Goal: Communication & Community: Answer question/provide support

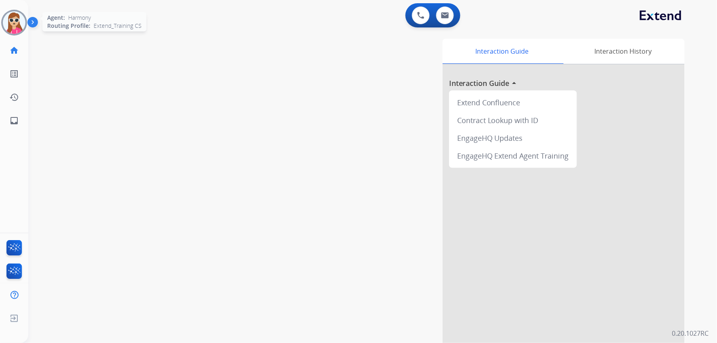
click at [13, 19] on img at bounding box center [14, 22] width 23 height 23
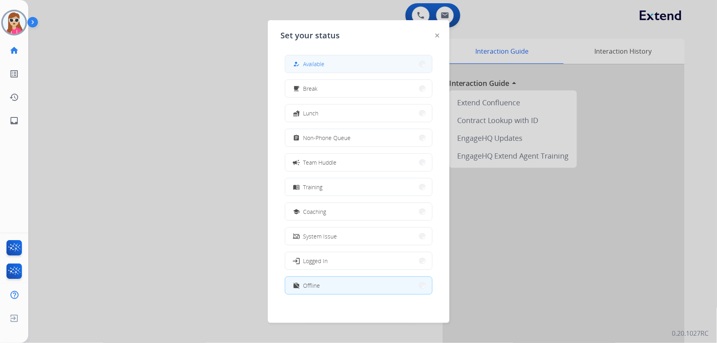
click at [360, 69] on button "how_to_reg Available" at bounding box center [358, 63] width 147 height 17
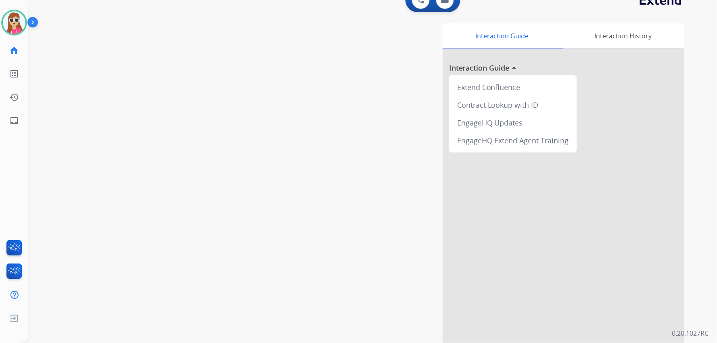
scroll to position [22, 0]
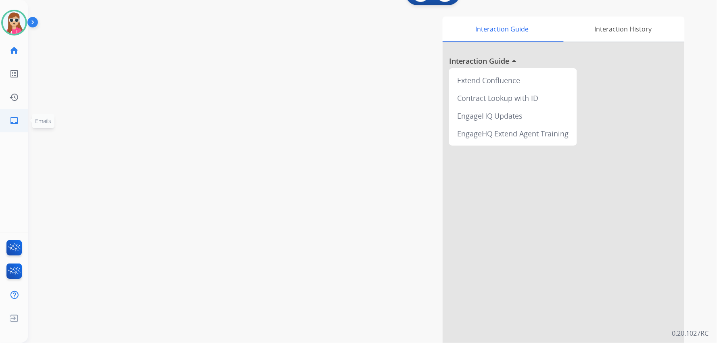
click at [11, 123] on mat-icon "inbox" at bounding box center [14, 121] width 10 height 10
select select "**********"
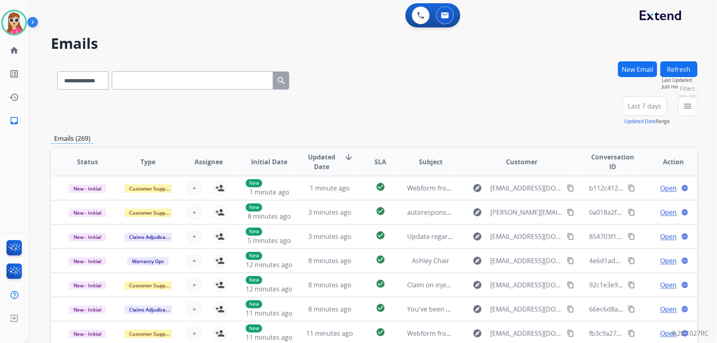
click at [685, 109] on mat-icon "menu" at bounding box center [688, 106] width 10 height 10
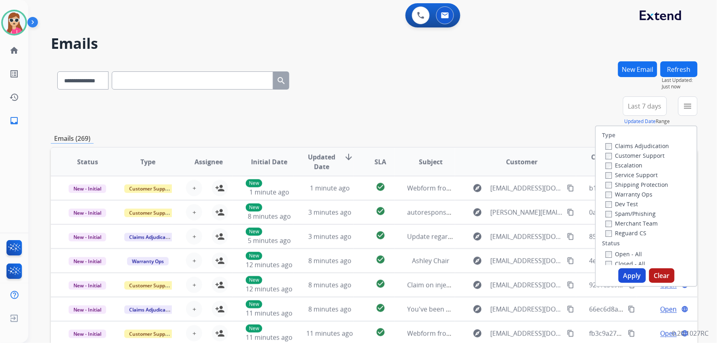
click at [655, 157] on label "Customer Support" at bounding box center [635, 156] width 59 height 8
click at [662, 189] on div "Shipping Protection" at bounding box center [638, 185] width 64 height 10
click at [661, 186] on label "Shipping Protection" at bounding box center [637, 185] width 63 height 8
click at [636, 233] on label "Reguard CS" at bounding box center [626, 233] width 41 height 8
click at [630, 250] on label "Open - All" at bounding box center [624, 254] width 37 height 8
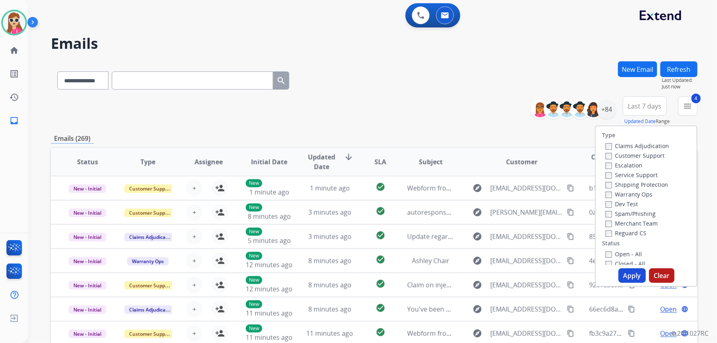
click at [629, 271] on button "Apply" at bounding box center [632, 275] width 27 height 15
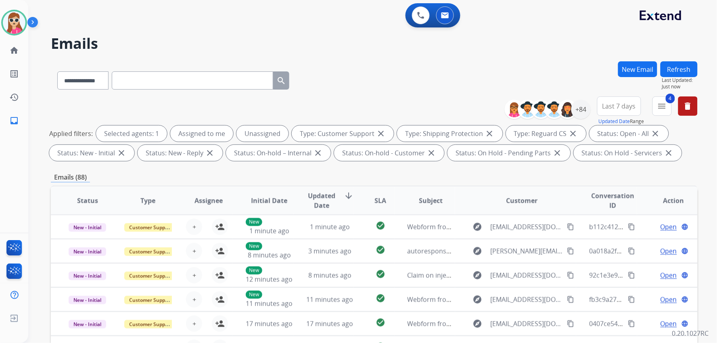
click at [608, 105] on span "Last 7 days" at bounding box center [620, 106] width 34 height 3
click at [618, 202] on div "Last 90 days" at bounding box center [617, 204] width 44 height 12
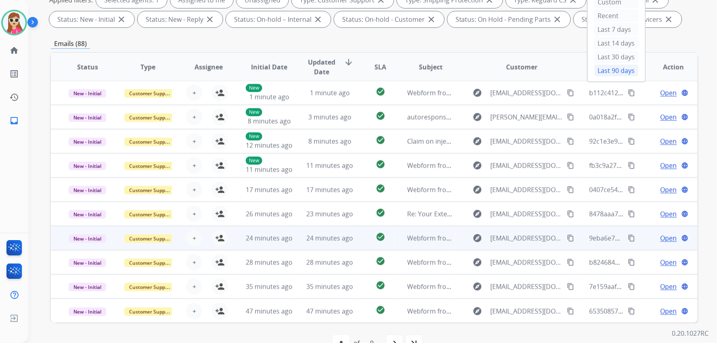
scroll to position [155, 0]
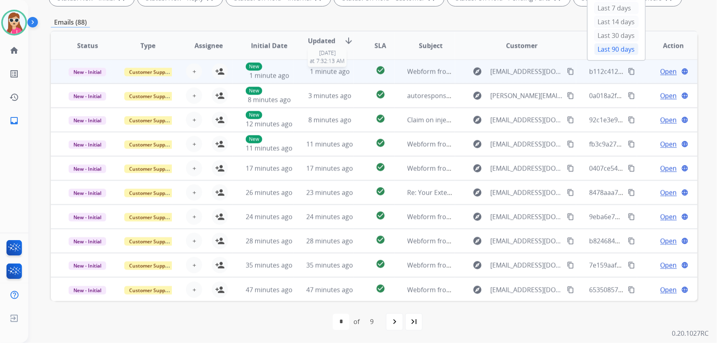
click at [349, 69] on div "1 minute ago" at bounding box center [329, 72] width 47 height 10
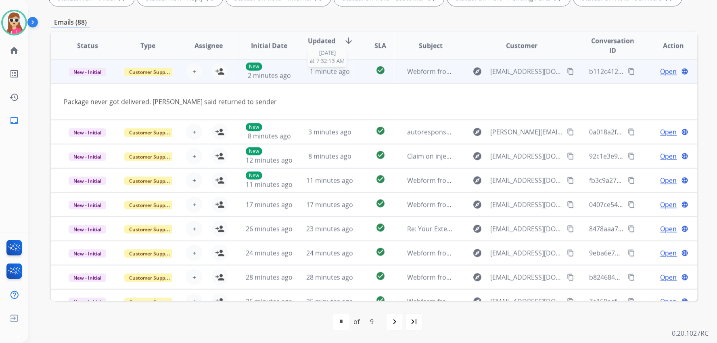
scroll to position [0, 0]
click at [222, 71] on mat-icon "person_add" at bounding box center [220, 72] width 10 height 10
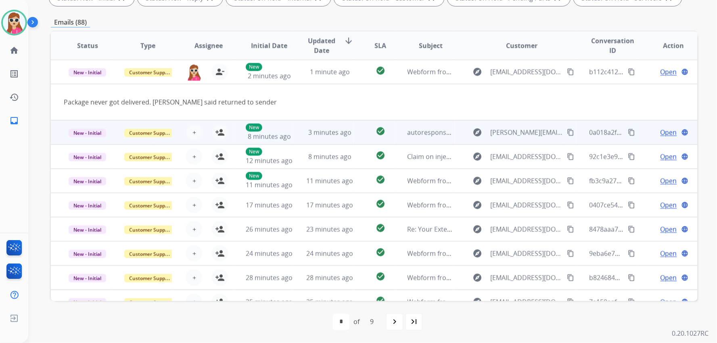
click at [354, 134] on td "check_circle" at bounding box center [374, 132] width 40 height 24
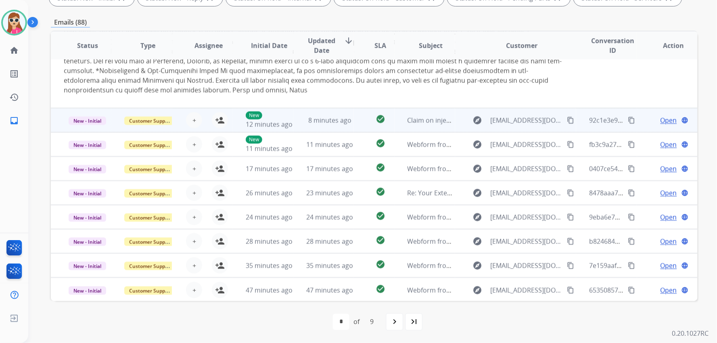
click at [357, 121] on td "check_circle" at bounding box center [374, 120] width 40 height 24
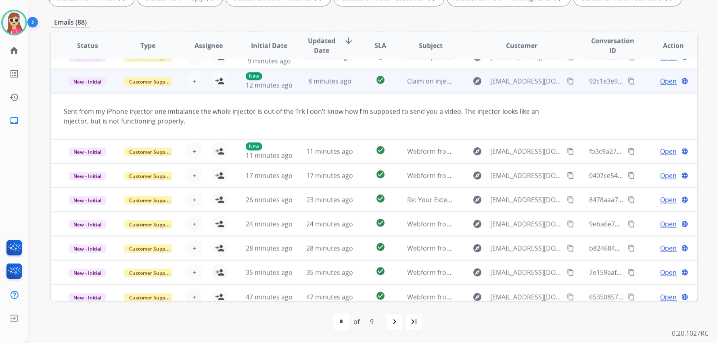
scroll to position [46, 0]
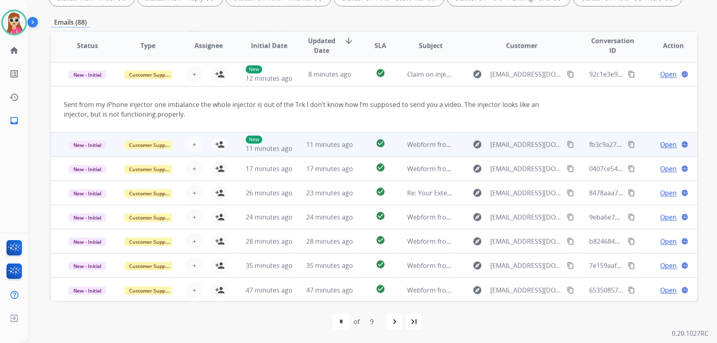
click at [229, 147] on div "+ Select agent person_add Assign to Me" at bounding box center [202, 144] width 60 height 23
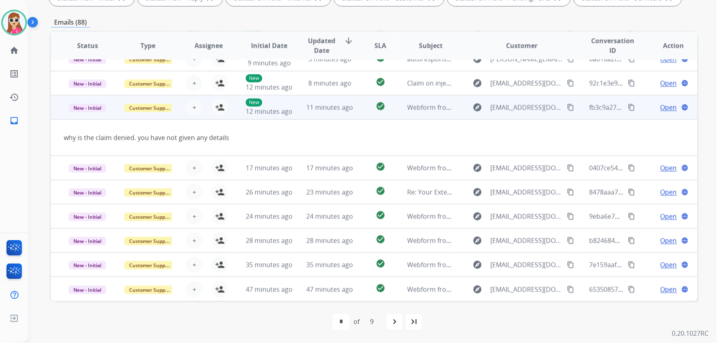
scroll to position [36, 0]
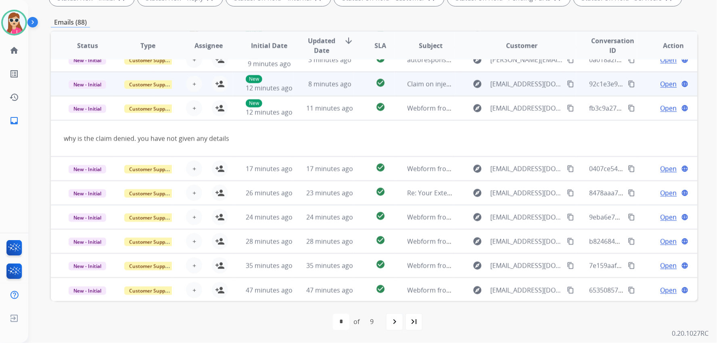
drag, startPoint x: 219, startPoint y: 110, endPoint x: 237, endPoint y: 114, distance: 18.1
click at [228, 112] on div "+ Select agent person_add Assign to Me" at bounding box center [202, 108] width 60 height 23
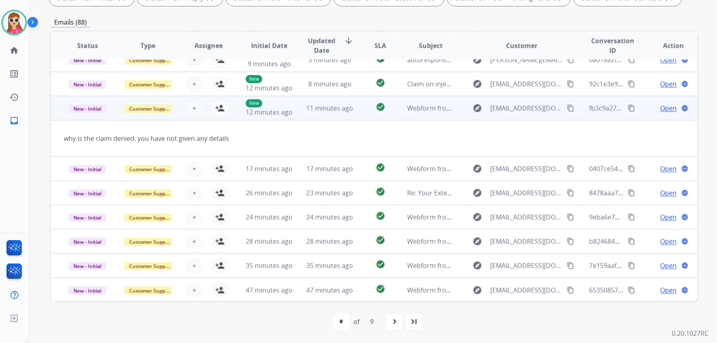
scroll to position [0, 0]
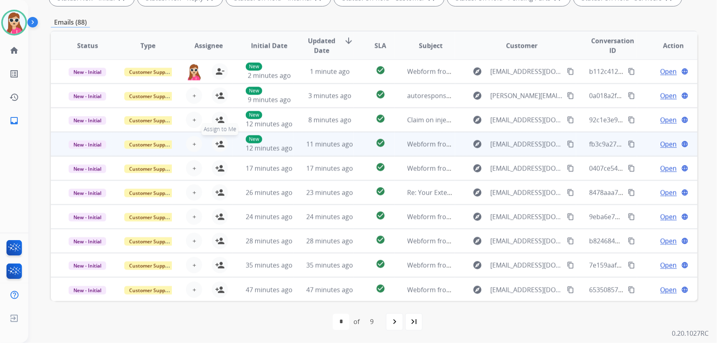
click at [218, 140] on mat-icon "person_add" at bounding box center [220, 144] width 10 height 10
click at [227, 143] on div "harmony.busick@eccogroupusa.com person_remove Unassign to Me" at bounding box center [202, 144] width 60 height 23
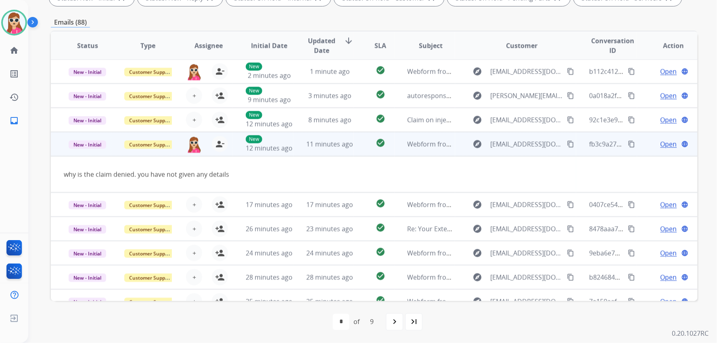
scroll to position [36, 0]
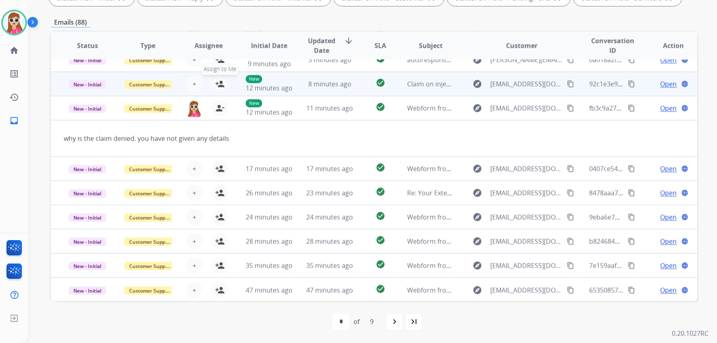
click at [226, 84] on button "person_add Assign to Me" at bounding box center [220, 84] width 16 height 16
click at [226, 84] on button "person_remove Unassign to Me" at bounding box center [220, 84] width 16 height 16
click at [231, 88] on tr "New - Initial Customer Support + Select agent person_add Assign to Me New 12 mi…" at bounding box center [374, 84] width 647 height 24
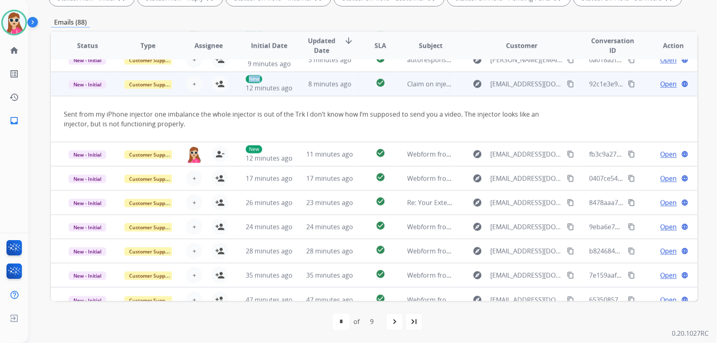
scroll to position [46, 0]
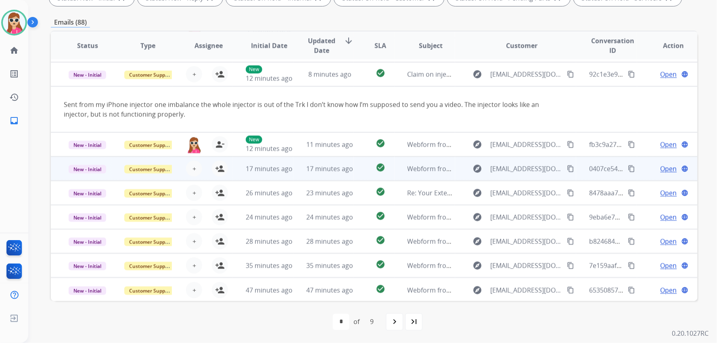
click at [237, 163] on td "17 minutes ago" at bounding box center [263, 169] width 61 height 24
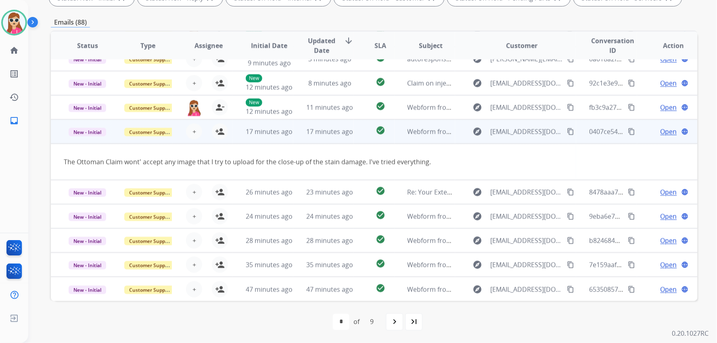
scroll to position [36, 0]
click at [223, 136] on mat-icon "person_add" at bounding box center [220, 133] width 10 height 10
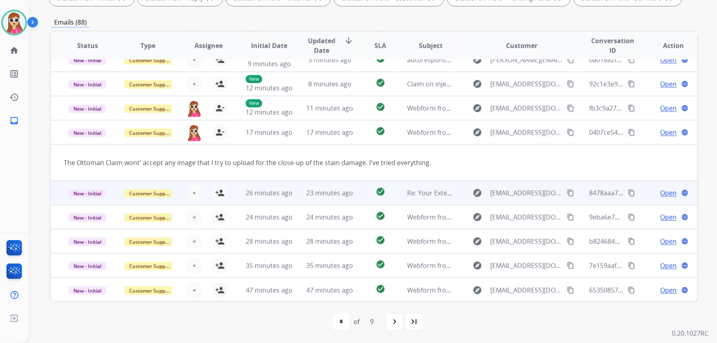
click at [227, 196] on div "+ Select agent person_add Assign to Me" at bounding box center [202, 193] width 60 height 23
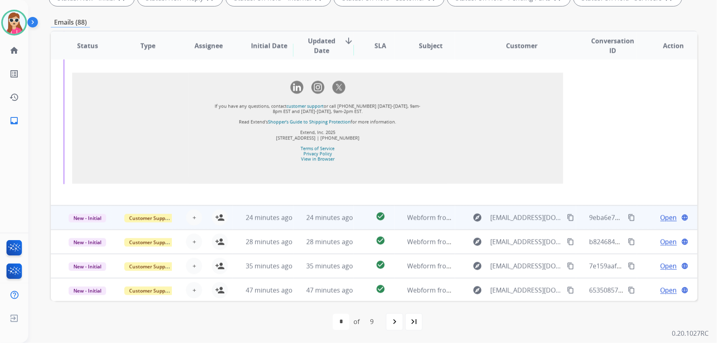
click at [240, 213] on td "24 minutes ago" at bounding box center [263, 217] width 61 height 24
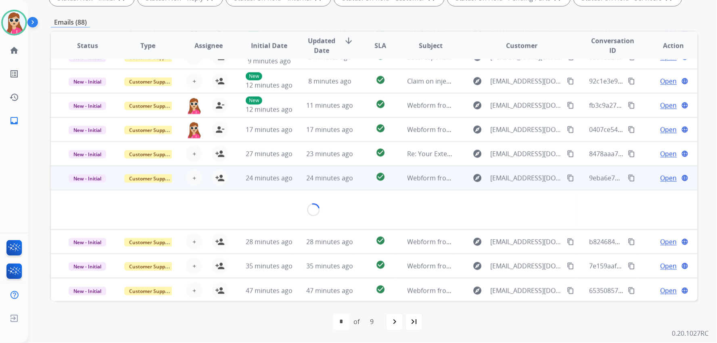
scroll to position [55, 0]
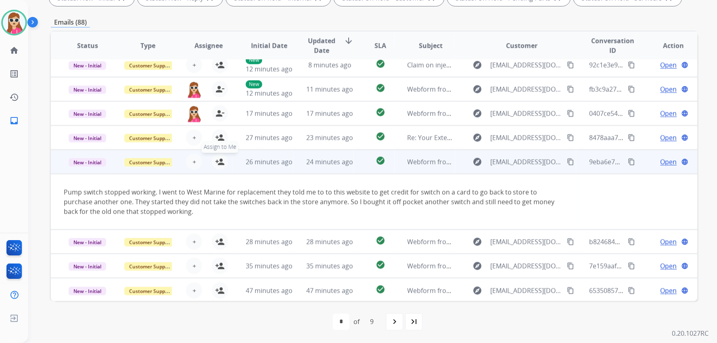
click at [222, 165] on mat-icon "person_add" at bounding box center [220, 162] width 10 height 10
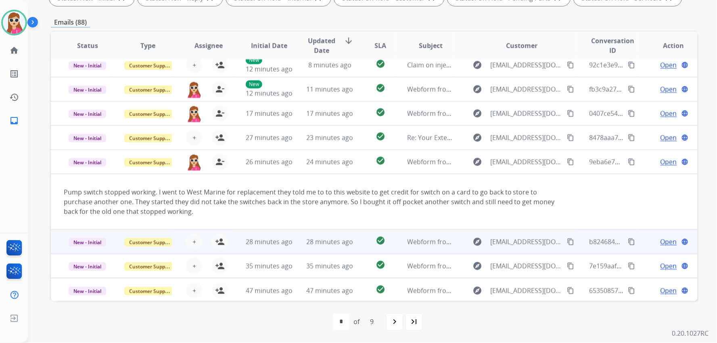
click at [233, 235] on td "28 minutes ago" at bounding box center [263, 242] width 61 height 24
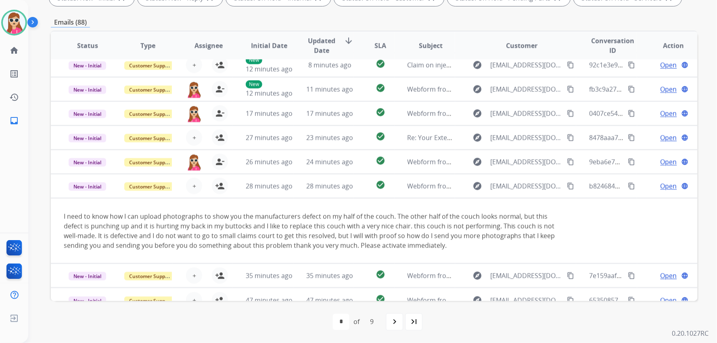
scroll to position [65, 0]
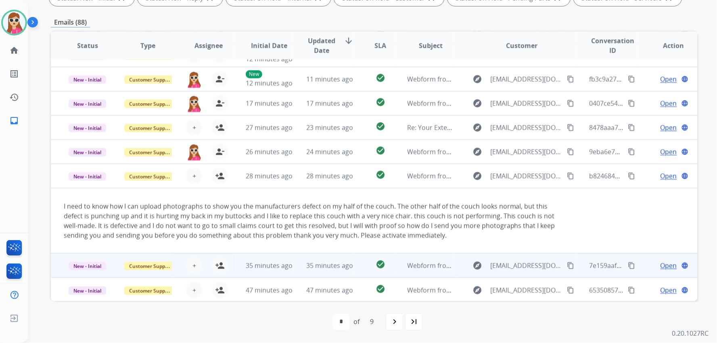
click at [395, 269] on td "Webform from [EMAIL_ADDRESS][DOMAIN_NAME] on [DATE]" at bounding box center [425, 265] width 61 height 24
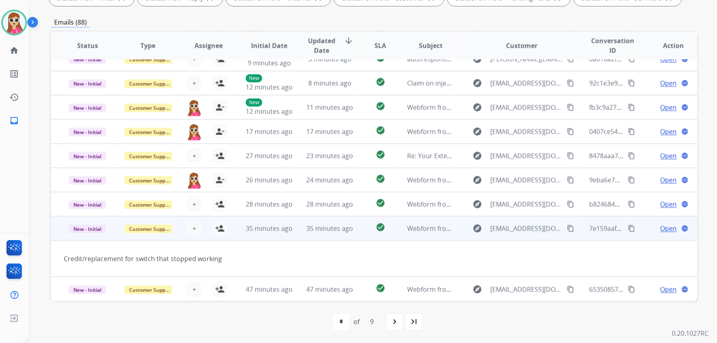
scroll to position [36, 0]
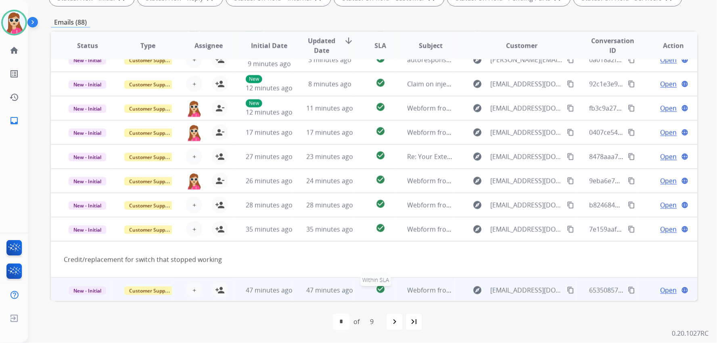
click at [368, 287] on div "check_circle" at bounding box center [380, 290] width 27 height 12
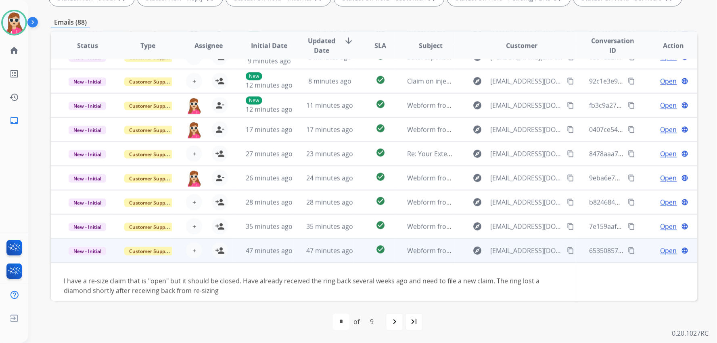
scroll to position [46, 0]
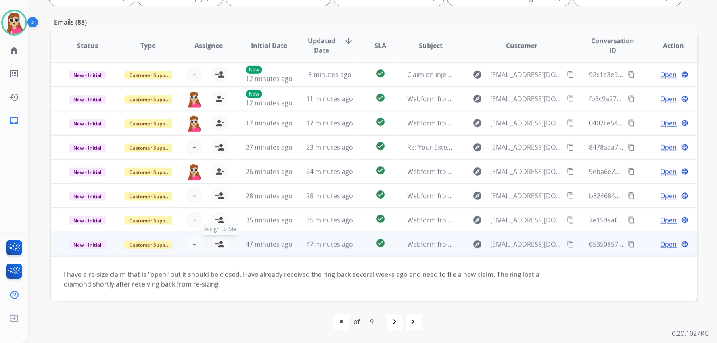
click at [222, 239] on mat-icon "person_add" at bounding box center [220, 244] width 10 height 10
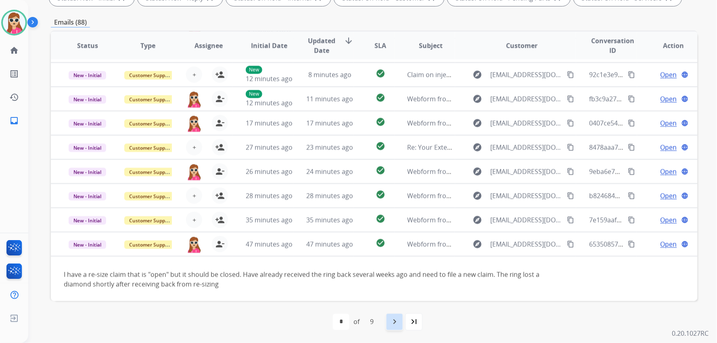
click at [386, 322] on div "navigate_next" at bounding box center [395, 322] width 18 height 18
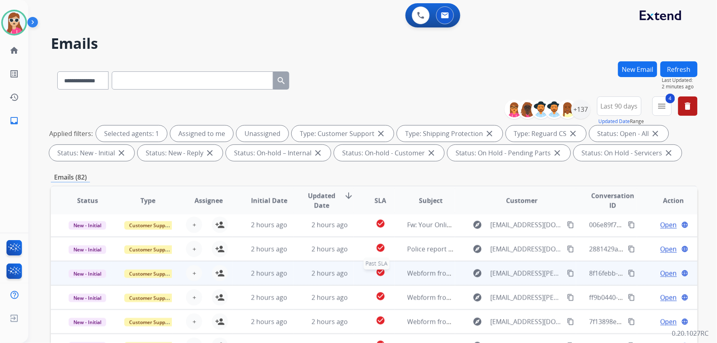
scroll to position [155, 0]
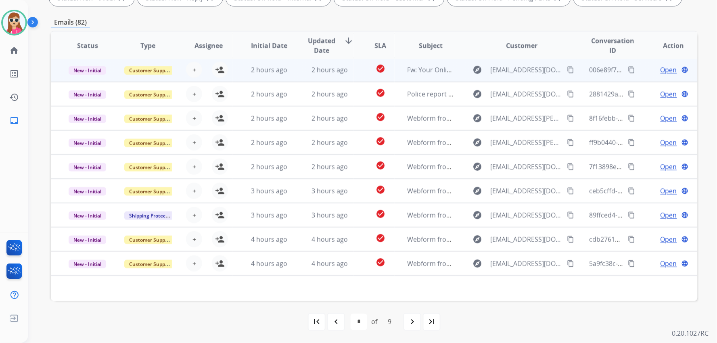
click at [354, 70] on td "check_circle" at bounding box center [374, 70] width 40 height 24
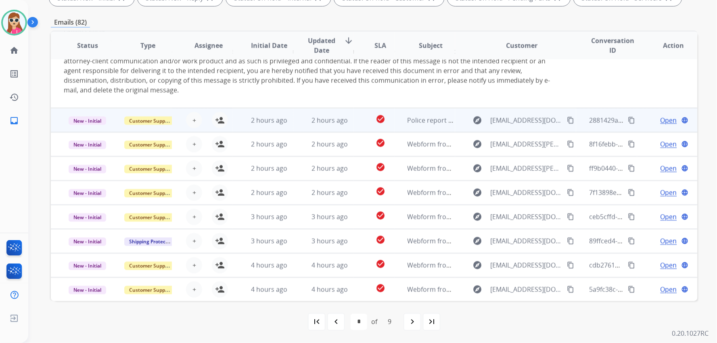
click at [355, 125] on td "check_circle" at bounding box center [374, 120] width 40 height 24
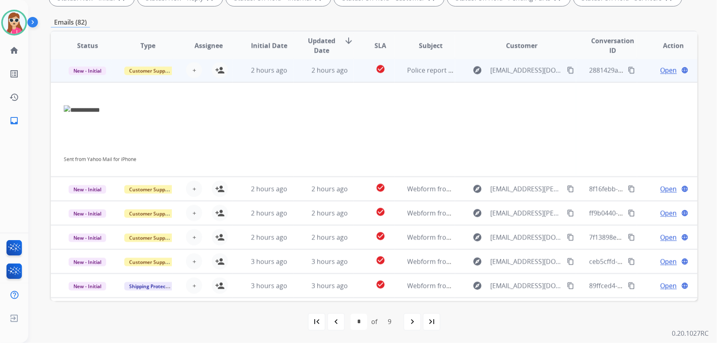
scroll to position [48, 0]
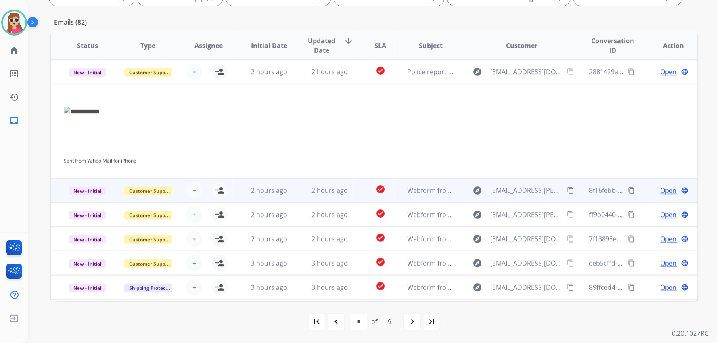
click at [360, 193] on td "check_circle" at bounding box center [374, 190] width 40 height 24
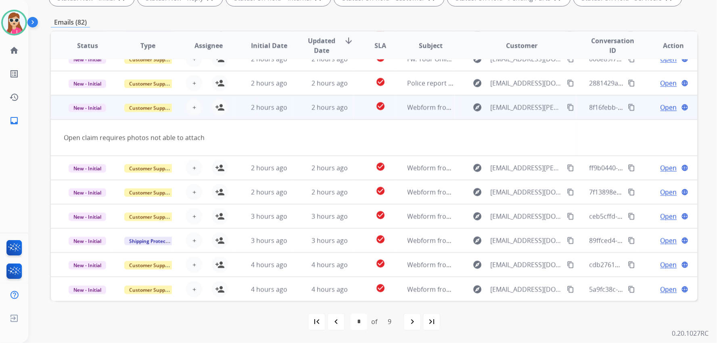
scroll to position [36, 0]
click at [224, 105] on button "person_add Assign to Me" at bounding box center [220, 108] width 16 height 16
click at [223, 108] on mat-icon "person_remove" at bounding box center [220, 108] width 10 height 10
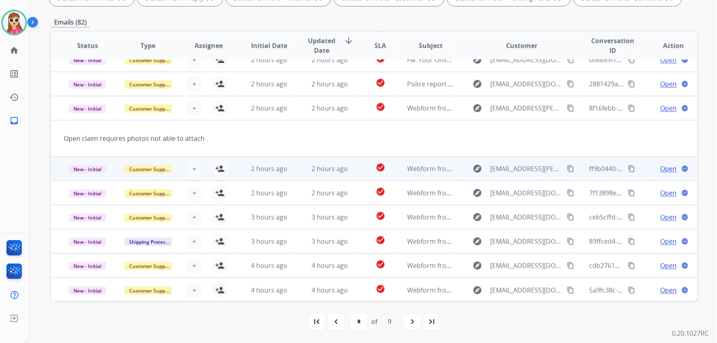
click at [357, 169] on td "check_circle" at bounding box center [374, 169] width 40 height 24
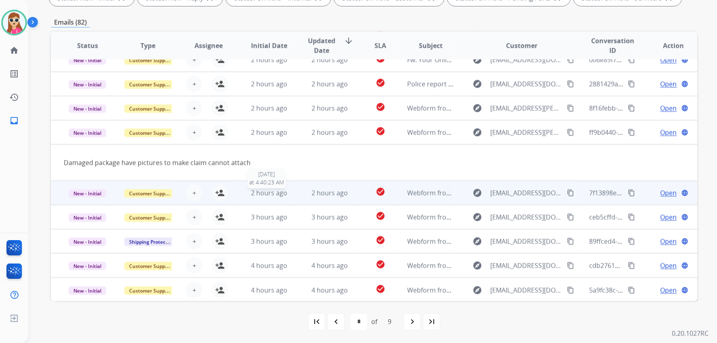
click at [246, 192] on div "2 hours ago" at bounding box center [269, 193] width 47 height 10
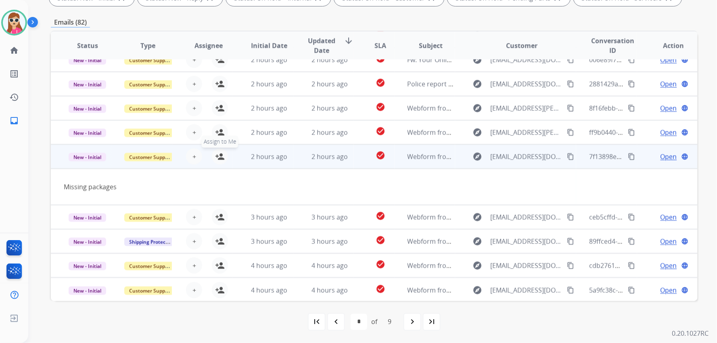
click at [221, 155] on mat-icon "person_add" at bounding box center [220, 157] width 10 height 10
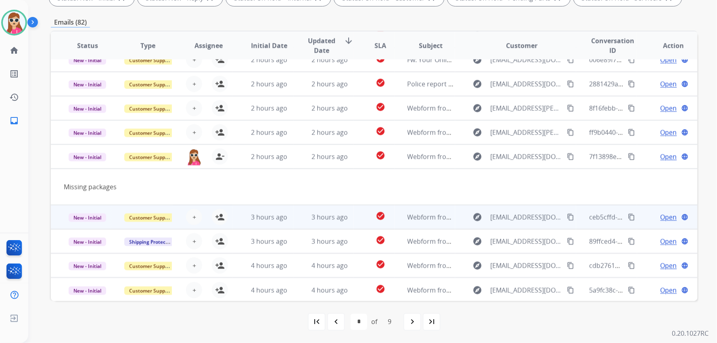
click at [237, 216] on td "3 hours ago" at bounding box center [263, 217] width 61 height 24
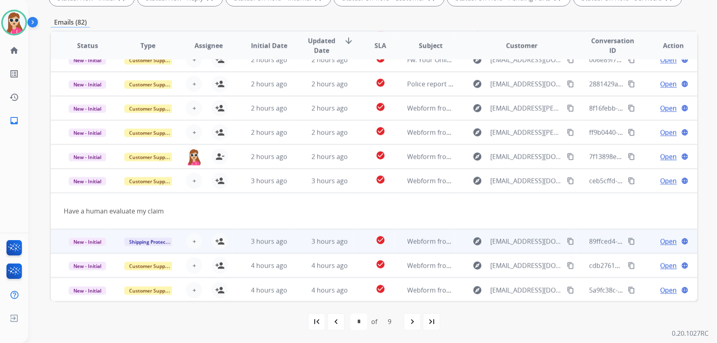
click at [235, 241] on td "3 hours ago" at bounding box center [263, 241] width 61 height 24
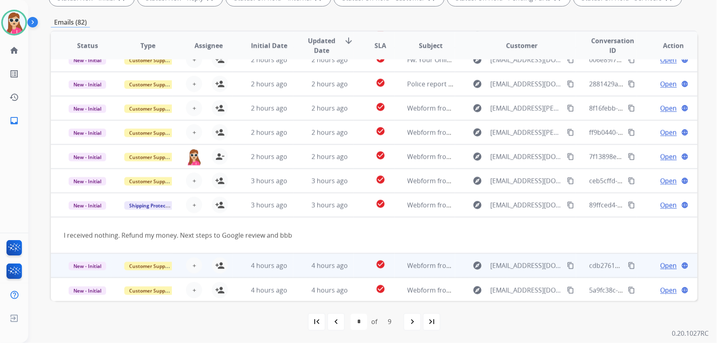
click at [243, 263] on td "4 hours ago" at bounding box center [263, 265] width 61 height 24
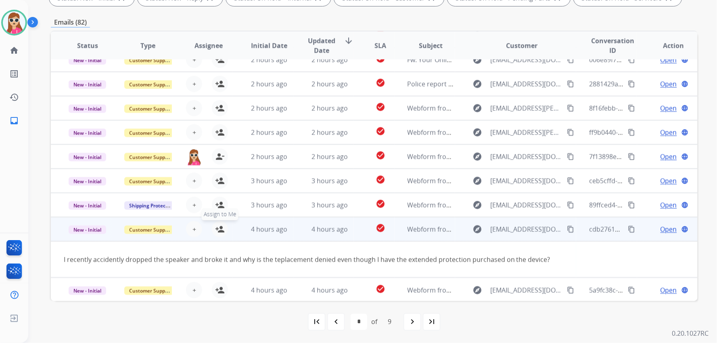
click at [221, 224] on mat-icon "person_add" at bounding box center [220, 229] width 10 height 10
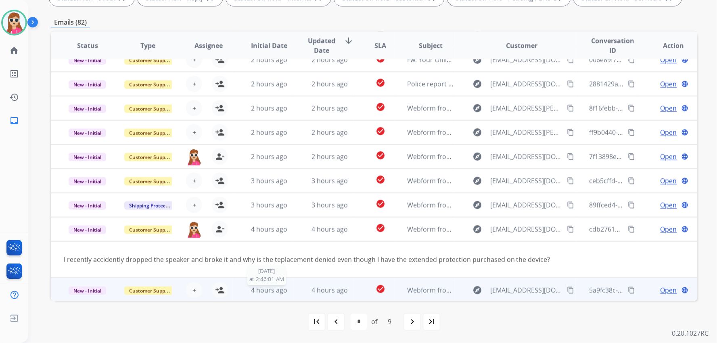
click at [253, 288] on span "4 hours ago" at bounding box center [269, 290] width 36 height 9
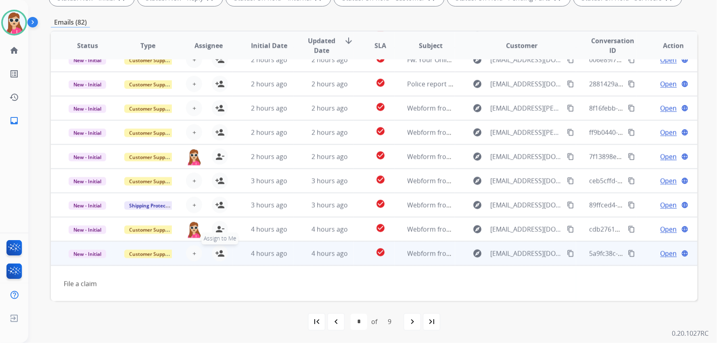
click at [219, 253] on mat-icon "person_add" at bounding box center [220, 254] width 10 height 10
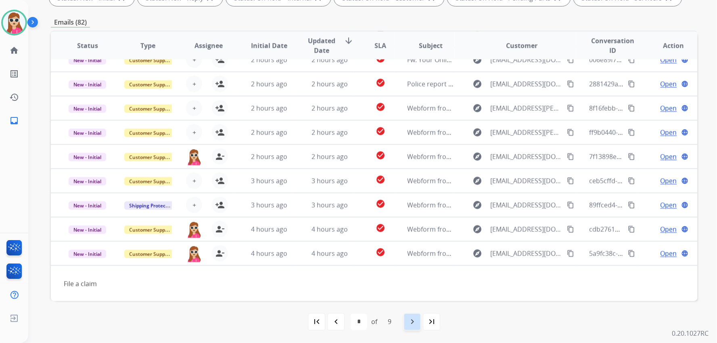
click at [416, 321] on mat-icon "navigate_next" at bounding box center [413, 322] width 10 height 10
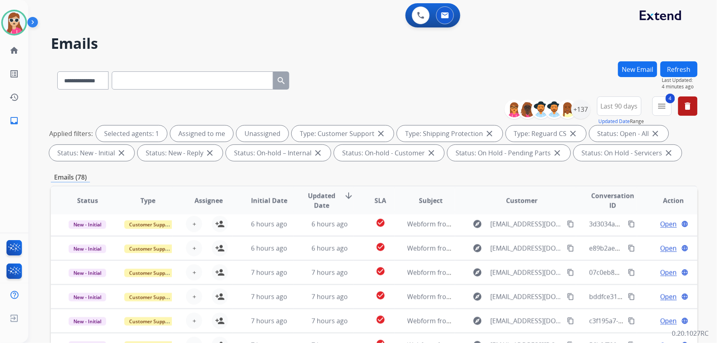
scroll to position [26, 0]
click at [667, 103] on mat-icon "menu" at bounding box center [663, 106] width 10 height 10
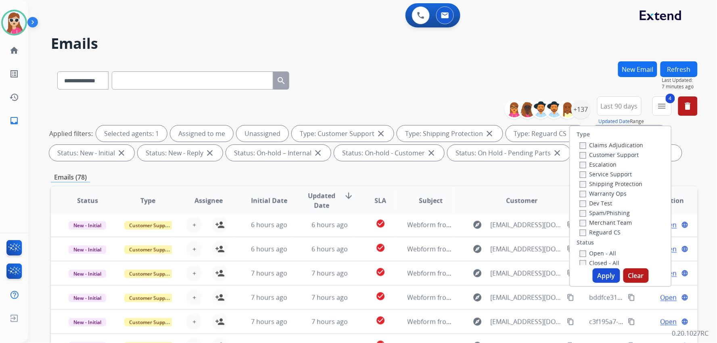
scroll to position [0, 0]
click at [543, 179] on div "Emails (78)" at bounding box center [374, 177] width 647 height 10
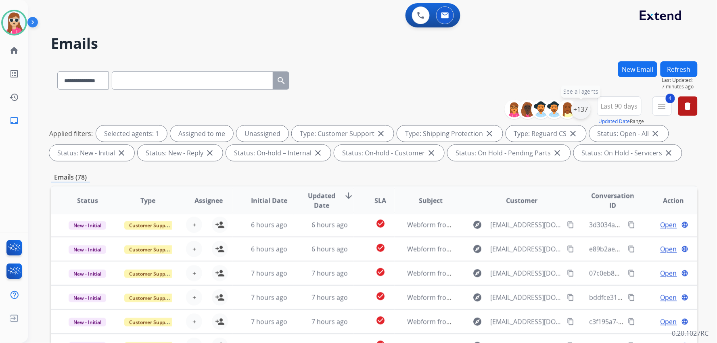
click at [580, 107] on div "+137" at bounding box center [581, 109] width 19 height 19
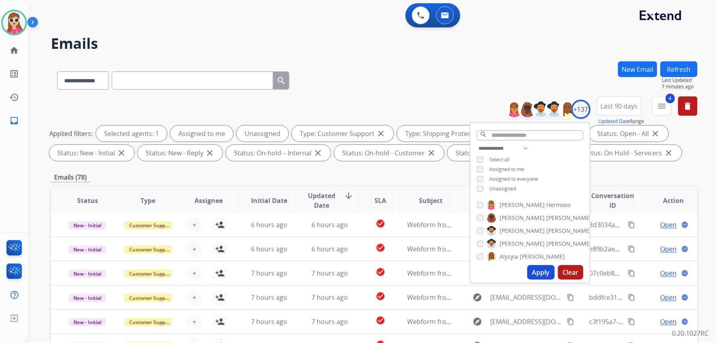
click at [511, 186] on span "Unassigned" at bounding box center [503, 188] width 27 height 7
click at [544, 275] on button "Apply" at bounding box center [541, 272] width 27 height 15
select select "*"
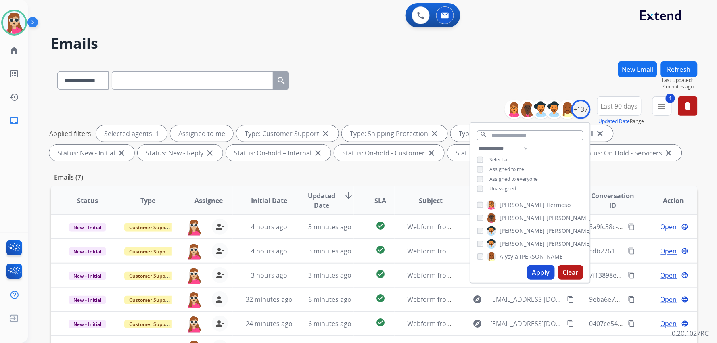
click at [306, 182] on div "**********" at bounding box center [374, 279] width 647 height 437
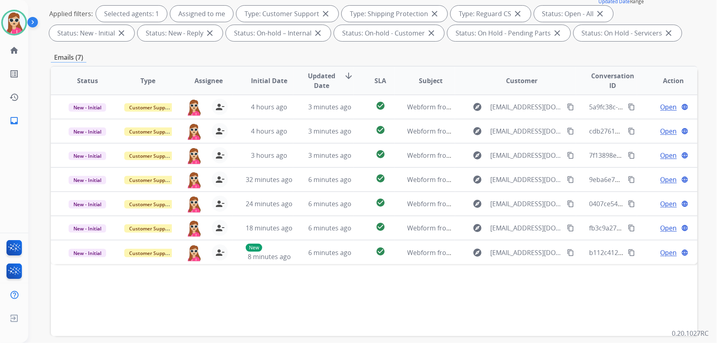
scroll to position [155, 0]
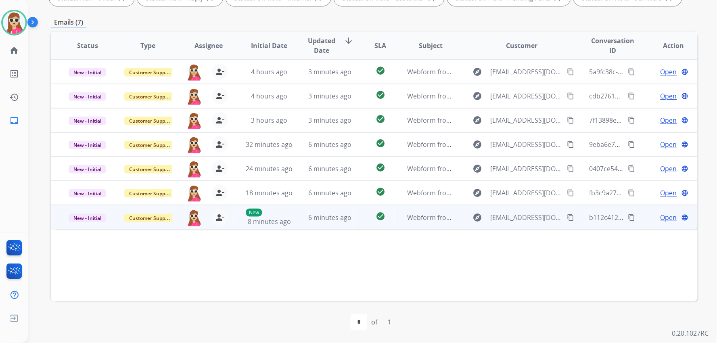
click at [386, 224] on td "check_circle" at bounding box center [374, 217] width 40 height 24
click at [671, 216] on span "Open" at bounding box center [669, 217] width 17 height 10
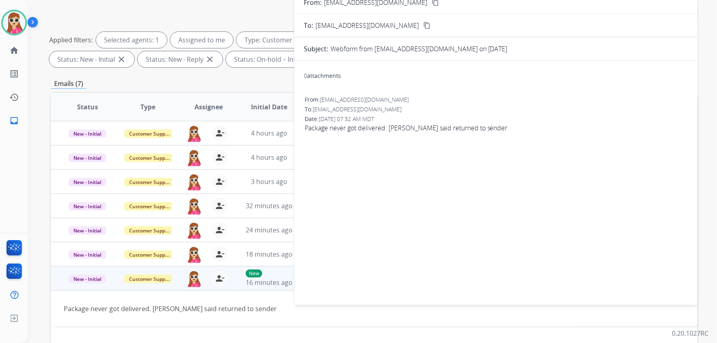
scroll to position [0, 0]
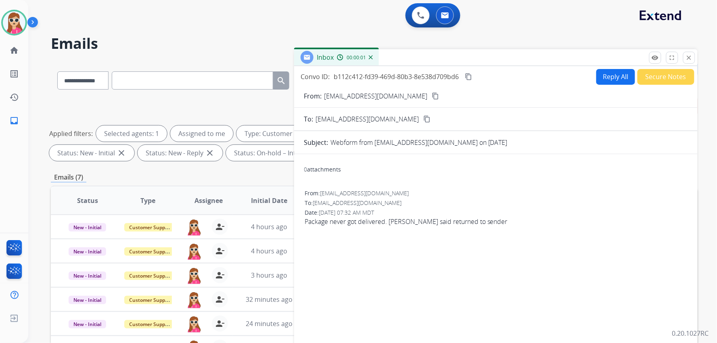
click at [620, 77] on button "Reply All" at bounding box center [616, 77] width 39 height 16
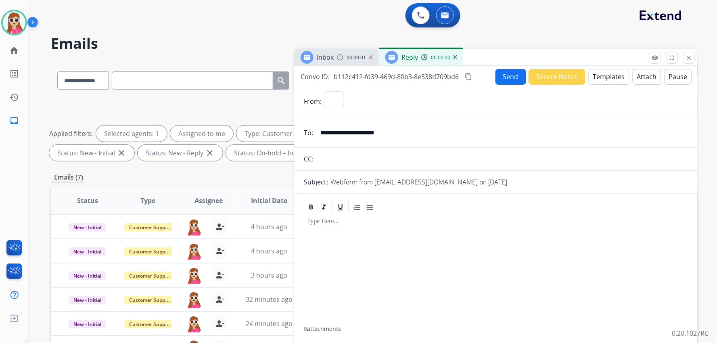
select select "**********"
click at [620, 77] on button "Templates" at bounding box center [609, 77] width 41 height 16
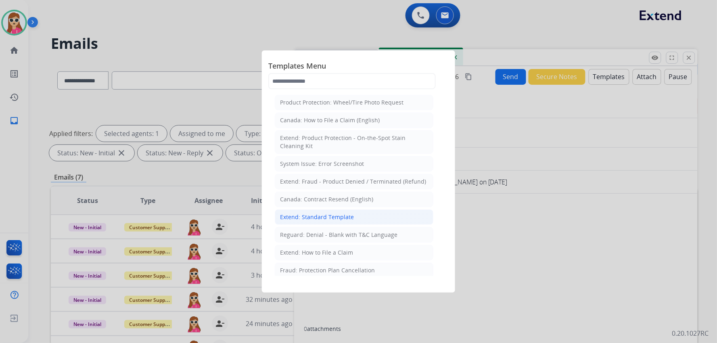
click at [328, 221] on div "Extend: Standard Template" at bounding box center [317, 217] width 74 height 8
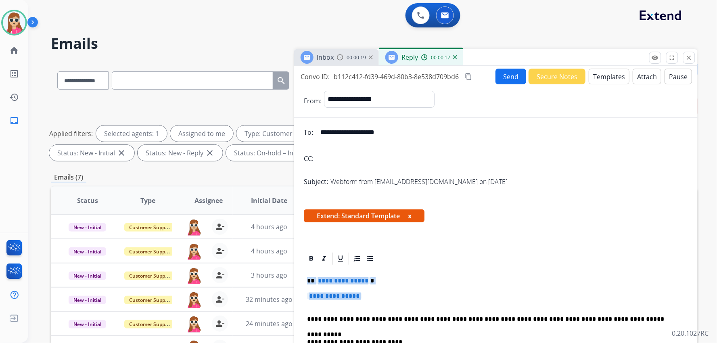
drag, startPoint x: 308, startPoint y: 280, endPoint x: 374, endPoint y: 301, distance: 70.0
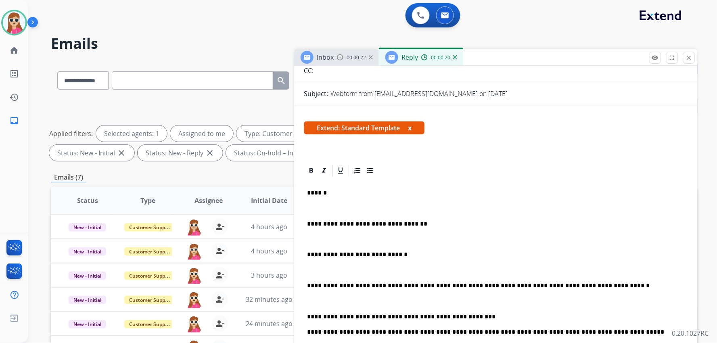
scroll to position [134, 0]
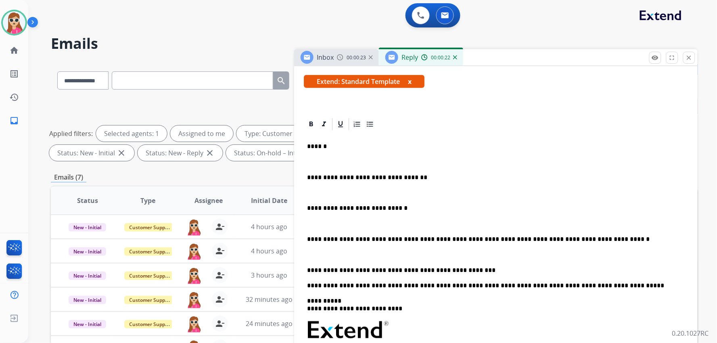
click at [306, 176] on div "**********" at bounding box center [496, 301] width 384 height 338
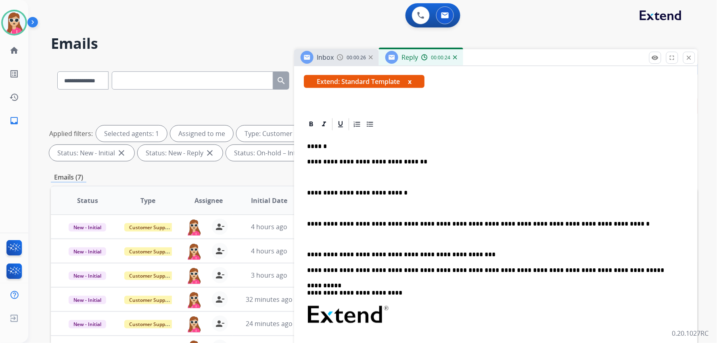
click at [308, 191] on p "**********" at bounding box center [492, 192] width 371 height 7
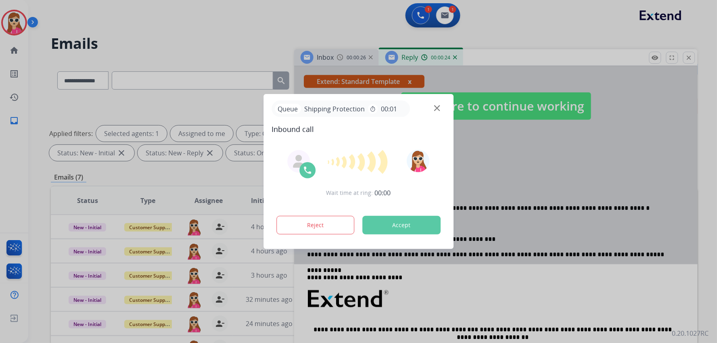
click at [388, 233] on button "Accept" at bounding box center [401, 225] width 78 height 19
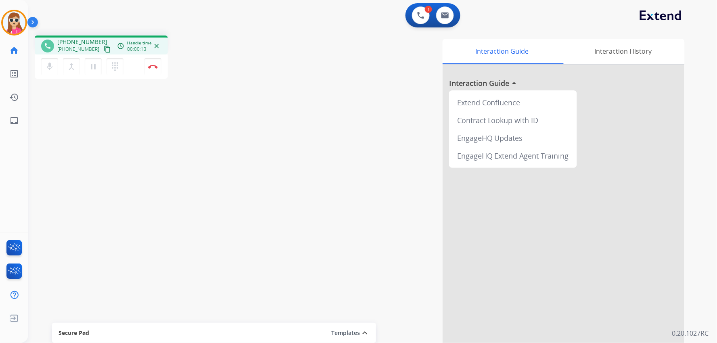
click at [104, 51] on mat-icon "content_copy" at bounding box center [107, 49] width 7 height 7
click at [117, 127] on div "phone +18392520076 +18392520076 content_copy access_time Call metrics Queue 00:…" at bounding box center [363, 197] width 670 height 337
click at [1, 127] on ul "inbox Emails Emails" at bounding box center [14, 120] width 28 height 23
click at [10, 117] on mat-icon "inbox" at bounding box center [14, 121] width 10 height 10
select select "**********"
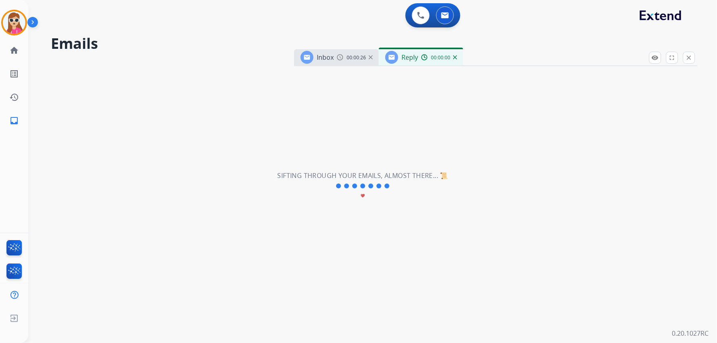
select select "**********"
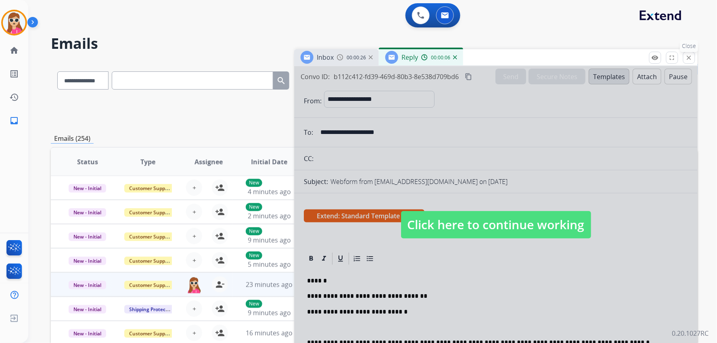
click at [687, 58] on mat-icon "close" at bounding box center [689, 57] width 7 height 7
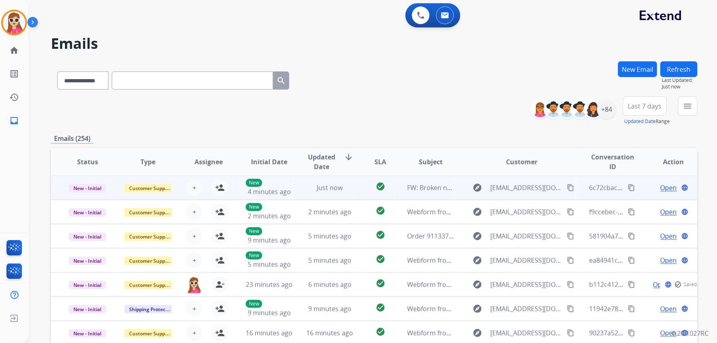
scroll to position [90, 0]
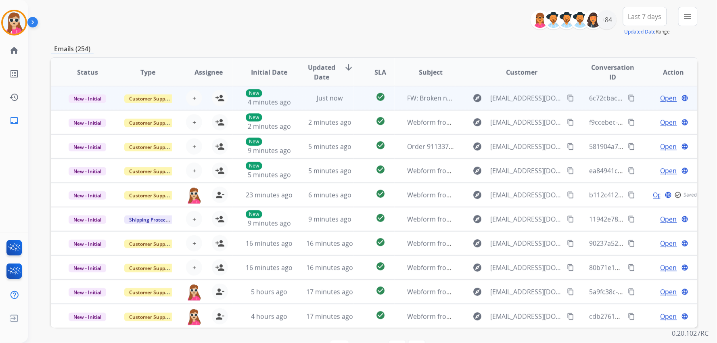
click at [395, 104] on td "FW: Broken new headlight" at bounding box center [425, 98] width 61 height 24
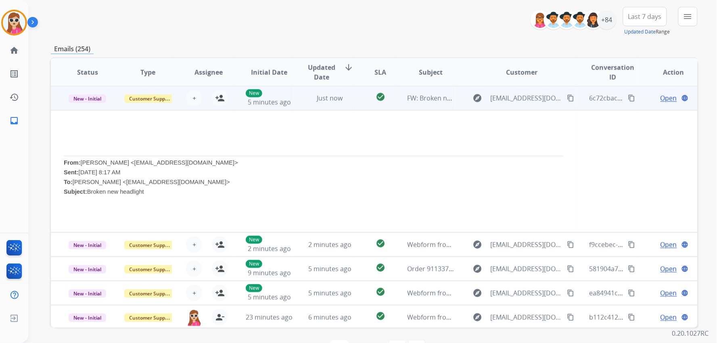
scroll to position [0, 0]
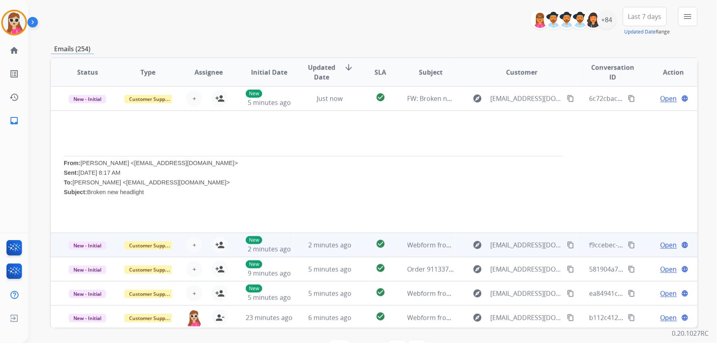
click at [395, 241] on td "Webform from [EMAIL_ADDRESS][DOMAIN_NAME] on [DATE]" at bounding box center [425, 245] width 61 height 24
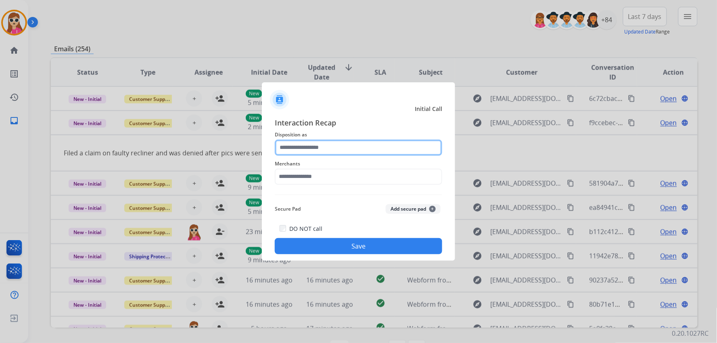
click at [317, 144] on input "text" at bounding box center [359, 148] width 168 height 16
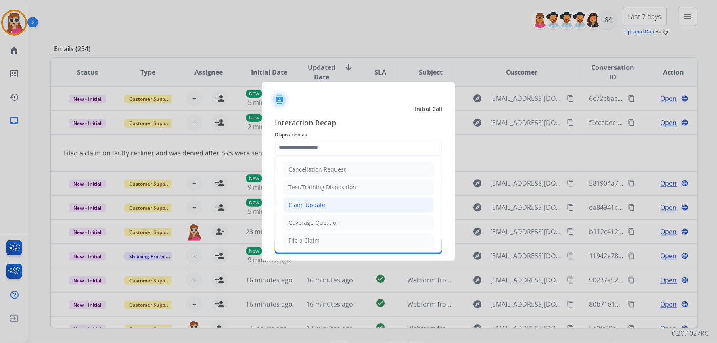
click at [344, 201] on li "Claim Update" at bounding box center [358, 204] width 151 height 15
type input "**********"
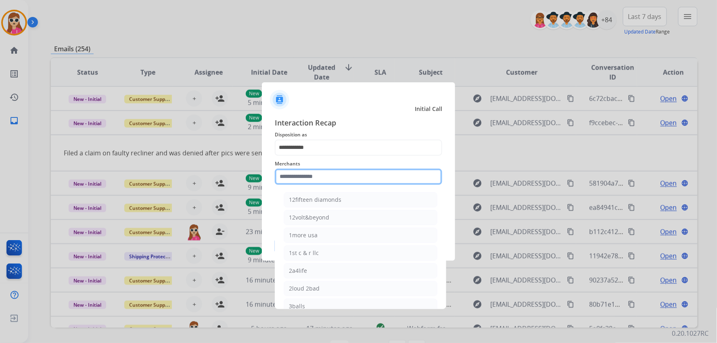
click at [342, 180] on input "text" at bounding box center [359, 177] width 168 height 16
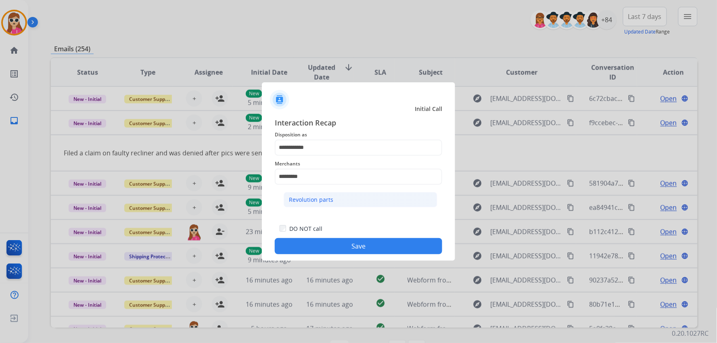
click at [325, 196] on div "Revolution parts" at bounding box center [311, 200] width 44 height 8
type input "**********"
click at [348, 245] on button "Save" at bounding box center [359, 246] width 168 height 16
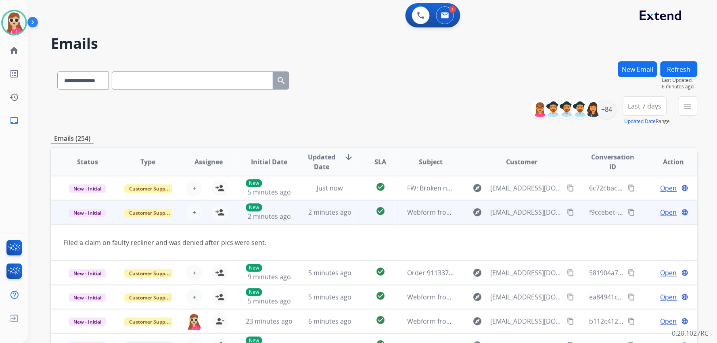
click at [228, 209] on div "+ Select agent person_add Assign to Me" at bounding box center [202, 212] width 60 height 23
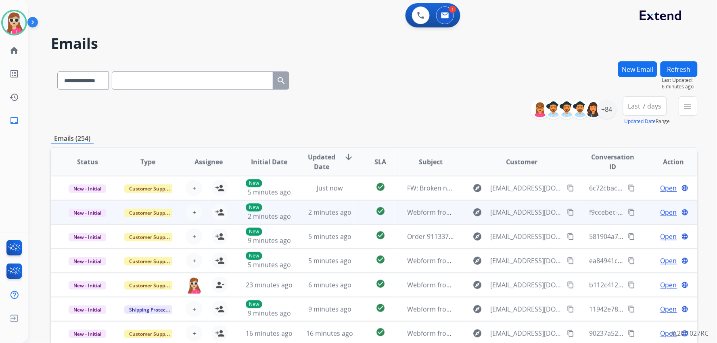
click at [228, 210] on div "+ Select agent person_add Assign to Me" at bounding box center [202, 212] width 60 height 23
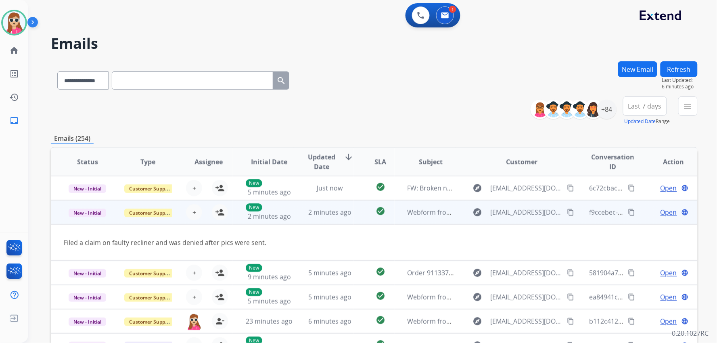
scroll to position [24, 0]
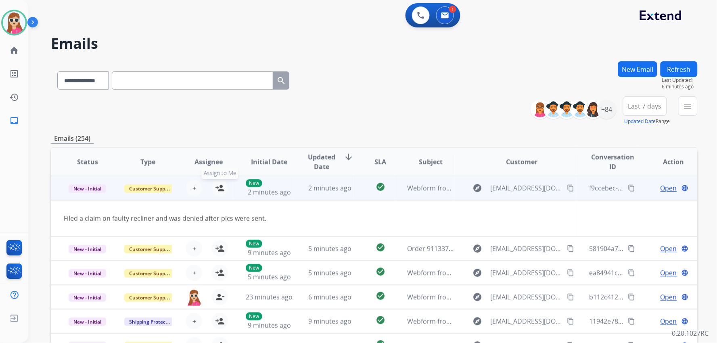
click at [224, 190] on button "person_add Assign to Me" at bounding box center [220, 188] width 16 height 16
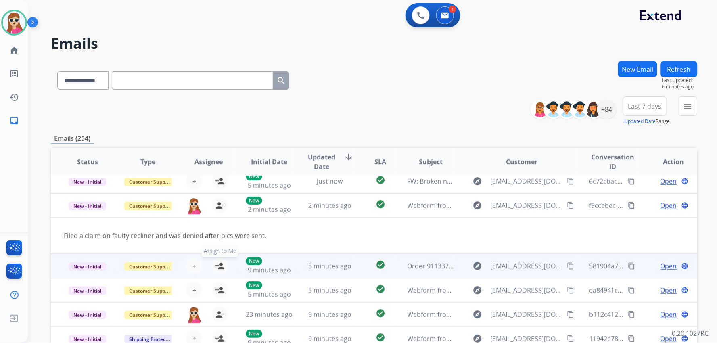
scroll to position [0, 0]
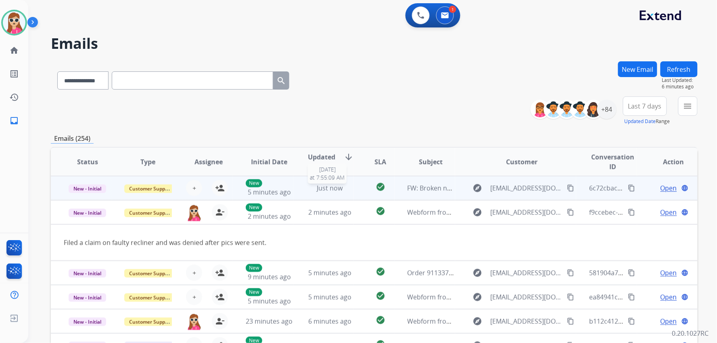
click at [310, 187] on div "Just now" at bounding box center [329, 188] width 47 height 10
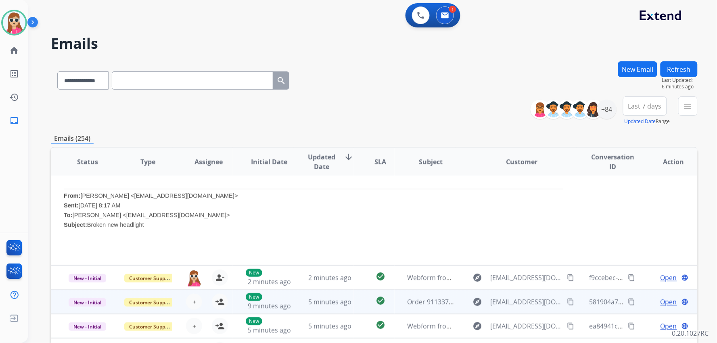
scroll to position [122, 0]
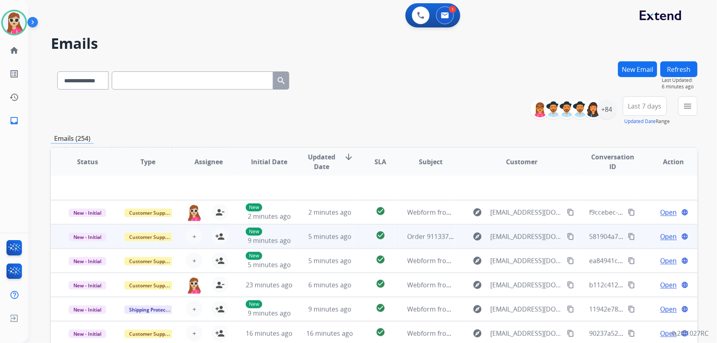
click at [295, 242] on td "5 minutes ago" at bounding box center [323, 236] width 61 height 24
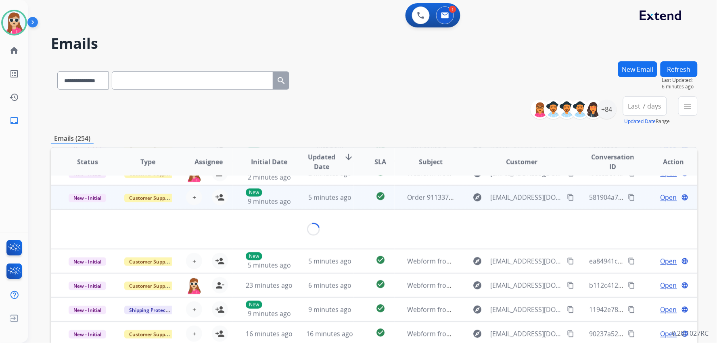
scroll to position [36, 0]
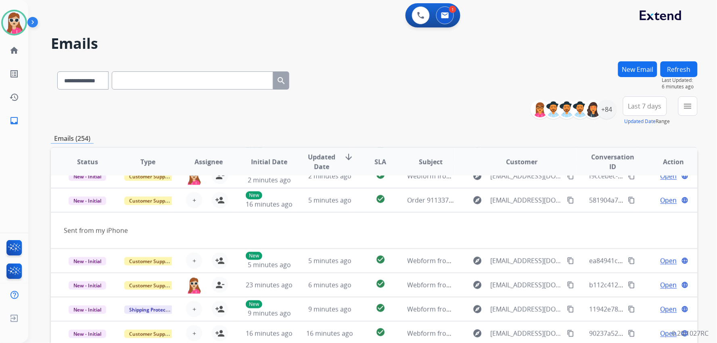
click at [685, 70] on button "Refresh" at bounding box center [679, 69] width 37 height 16
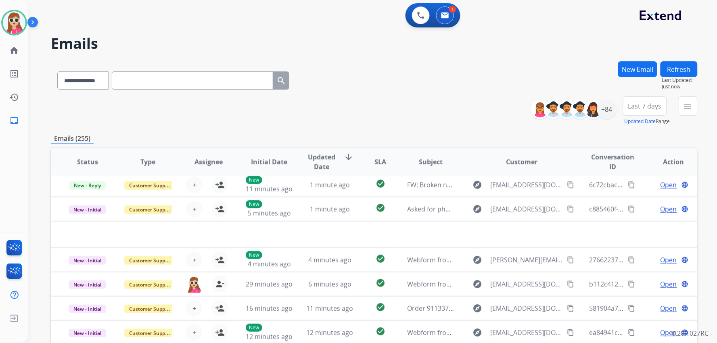
scroll to position [27, 0]
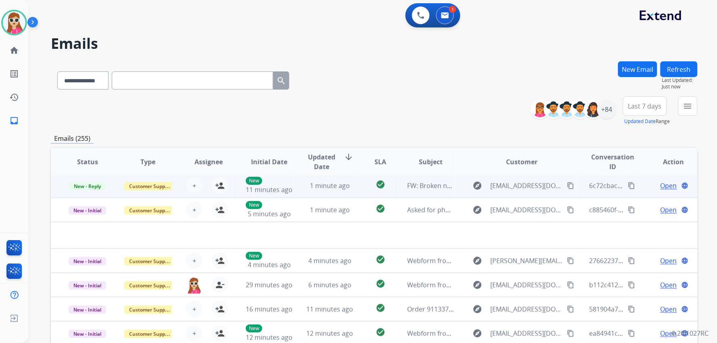
click at [295, 183] on td "1 minute ago" at bounding box center [323, 186] width 61 height 24
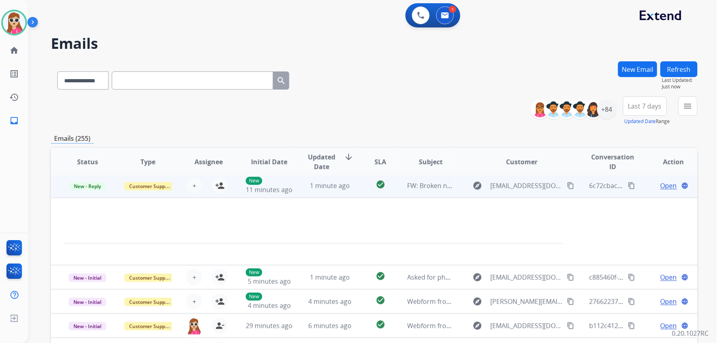
scroll to position [24, 0]
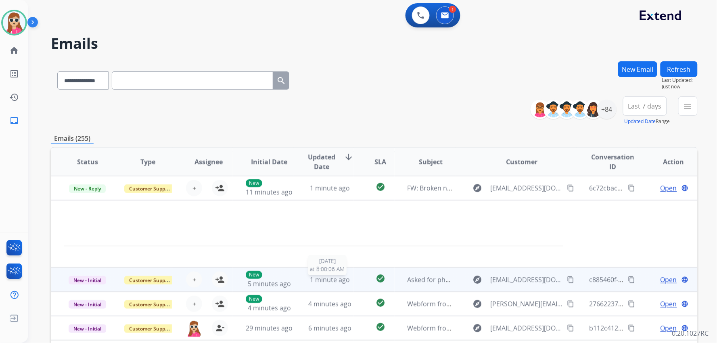
click at [306, 282] on div "1 minute ago" at bounding box center [329, 280] width 47 height 10
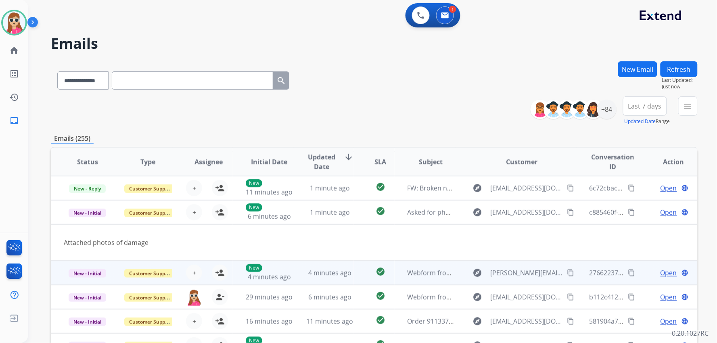
scroll to position [36, 0]
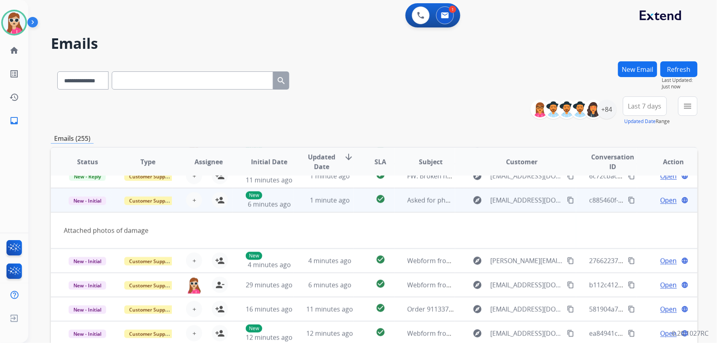
click at [664, 199] on span "Open" at bounding box center [669, 200] width 17 height 10
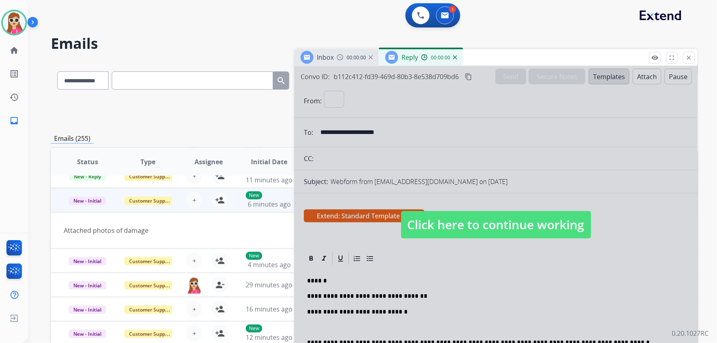
select select "**********"
click at [524, 228] on span "Click here to continue working" at bounding box center [496, 224] width 190 height 27
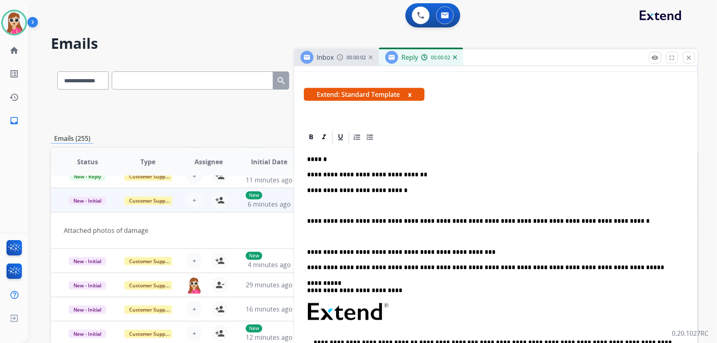
scroll to position [134, 0]
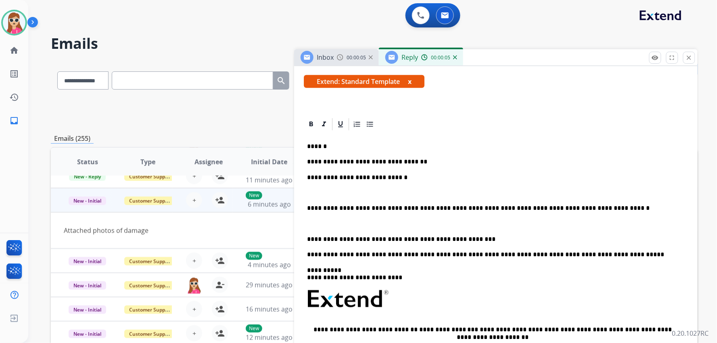
click at [304, 207] on div "**********" at bounding box center [496, 311] width 404 height 389
click at [307, 207] on p "**********" at bounding box center [492, 208] width 371 height 7
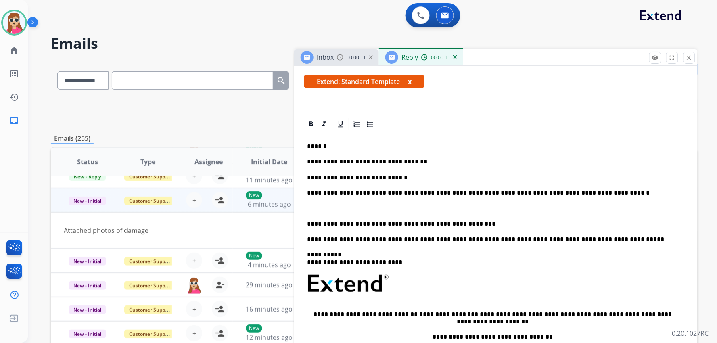
click at [305, 227] on div "**********" at bounding box center [496, 278] width 384 height 292
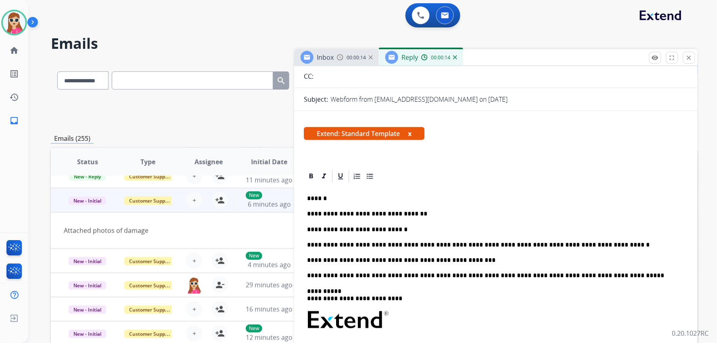
scroll to position [0, 0]
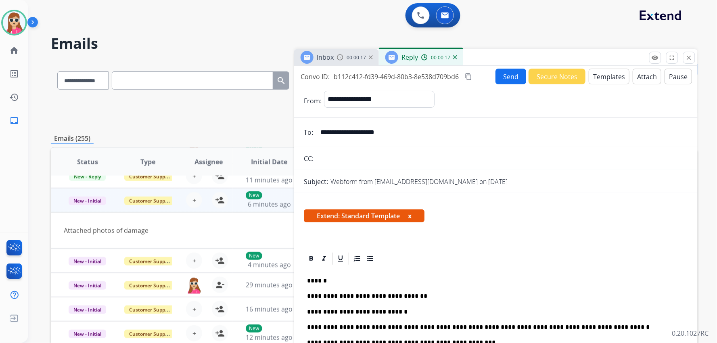
click at [518, 76] on button "Send" at bounding box center [511, 77] width 31 height 16
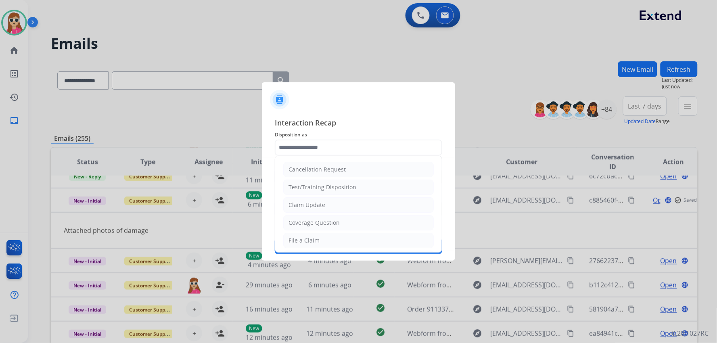
click at [358, 151] on input "text" at bounding box center [359, 148] width 168 height 16
click at [329, 237] on li "File a Claim" at bounding box center [358, 240] width 151 height 15
type input "**********"
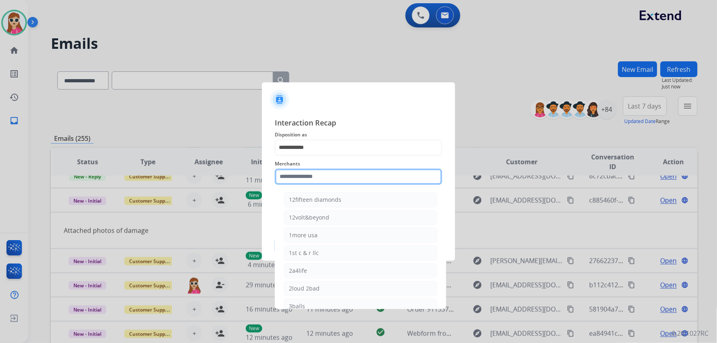
click at [333, 182] on input "text" at bounding box center [359, 177] width 168 height 16
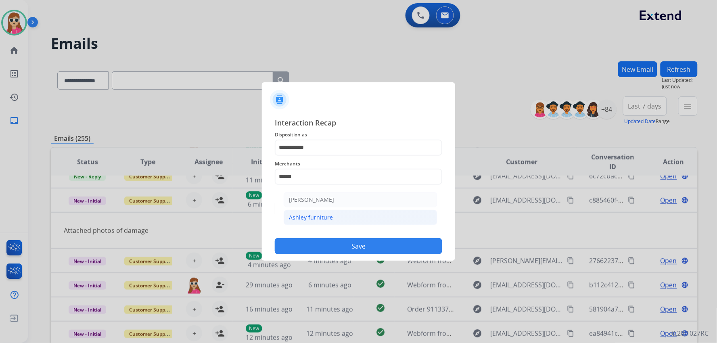
click at [341, 216] on li "Ashley furniture" at bounding box center [361, 217] width 154 height 15
type input "**********"
click at [340, 215] on input "text" at bounding box center [359, 209] width 168 height 16
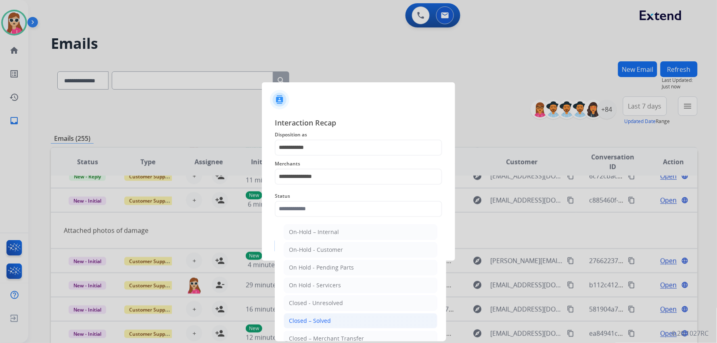
click at [328, 324] on div "Closed – Solved" at bounding box center [310, 321] width 42 height 8
type input "**********"
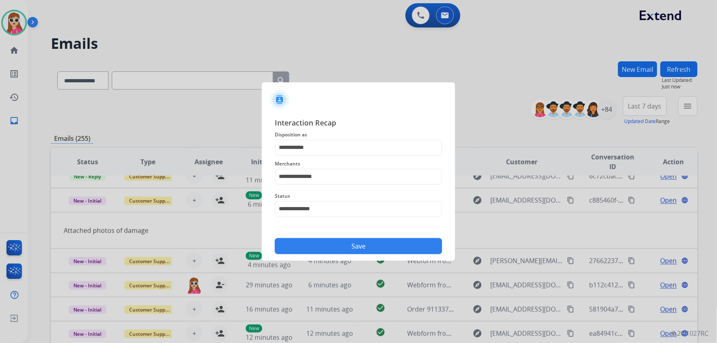
click at [322, 249] on button "Save" at bounding box center [359, 246] width 168 height 16
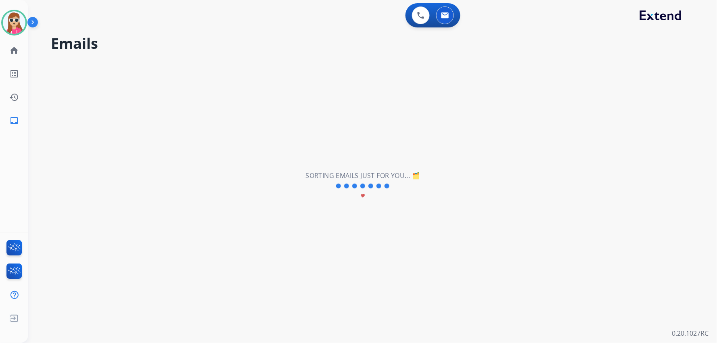
scroll to position [27, 0]
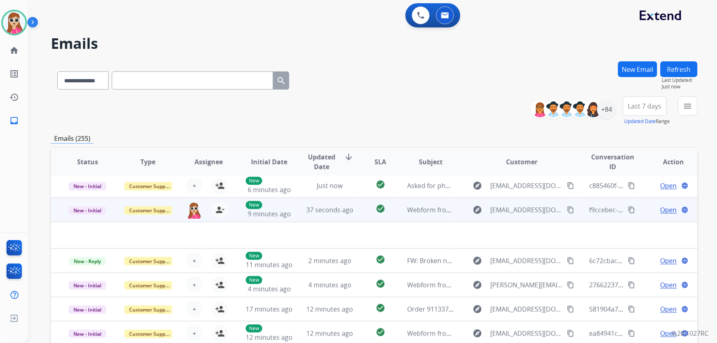
click at [362, 209] on td "check_circle" at bounding box center [374, 210] width 40 height 24
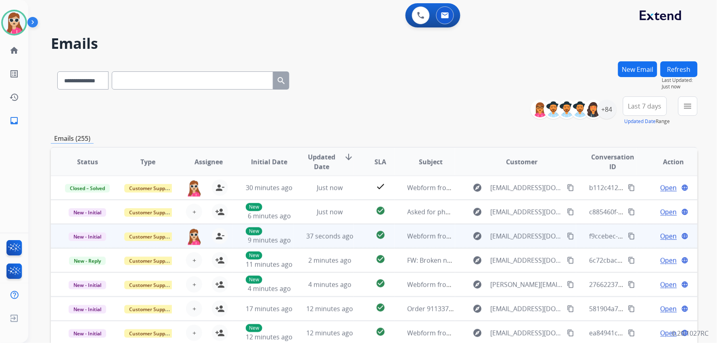
click at [357, 231] on td "check_circle" at bounding box center [374, 236] width 40 height 24
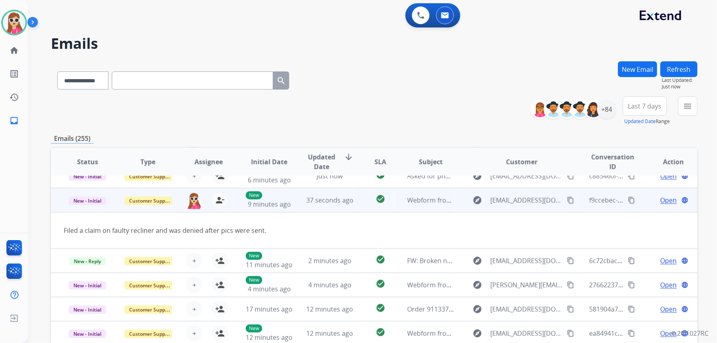
scroll to position [0, 0]
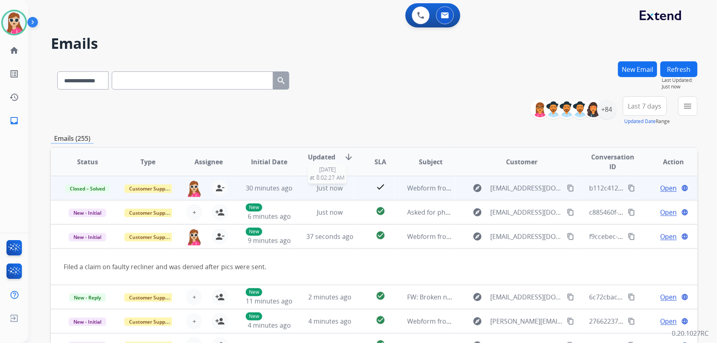
click at [348, 189] on div "Just now" at bounding box center [329, 188] width 47 height 10
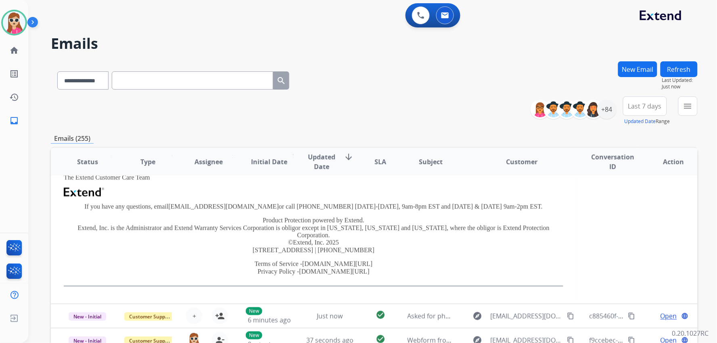
scroll to position [224, 0]
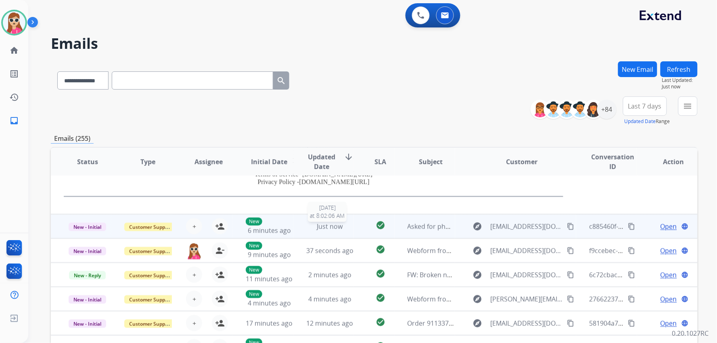
click at [348, 222] on div "Just now" at bounding box center [329, 227] width 47 height 10
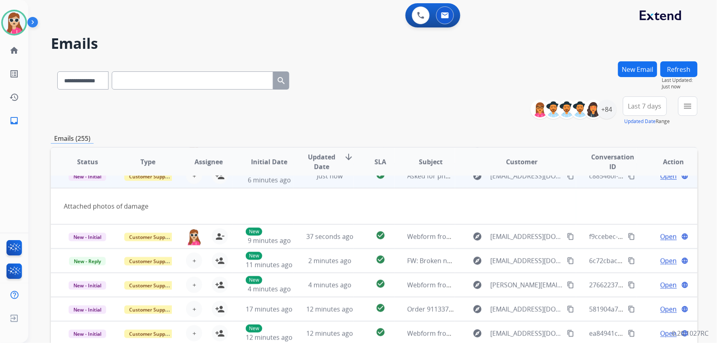
scroll to position [24, 0]
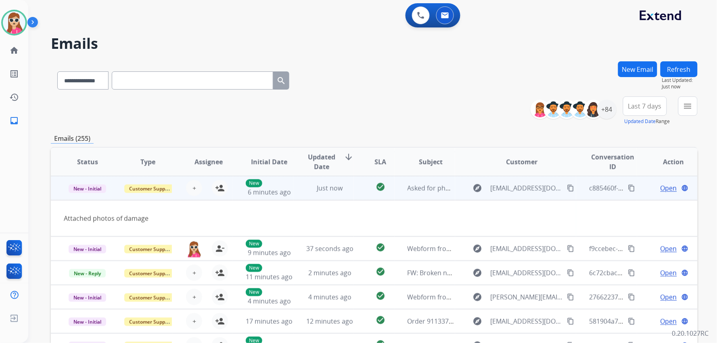
click at [652, 189] on div "Open language" at bounding box center [673, 188] width 47 height 10
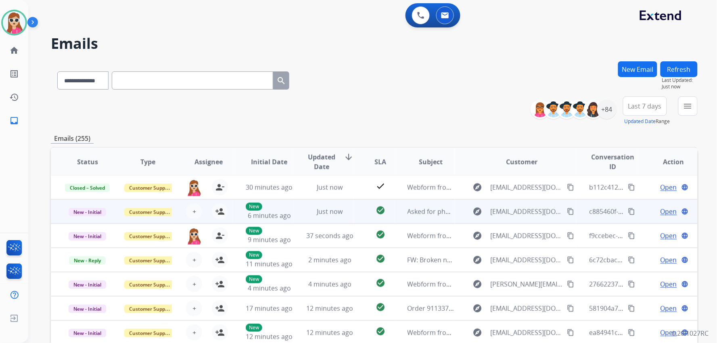
scroll to position [0, 0]
click at [664, 215] on span "Open" at bounding box center [669, 212] width 17 height 10
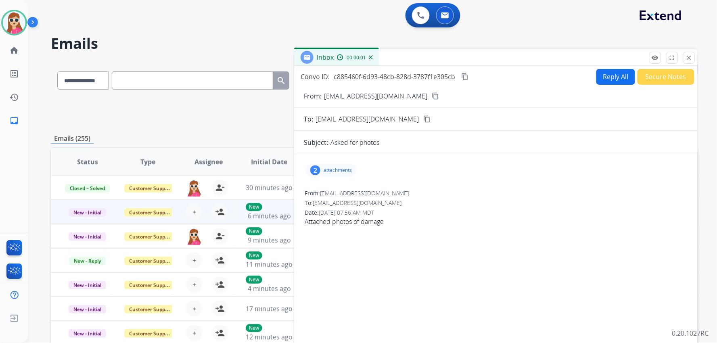
click at [324, 175] on div "2 attachments" at bounding box center [331, 170] width 51 height 13
click at [337, 194] on div at bounding box center [334, 192] width 40 height 28
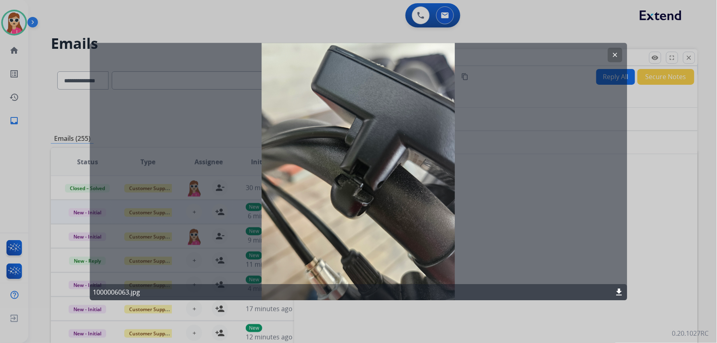
click at [615, 54] on mat-icon "clear" at bounding box center [615, 54] width 7 height 7
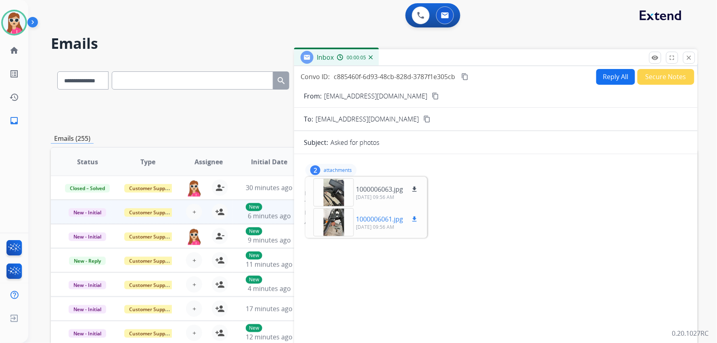
click at [337, 230] on div at bounding box center [334, 222] width 40 height 28
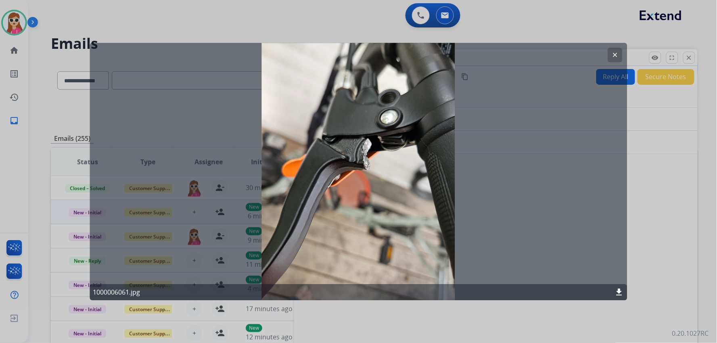
click at [610, 54] on button "clear" at bounding box center [615, 55] width 15 height 15
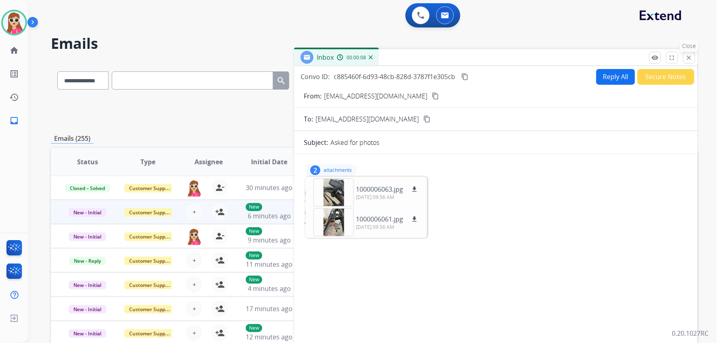
click at [689, 61] on button "close Close" at bounding box center [689, 58] width 12 height 12
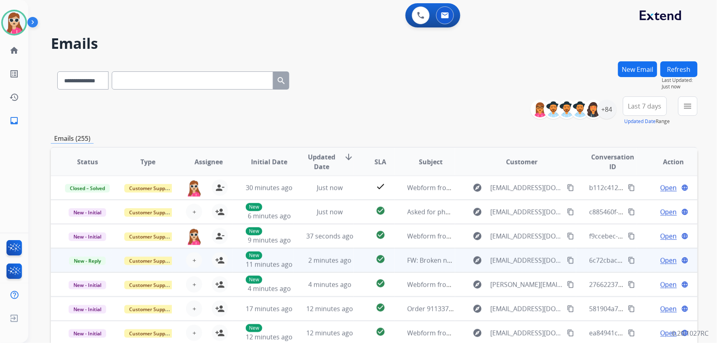
click at [362, 258] on td "check_circle" at bounding box center [374, 260] width 40 height 24
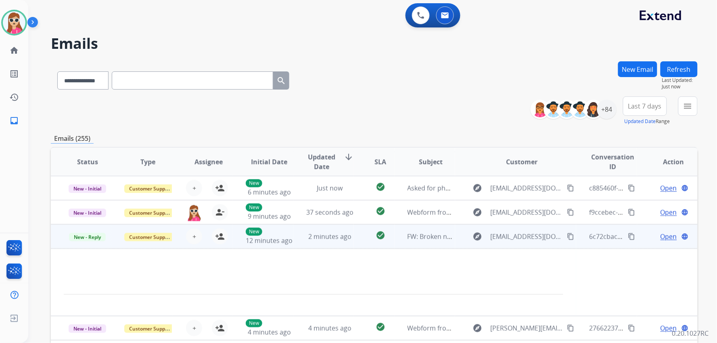
scroll to position [67, 0]
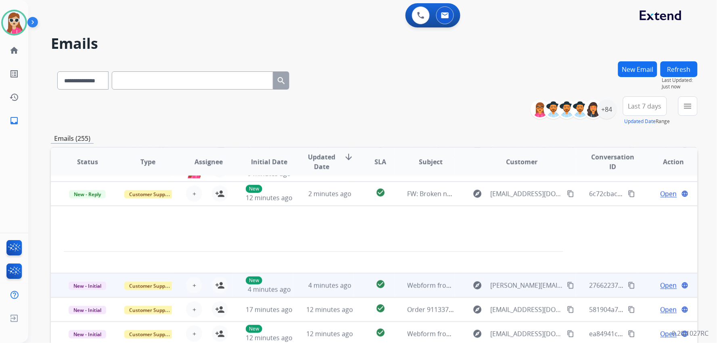
click at [363, 282] on td "check_circle" at bounding box center [374, 285] width 40 height 24
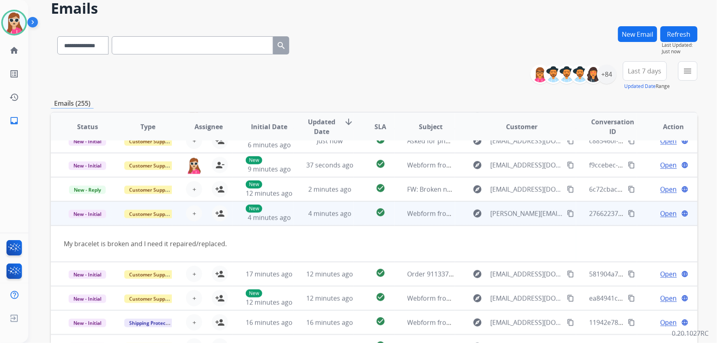
scroll to position [45, 0]
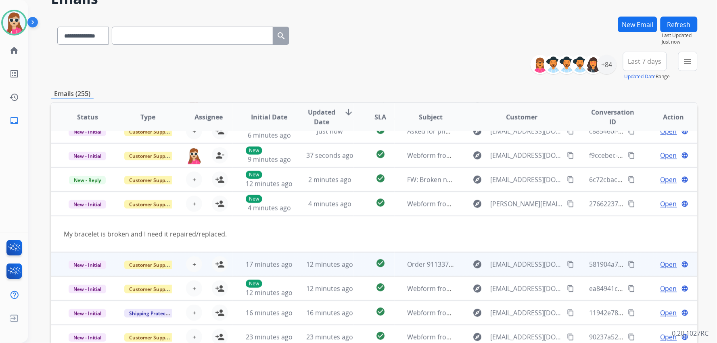
click at [360, 268] on td "check_circle" at bounding box center [374, 264] width 40 height 24
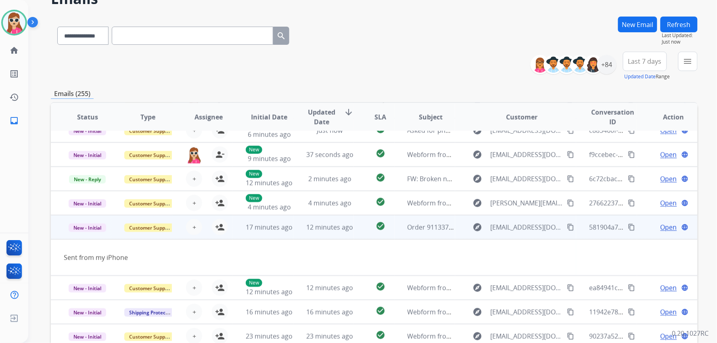
scroll to position [36, 0]
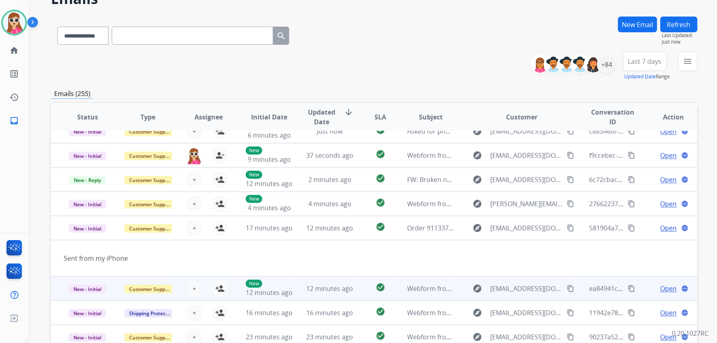
click at [359, 285] on td "check_circle" at bounding box center [374, 289] width 40 height 24
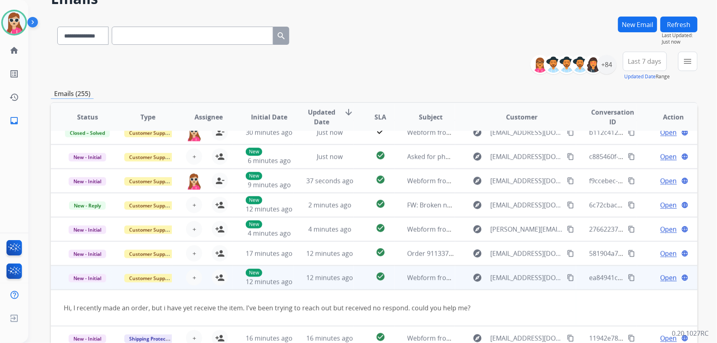
scroll to position [0, 0]
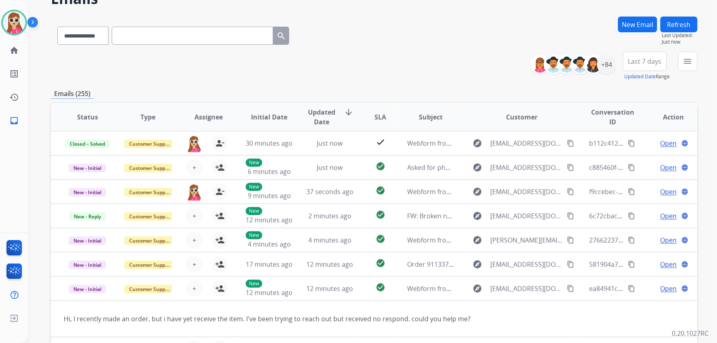
click at [684, 25] on button "Refresh" at bounding box center [679, 25] width 37 height 16
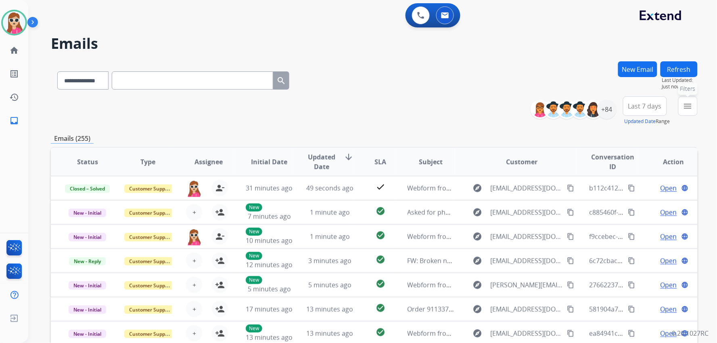
click at [684, 107] on mat-icon "menu" at bounding box center [688, 106] width 10 height 10
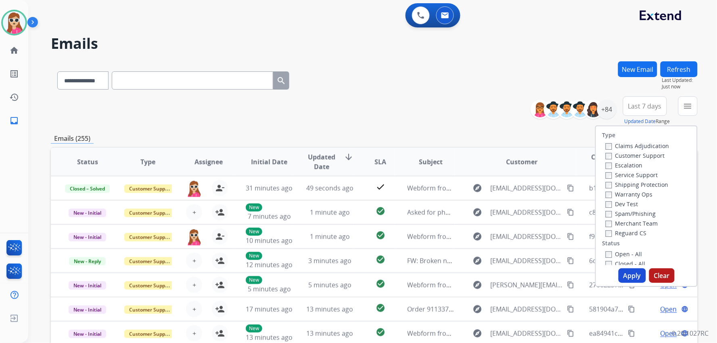
click at [647, 153] on label "Customer Support" at bounding box center [635, 156] width 59 height 8
click at [648, 185] on label "Shipping Protection" at bounding box center [637, 185] width 63 height 8
click at [639, 232] on label "Reguard CS" at bounding box center [626, 233] width 41 height 8
click at [628, 253] on label "Open - All" at bounding box center [624, 254] width 37 height 8
click at [626, 279] on button "Apply" at bounding box center [632, 275] width 27 height 15
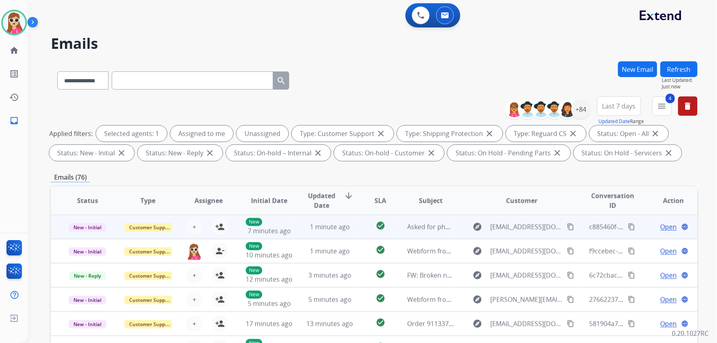
click at [356, 231] on td "check_circle" at bounding box center [374, 227] width 40 height 24
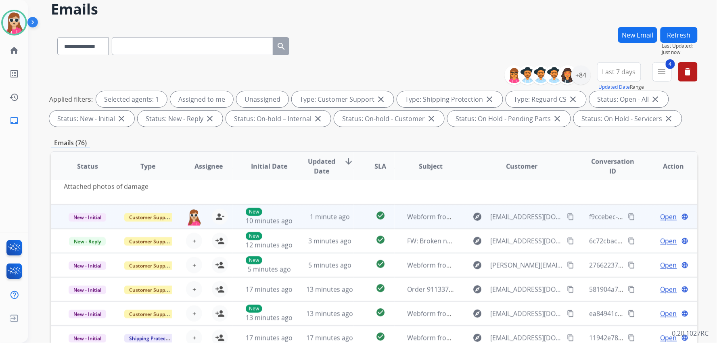
scroll to position [45, 0]
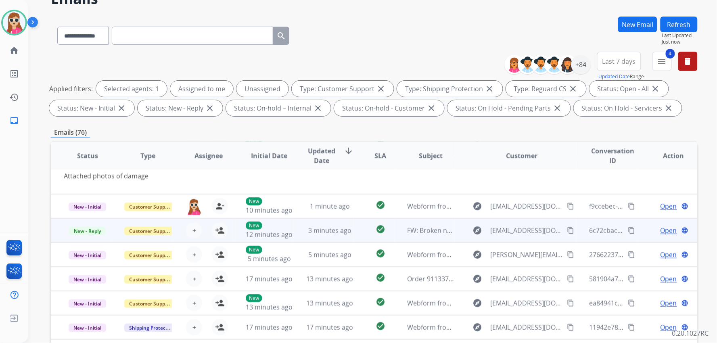
click at [356, 233] on td "check_circle" at bounding box center [374, 230] width 40 height 24
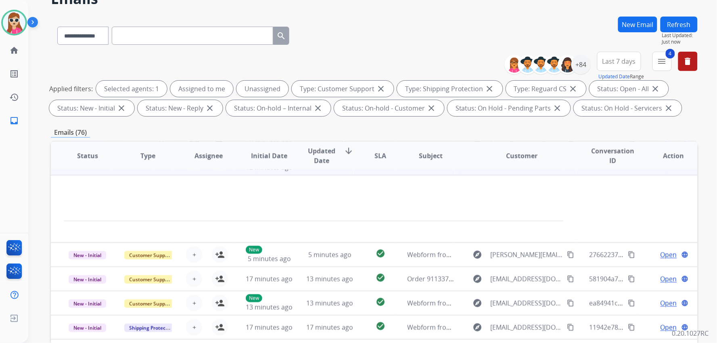
scroll to position [0, 0]
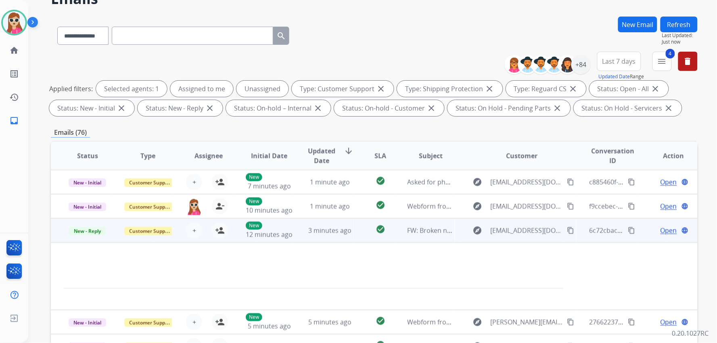
click at [661, 231] on span "Open" at bounding box center [669, 231] width 17 height 10
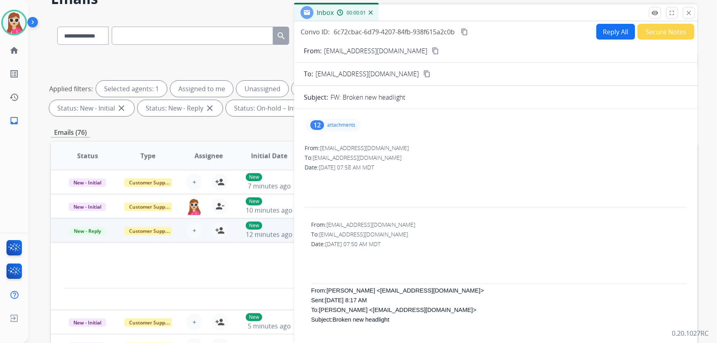
click at [338, 127] on p "attachments" at bounding box center [341, 125] width 28 height 6
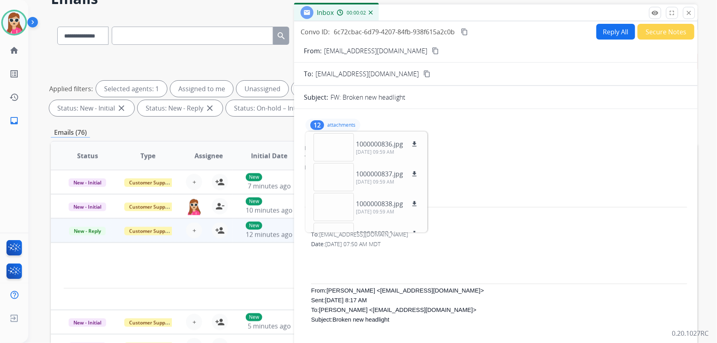
click at [493, 148] on div "From: TWillette@ccmarine.com" at bounding box center [496, 148] width 383 height 8
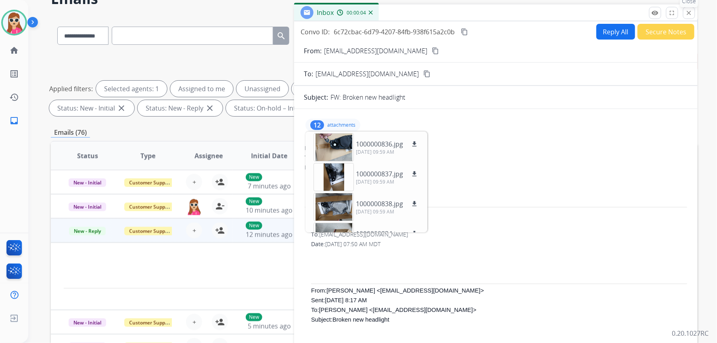
click at [685, 14] on button "close Close" at bounding box center [689, 13] width 12 height 12
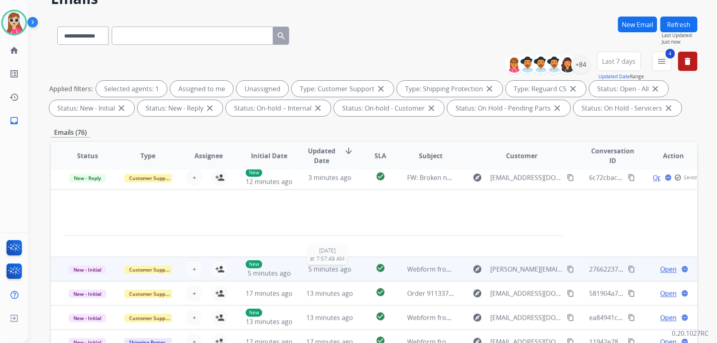
scroll to position [67, 0]
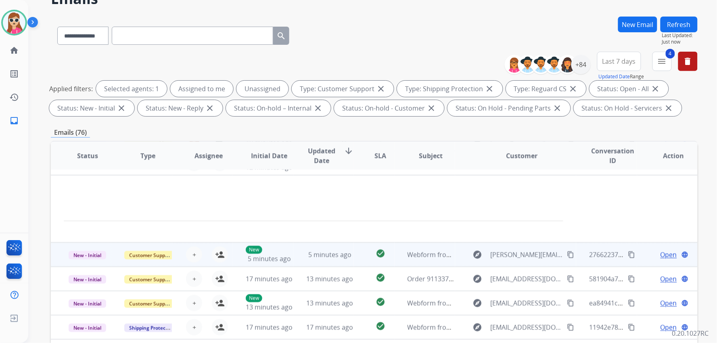
click at [293, 256] on td "5 minutes ago" at bounding box center [323, 255] width 61 height 24
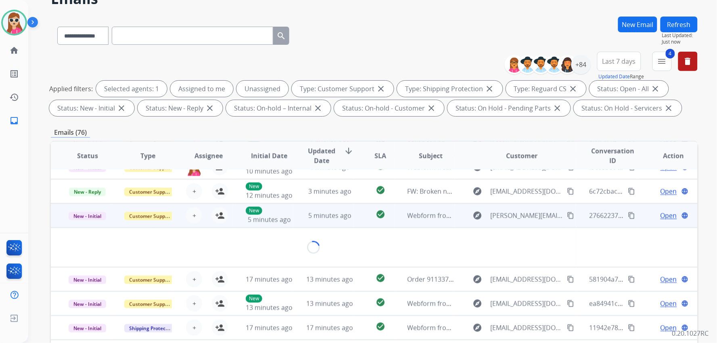
scroll to position [36, 0]
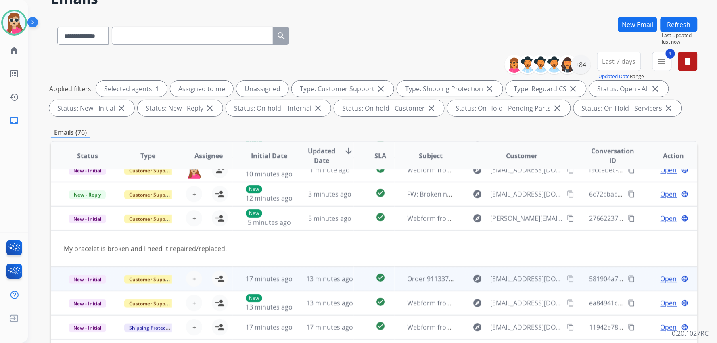
click at [297, 279] on td "13 minutes ago" at bounding box center [323, 279] width 61 height 24
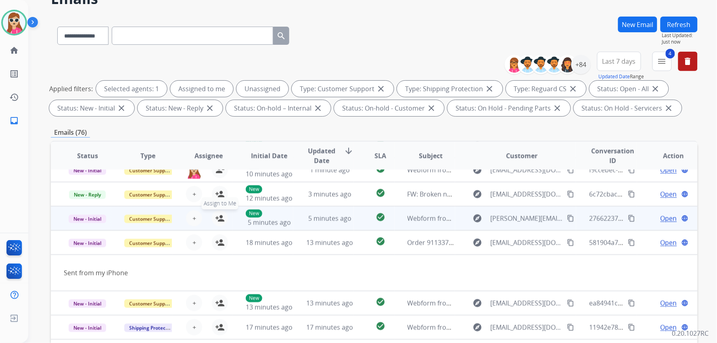
click at [218, 218] on mat-icon "person_add" at bounding box center [220, 219] width 10 height 10
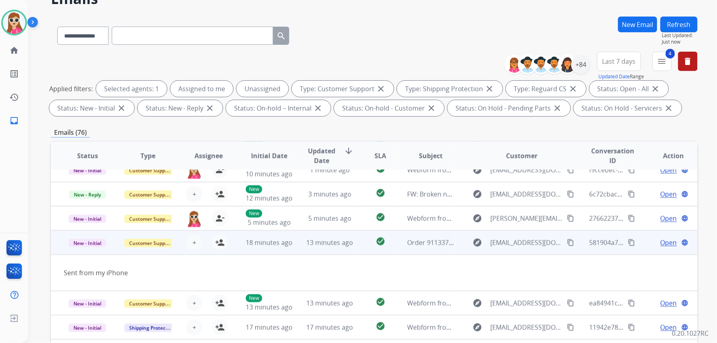
click at [661, 243] on span "Open" at bounding box center [669, 243] width 17 height 10
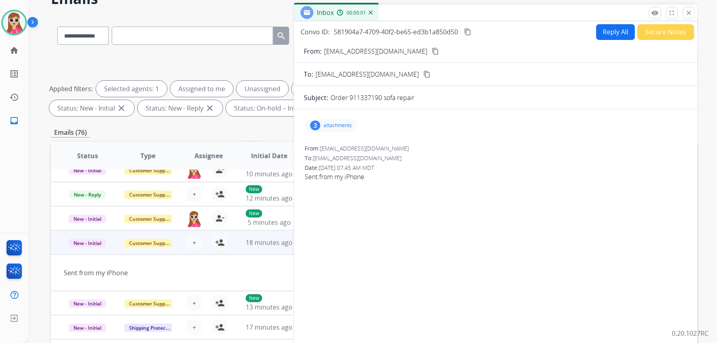
click at [334, 126] on p "attachments" at bounding box center [338, 125] width 28 height 6
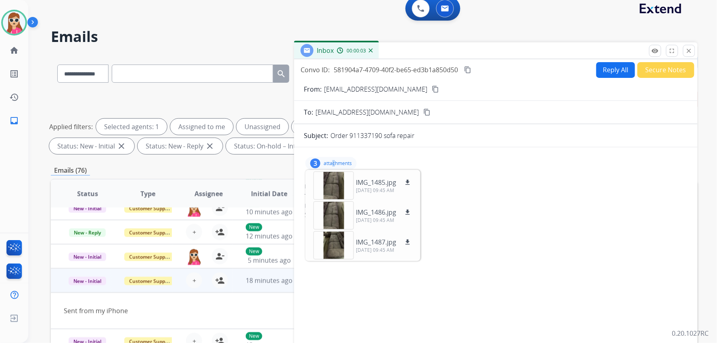
scroll to position [0, 0]
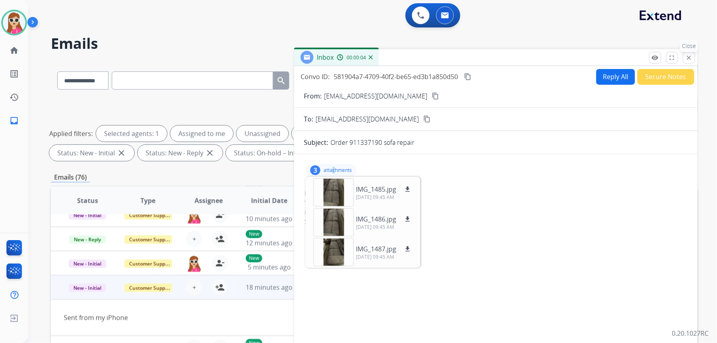
click at [690, 59] on mat-icon "close" at bounding box center [689, 57] width 7 height 7
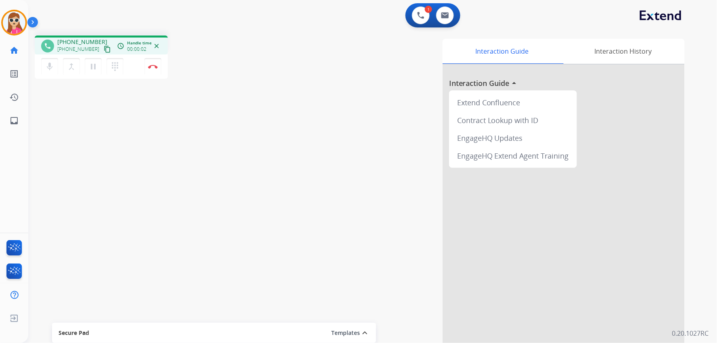
click at [93, 46] on div "+19417263998 content_copy" at bounding box center [84, 49] width 55 height 10
click at [104, 50] on mat-icon "content_copy" at bounding box center [107, 49] width 7 height 7
drag, startPoint x: 199, startPoint y: 107, endPoint x: 157, endPoint y: 164, distance: 70.2
click at [157, 164] on div "phone +19417263998 +19417263998 content_copy access_time Call metrics Queue 00:…" at bounding box center [363, 197] width 670 height 337
click at [98, 70] on button "pause Hold" at bounding box center [93, 66] width 17 height 17
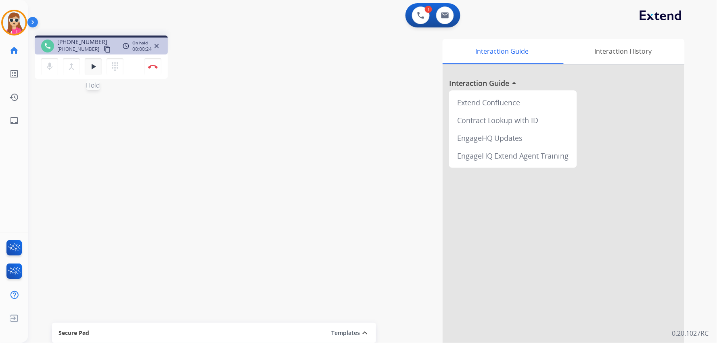
click at [92, 70] on mat-icon "play_arrow" at bounding box center [93, 67] width 10 height 10
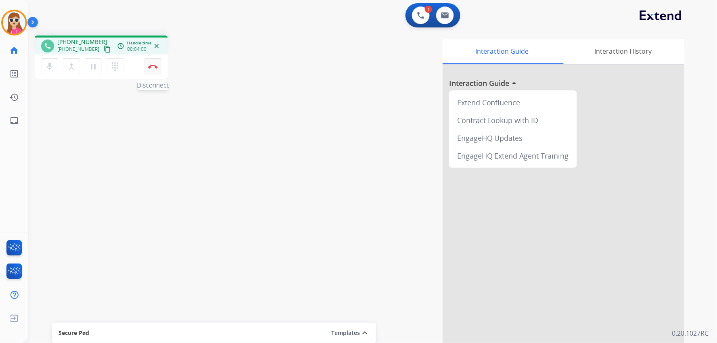
click at [154, 71] on button "Disconnect" at bounding box center [153, 66] width 17 height 17
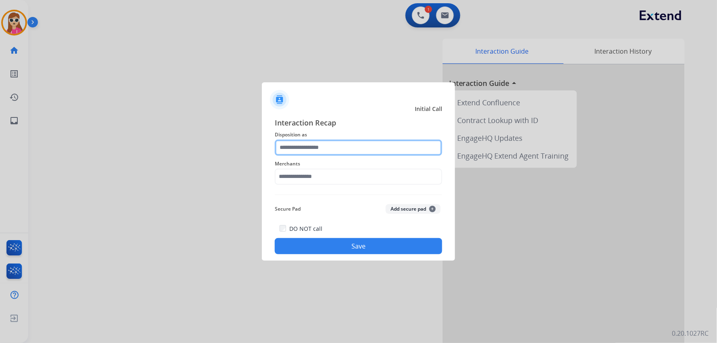
click at [339, 151] on input "text" at bounding box center [359, 148] width 168 height 16
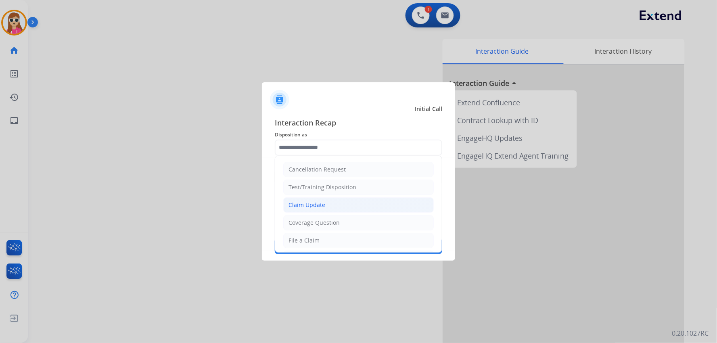
click at [328, 204] on li "Claim Update" at bounding box center [358, 204] width 151 height 15
type input "**********"
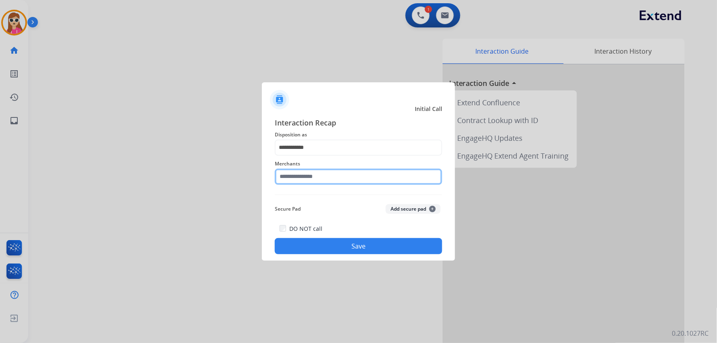
click at [328, 178] on input "text" at bounding box center [359, 177] width 168 height 16
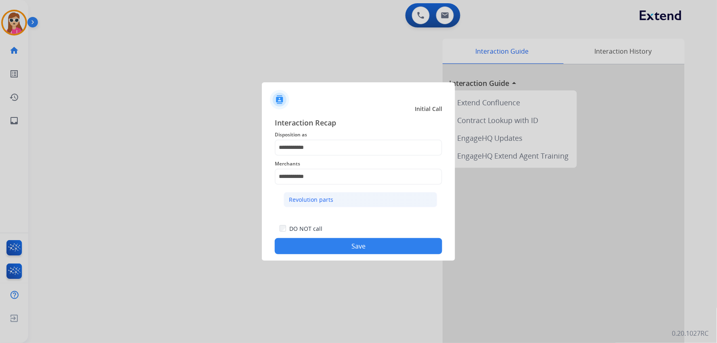
click at [346, 201] on li "Revolution parts" at bounding box center [361, 199] width 154 height 15
type input "**********"
click at [346, 242] on button "Save" at bounding box center [359, 246] width 168 height 16
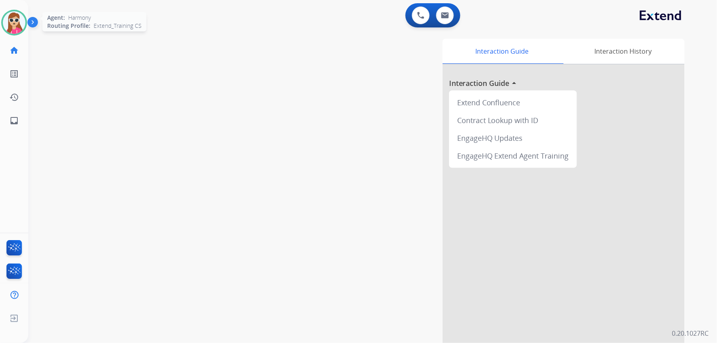
click at [19, 31] on img at bounding box center [14, 22] width 23 height 23
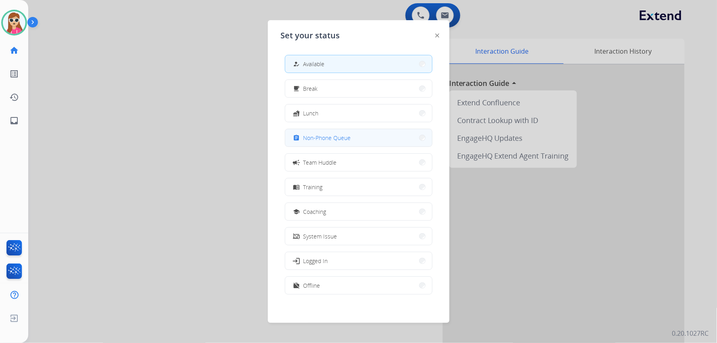
scroll to position [2, 0]
click at [439, 38] on div at bounding box center [438, 35] width 4 height 10
click at [437, 36] on img at bounding box center [438, 36] width 4 height 4
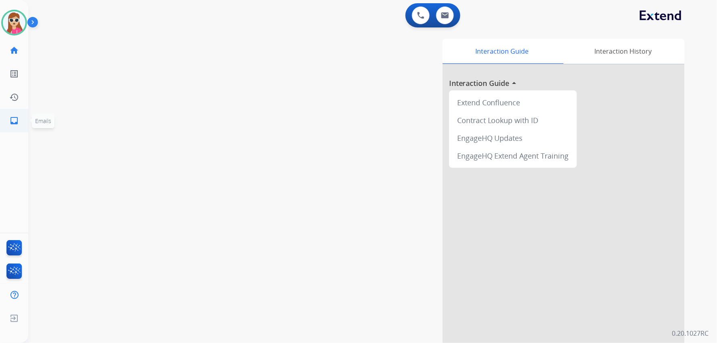
click at [14, 122] on mat-icon "inbox" at bounding box center [14, 121] width 10 height 10
select select "**********"
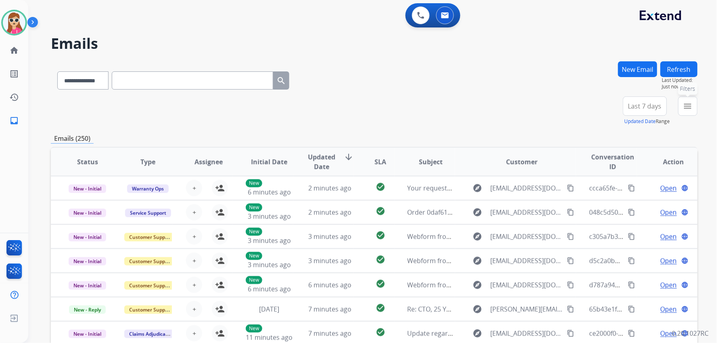
click at [691, 107] on mat-icon "menu" at bounding box center [688, 106] width 10 height 10
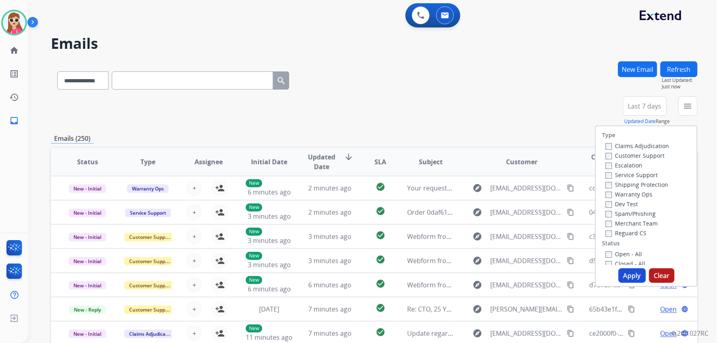
click at [628, 151] on div "Customer Support" at bounding box center [638, 156] width 64 height 10
click at [641, 153] on label "Customer Support" at bounding box center [635, 156] width 59 height 8
click at [635, 182] on label "Shipping Protection" at bounding box center [637, 185] width 63 height 8
click at [619, 230] on label "Reguard CS" at bounding box center [626, 233] width 41 height 8
click at [624, 257] on label "Open - All" at bounding box center [624, 254] width 37 height 8
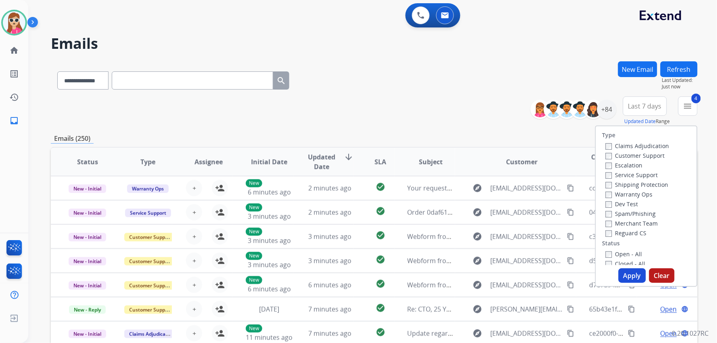
click at [634, 265] on label "Closed - All" at bounding box center [626, 264] width 40 height 8
click at [637, 258] on label "Closed - All" at bounding box center [626, 262] width 40 height 8
click at [632, 273] on button "Apply" at bounding box center [632, 275] width 27 height 15
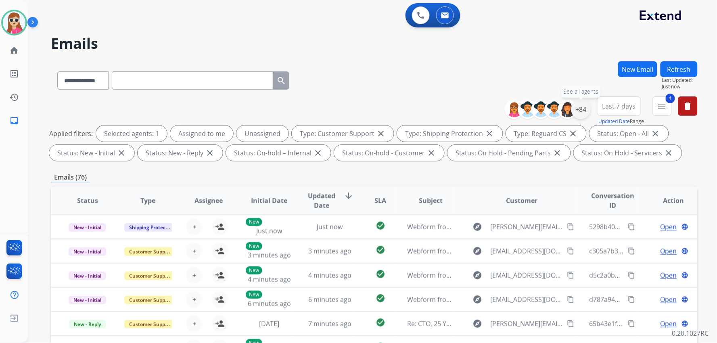
click at [582, 107] on div "+84" at bounding box center [581, 109] width 19 height 19
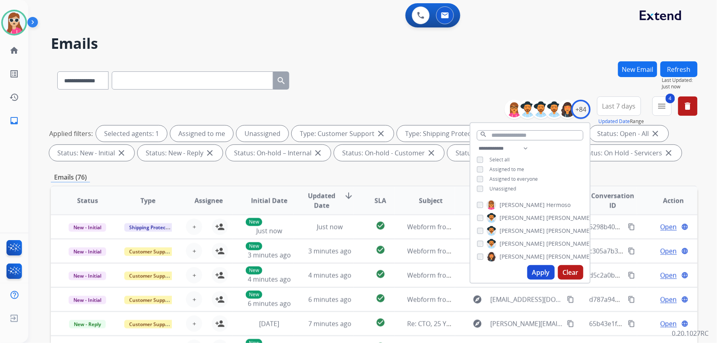
click at [510, 191] on div "**********" at bounding box center [530, 170] width 119 height 52
click at [511, 185] on span "Unassigned" at bounding box center [503, 188] width 27 height 7
click at [536, 275] on button "Apply" at bounding box center [541, 272] width 27 height 15
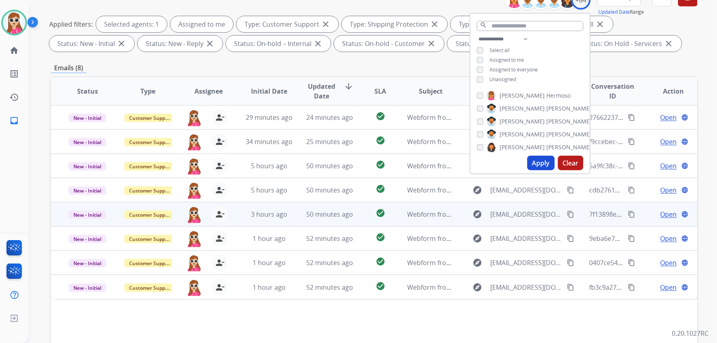
scroll to position [155, 0]
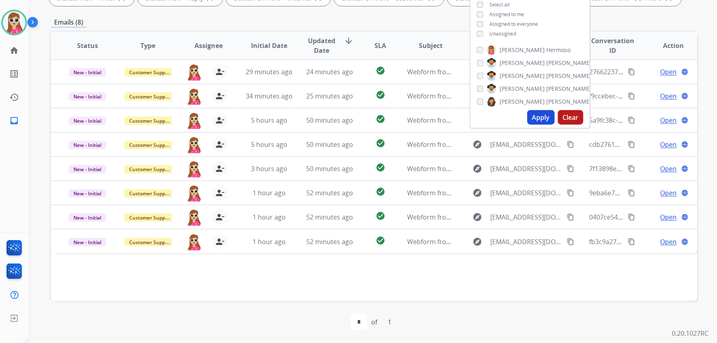
click at [368, 285] on div "Status Type Assignee Initial Date Updated Date arrow_downward SLA Subject Custo…" at bounding box center [374, 166] width 647 height 270
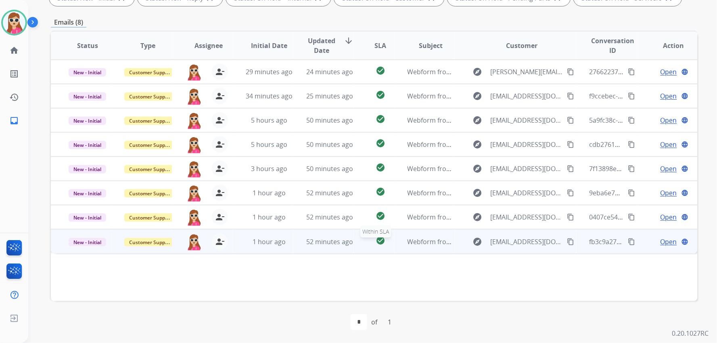
click at [367, 239] on div "check_circle" at bounding box center [380, 242] width 27 height 12
click at [568, 240] on mat-icon "content_copy" at bounding box center [571, 241] width 7 height 7
click at [663, 245] on span "Open" at bounding box center [669, 242] width 17 height 10
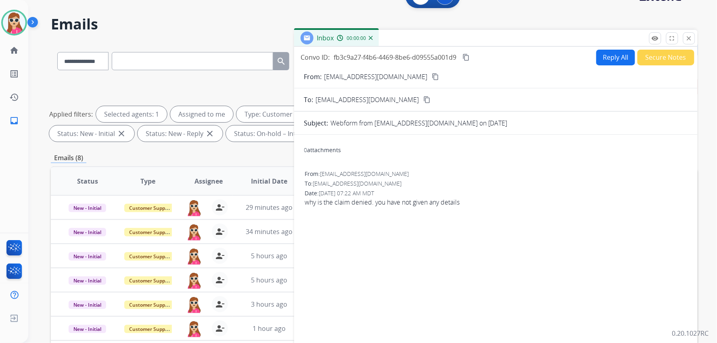
scroll to position [0, 0]
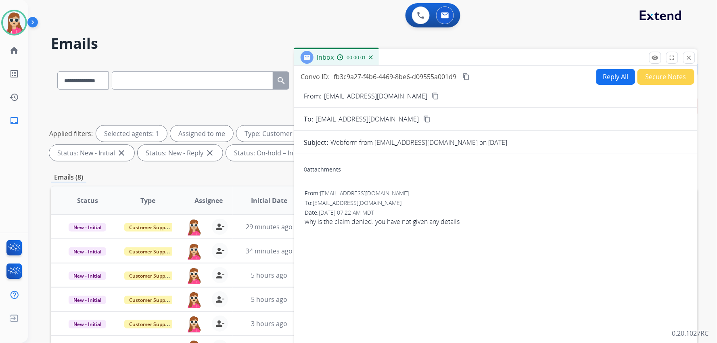
click at [606, 83] on button "Reply All" at bounding box center [616, 77] width 39 height 16
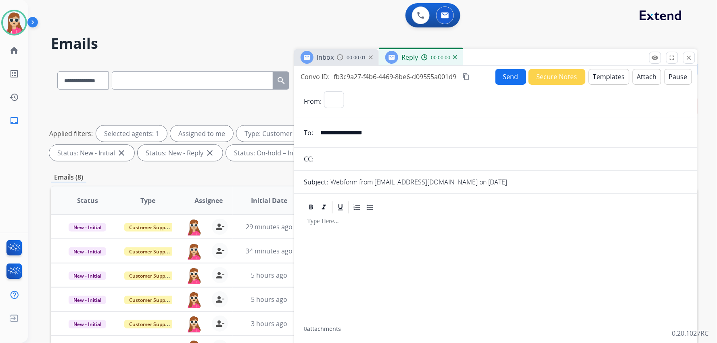
select select "**********"
click at [593, 73] on button "Templates" at bounding box center [609, 77] width 41 height 16
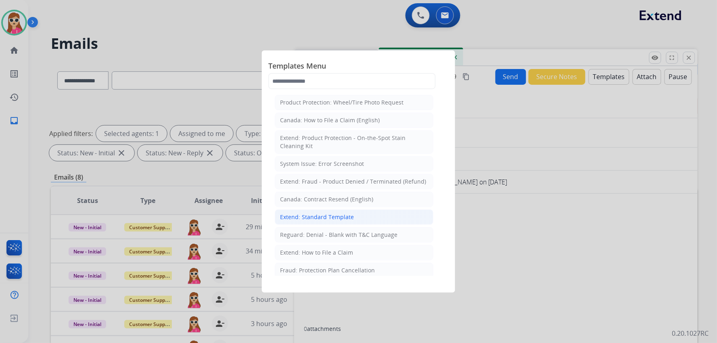
click at [359, 216] on li "Extend: Standard Template" at bounding box center [354, 216] width 159 height 15
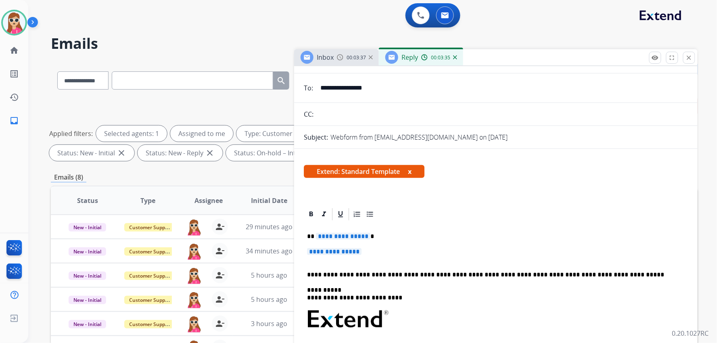
scroll to position [45, 0]
drag, startPoint x: 307, startPoint y: 233, endPoint x: 376, endPoint y: 250, distance: 70.8
click at [376, 250] on div "**********" at bounding box center [496, 340] width 384 height 238
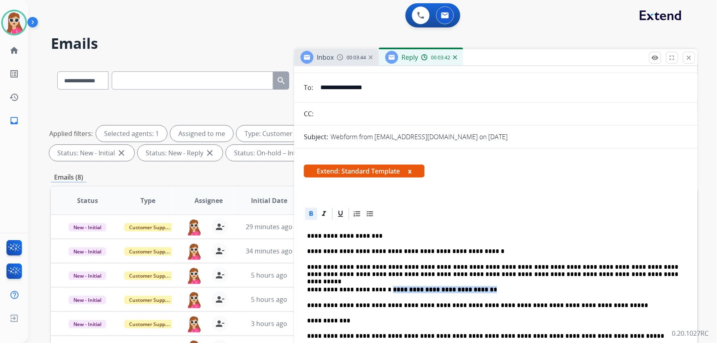
drag, startPoint x: 385, startPoint y: 291, endPoint x: 457, endPoint y: 255, distance: 80.3
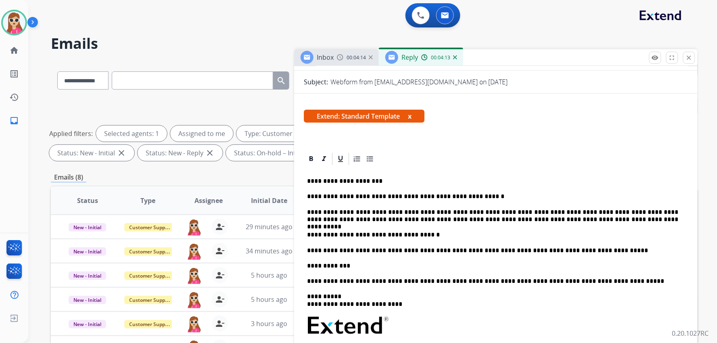
scroll to position [134, 0]
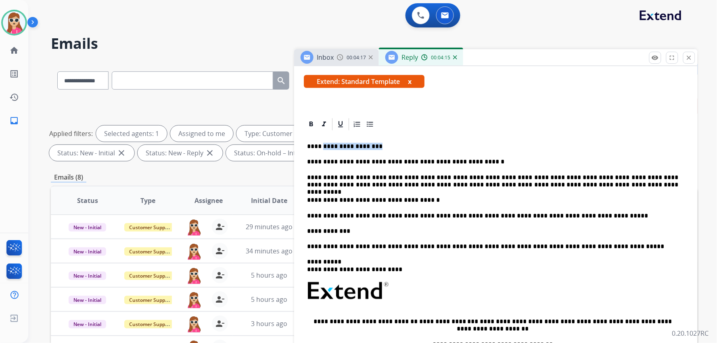
drag, startPoint x: 321, startPoint y: 144, endPoint x: 380, endPoint y: 147, distance: 58.6
click at [380, 147] on p "**********" at bounding box center [492, 146] width 371 height 7
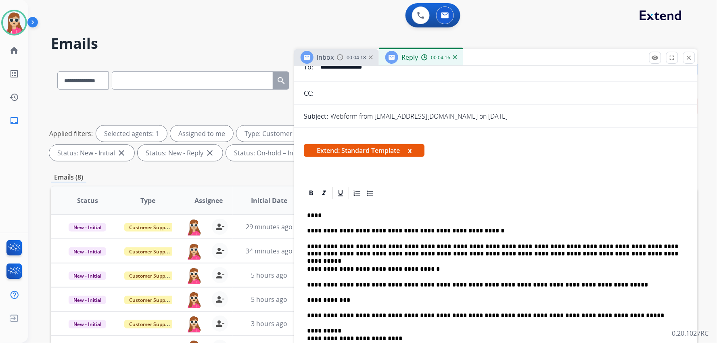
scroll to position [45, 0]
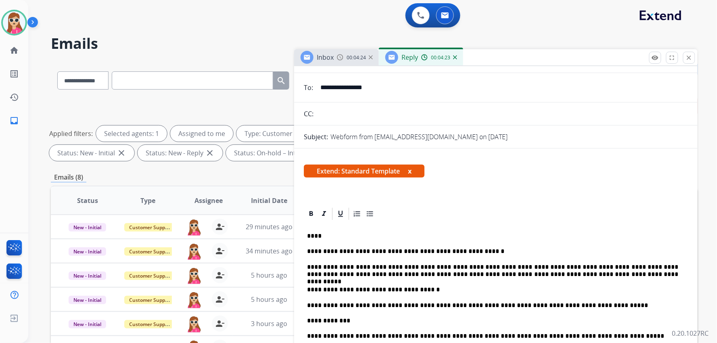
click at [332, 235] on p "****" at bounding box center [492, 236] width 371 height 7
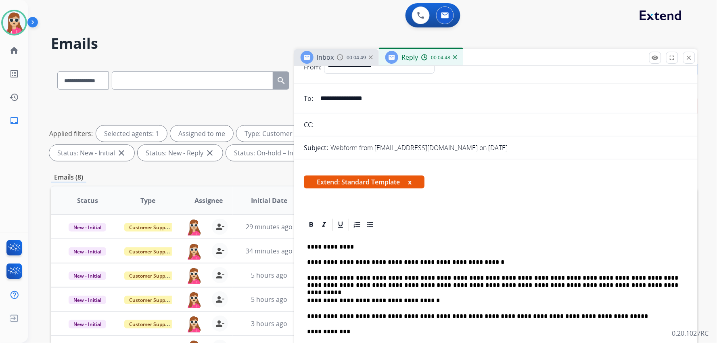
scroll to position [0, 0]
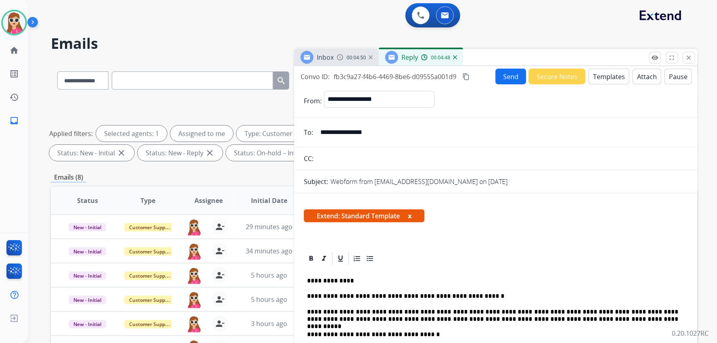
click at [509, 72] on button "Send" at bounding box center [511, 77] width 31 height 16
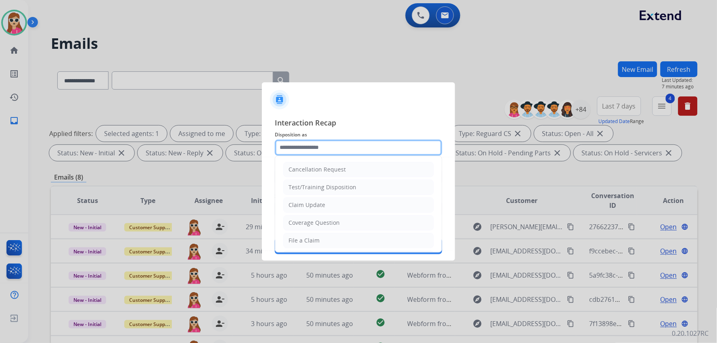
click at [307, 151] on input "text" at bounding box center [359, 148] width 168 height 16
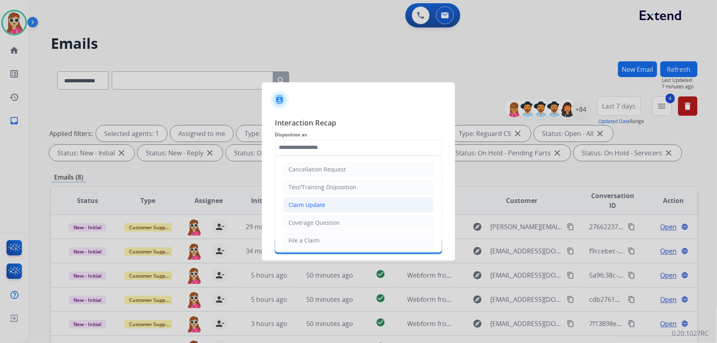
click at [323, 203] on div "Claim Update" at bounding box center [307, 205] width 37 height 8
type input "**********"
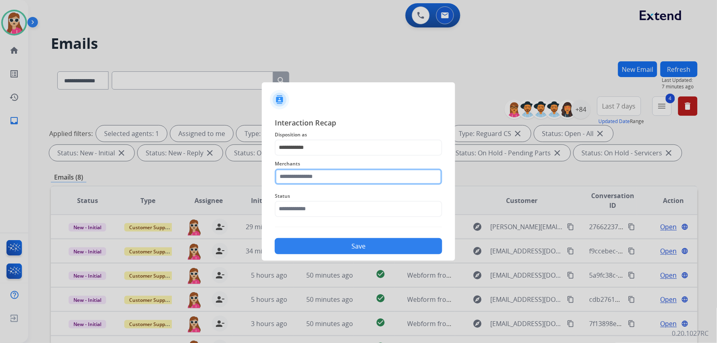
click at [311, 176] on input "text" at bounding box center [359, 177] width 168 height 16
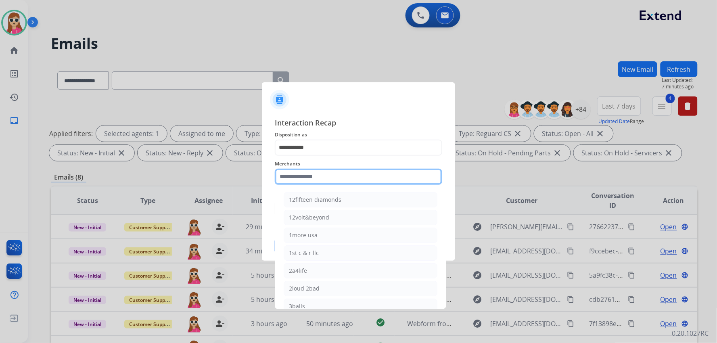
click at [356, 174] on input "text" at bounding box center [359, 177] width 168 height 16
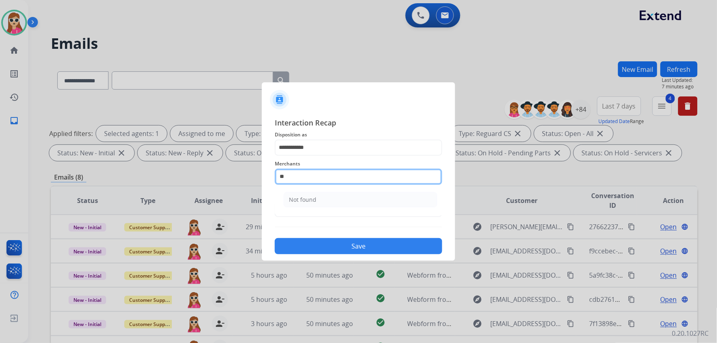
type input "*"
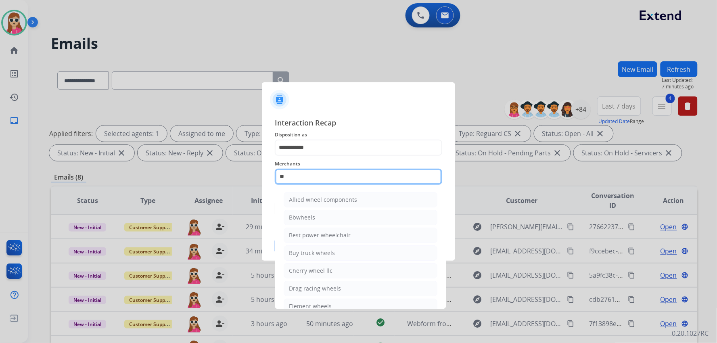
type input "*"
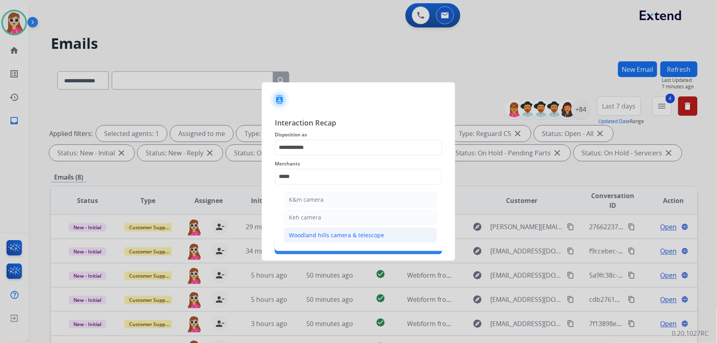
click at [352, 231] on div "Woodland hills camera & telescope" at bounding box center [336, 235] width 95 height 8
type input "**********"
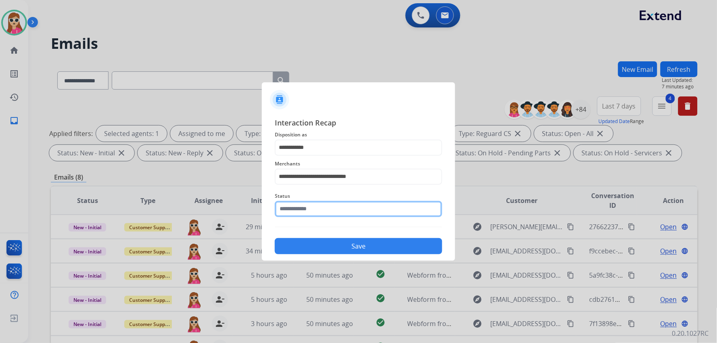
click at [348, 214] on input "text" at bounding box center [359, 209] width 168 height 16
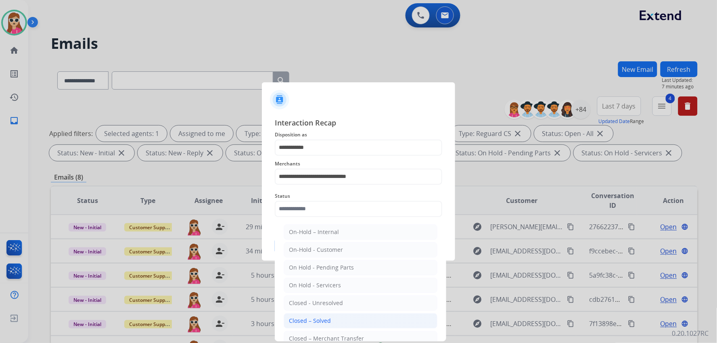
click at [304, 318] on div "Closed – Solved" at bounding box center [310, 321] width 42 height 8
type input "**********"
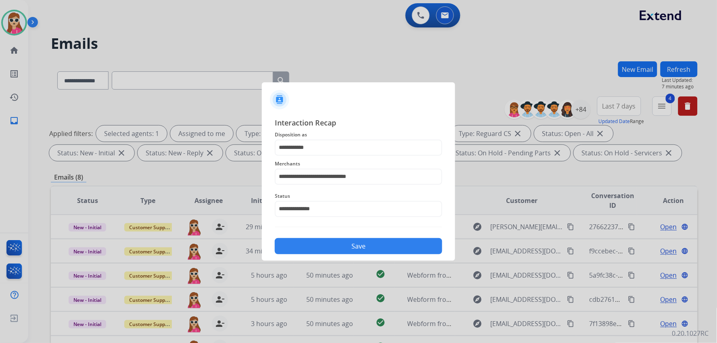
click at [358, 257] on div "**********" at bounding box center [358, 186] width 193 height 151
click at [363, 247] on button "Save" at bounding box center [359, 246] width 168 height 16
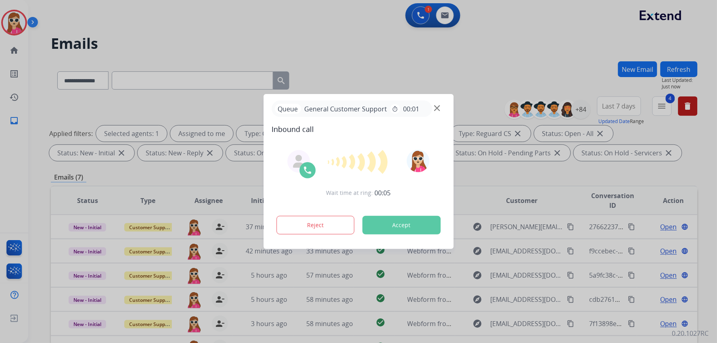
click at [409, 228] on button "Accept" at bounding box center [401, 225] width 78 height 19
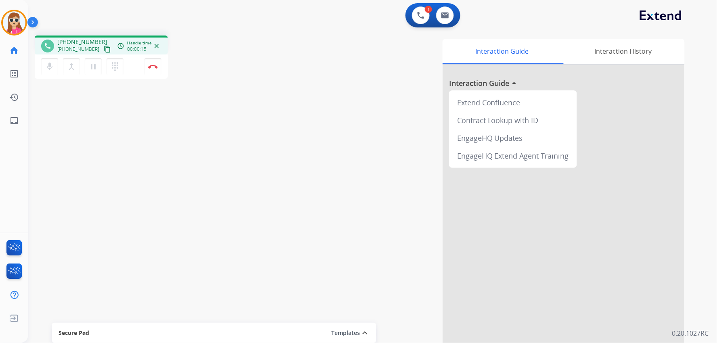
click at [104, 46] on mat-icon "content_copy" at bounding box center [107, 49] width 7 height 7
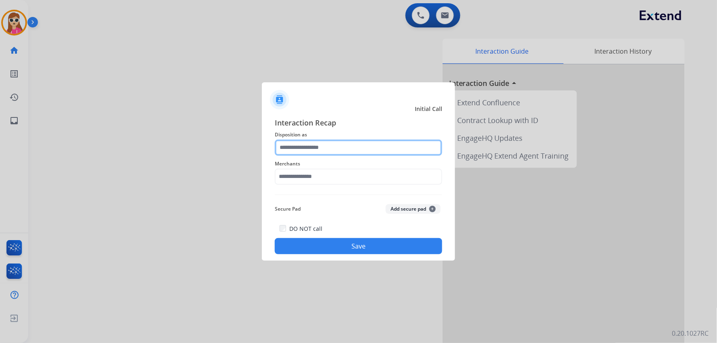
click at [419, 142] on input "text" at bounding box center [359, 148] width 168 height 16
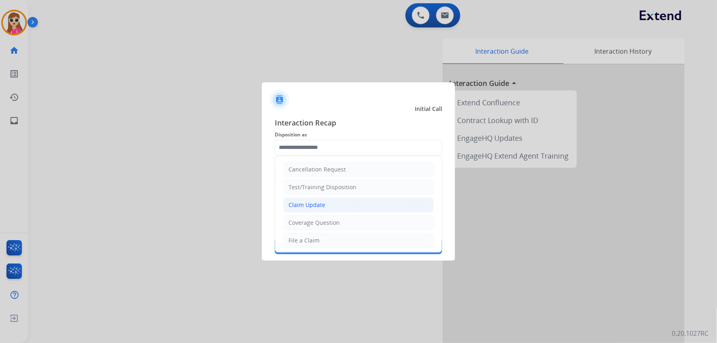
click at [335, 204] on li "Claim Update" at bounding box center [358, 204] width 151 height 15
type input "**********"
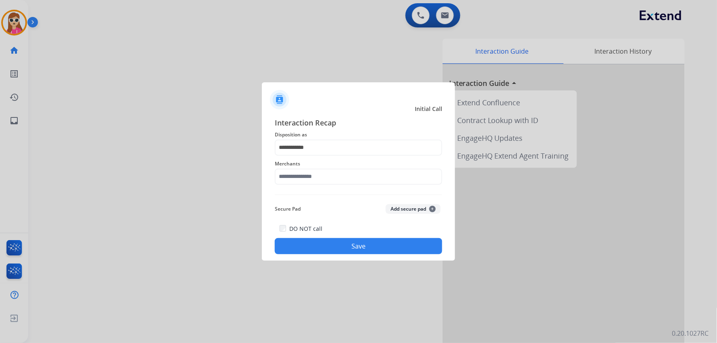
click at [330, 184] on div "Merchants" at bounding box center [359, 172] width 168 height 32
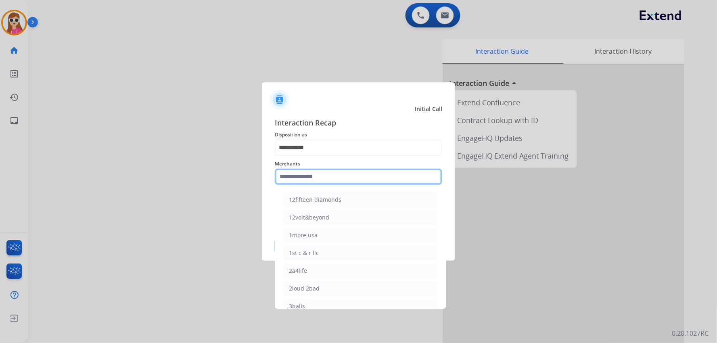
click at [338, 176] on input "text" at bounding box center [359, 177] width 168 height 16
click at [358, 176] on input "text" at bounding box center [359, 177] width 168 height 16
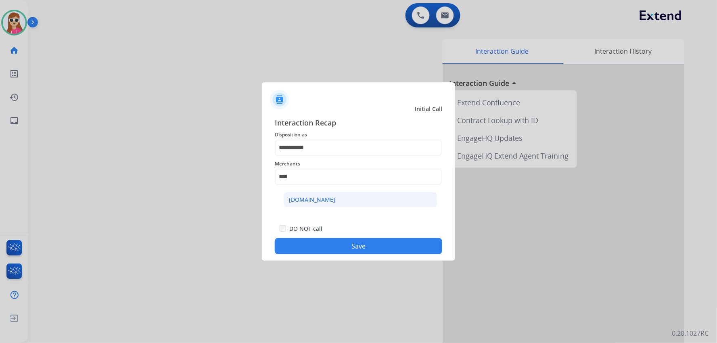
click at [331, 197] on li "[DOMAIN_NAME]" at bounding box center [361, 199] width 154 height 15
type input "**********"
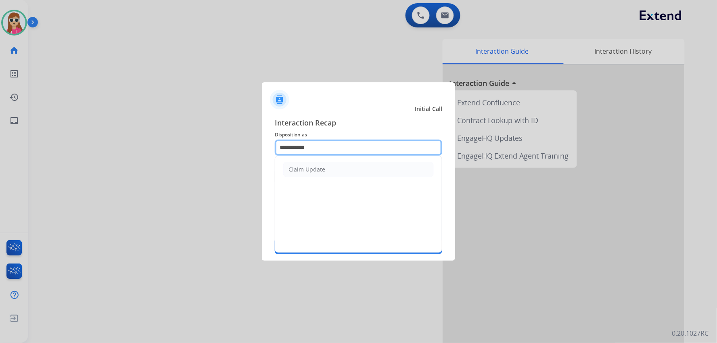
drag, startPoint x: 341, startPoint y: 148, endPoint x: 245, endPoint y: 154, distance: 95.8
click at [0, 154] on app-contact-recap-modal "**********" at bounding box center [0, 171] width 0 height 343
type input "*****"
drag, startPoint x: 346, startPoint y: 150, endPoint x: 115, endPoint y: 170, distance: 232.1
click at [0, 151] on app-contact-recap-modal "**********" at bounding box center [0, 171] width 0 height 343
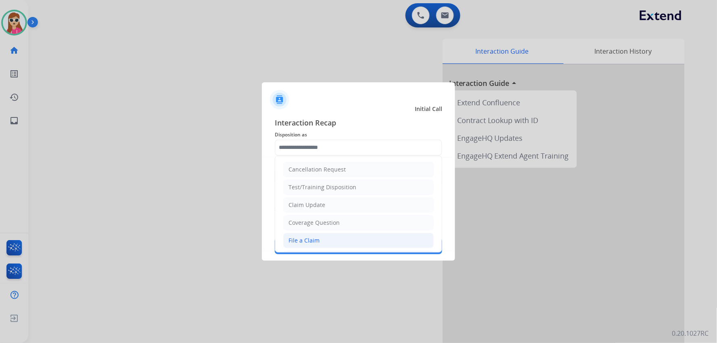
click at [294, 237] on div "File a Claim" at bounding box center [304, 241] width 31 height 8
type input "**********"
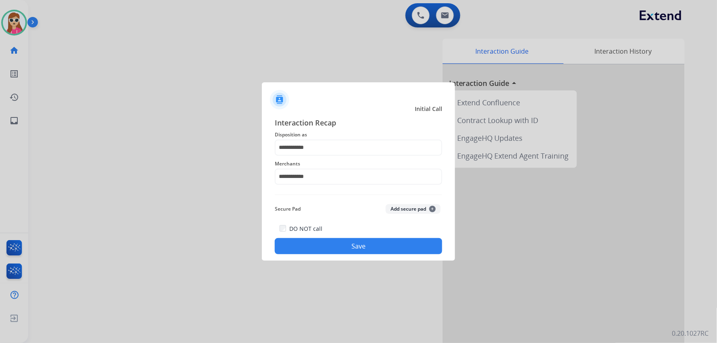
click at [323, 239] on button "Save" at bounding box center [359, 246] width 168 height 16
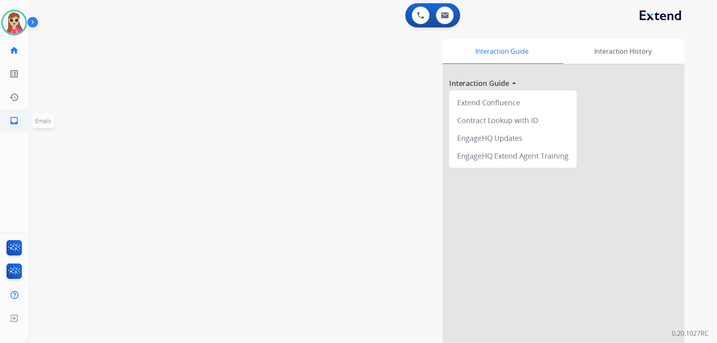
click at [19, 121] on link "inbox Emails" at bounding box center [14, 120] width 23 height 23
select select "**********"
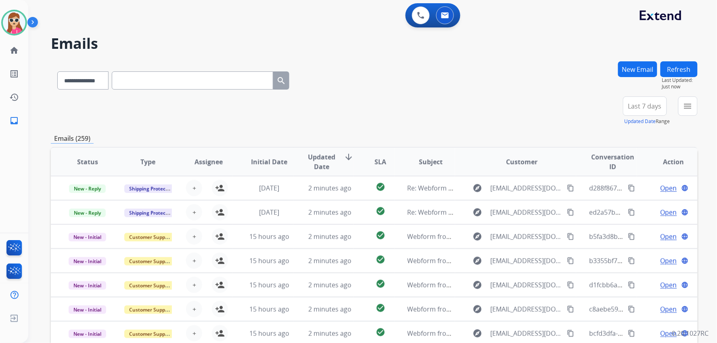
click at [681, 97] on button "menu" at bounding box center [688, 105] width 19 height 19
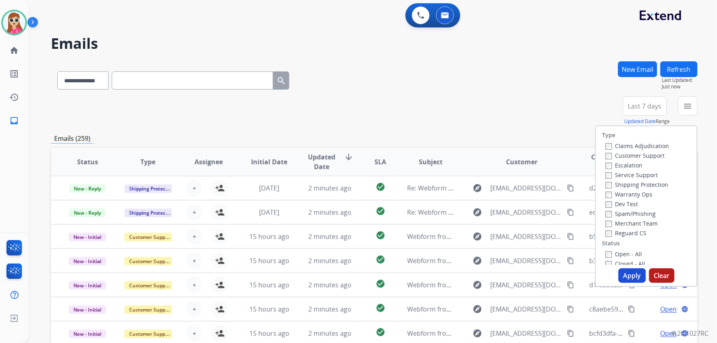
click at [654, 158] on label "Customer Support" at bounding box center [635, 156] width 59 height 8
click at [655, 186] on label "Shipping Protection" at bounding box center [637, 185] width 63 height 8
click at [634, 237] on div "Type Claims Adjudication Customer Support Escalation Service Support Shipping P…" at bounding box center [646, 195] width 101 height 139
click at [635, 235] on label "Reguard CS" at bounding box center [626, 233] width 41 height 8
click at [626, 259] on div "Closed - All" at bounding box center [648, 264] width 85 height 10
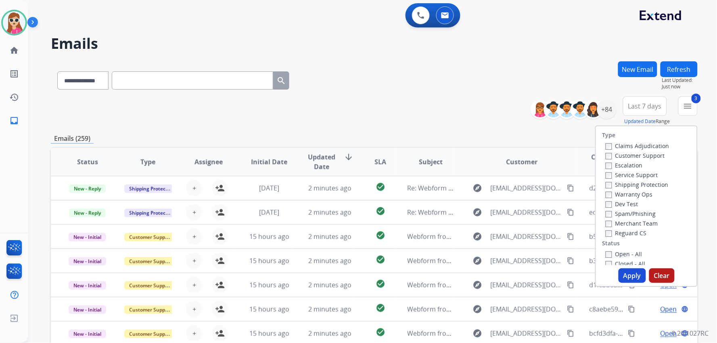
click at [625, 254] on label "Open - All" at bounding box center [624, 254] width 37 height 8
click at [633, 272] on button "Apply" at bounding box center [632, 275] width 27 height 15
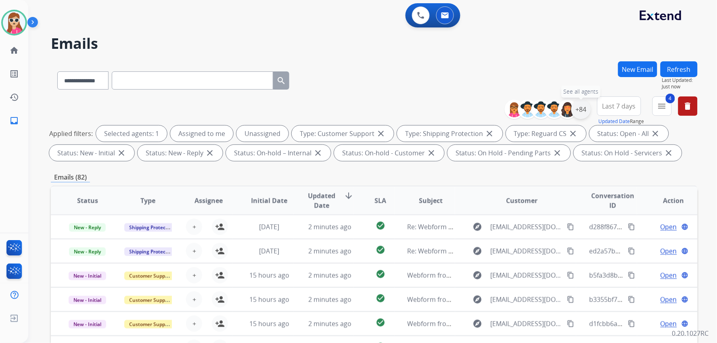
click at [585, 110] on div "+84" at bounding box center [581, 109] width 19 height 19
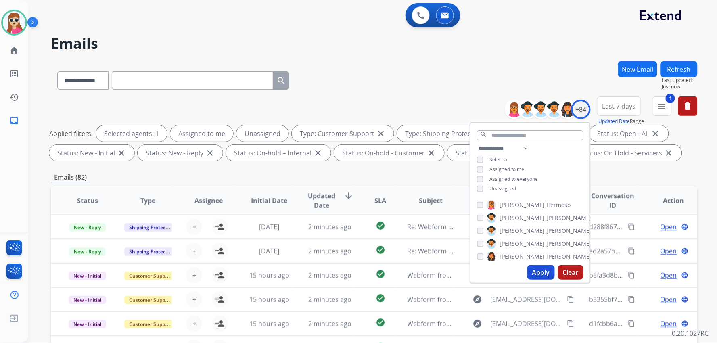
click at [501, 189] on span "Unassigned" at bounding box center [503, 188] width 27 height 7
click at [536, 268] on button "Apply" at bounding box center [541, 272] width 27 height 15
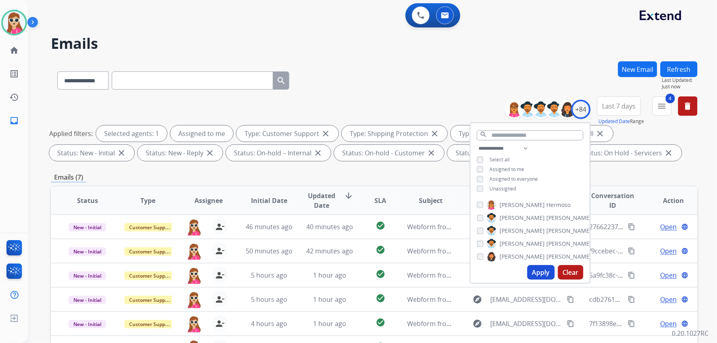
click at [450, 90] on div "**********" at bounding box center [374, 78] width 647 height 35
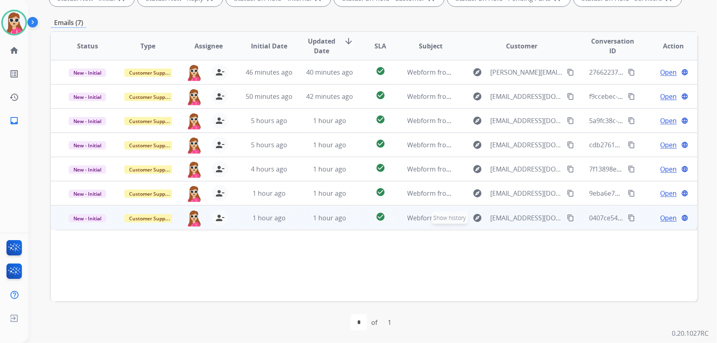
scroll to position [155, 0]
click at [661, 217] on span "Open" at bounding box center [669, 218] width 17 height 10
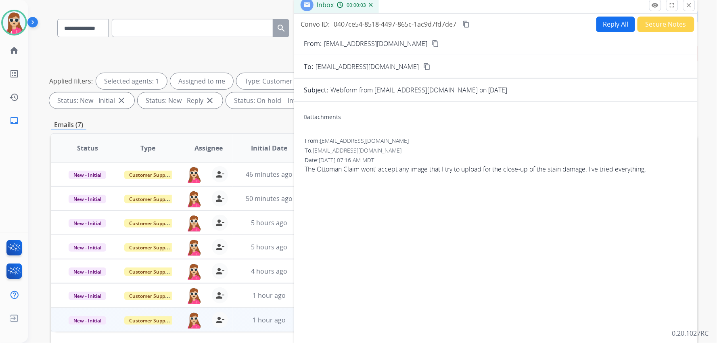
scroll to position [0, 0]
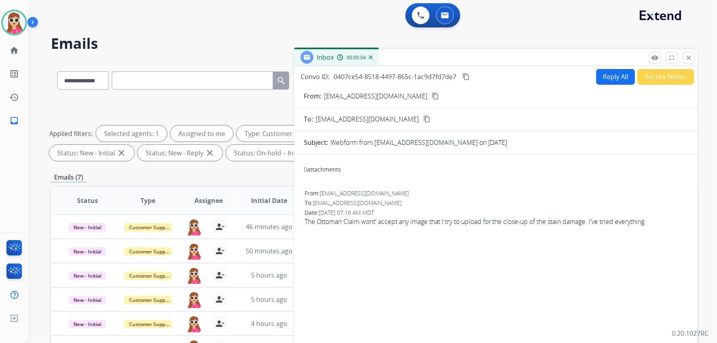
click at [603, 73] on button "Reply All" at bounding box center [616, 77] width 39 height 16
select select "**********"
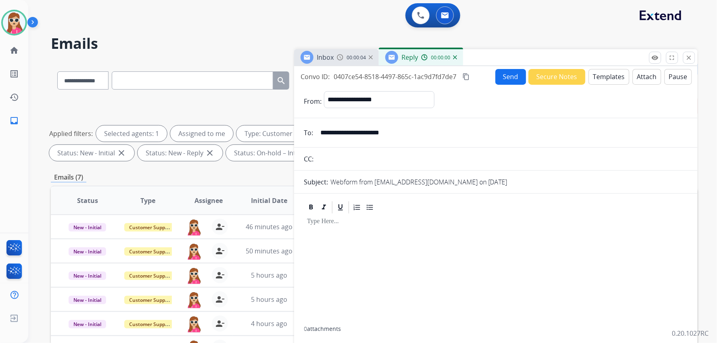
click at [603, 73] on button "Templates" at bounding box center [609, 77] width 41 height 16
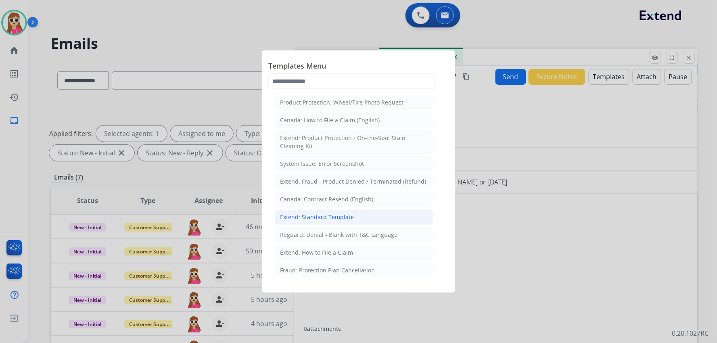
click at [316, 216] on div "Extend: Standard Template" at bounding box center [317, 217] width 74 height 8
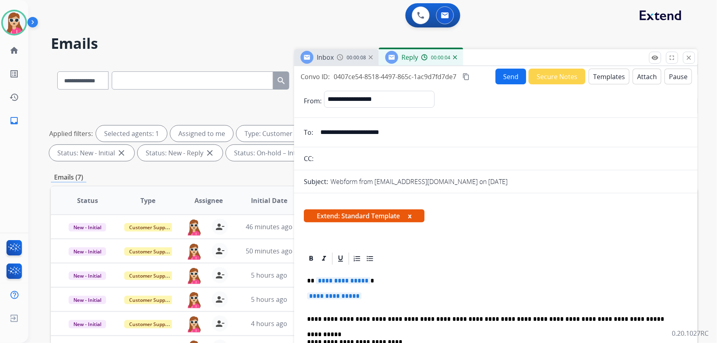
drag, startPoint x: 400, startPoint y: 131, endPoint x: 314, endPoint y: 138, distance: 86.6
click at [314, 138] on div "**********" at bounding box center [496, 132] width 404 height 16
click at [639, 220] on div "Extend: Standard Template x" at bounding box center [496, 218] width 384 height 19
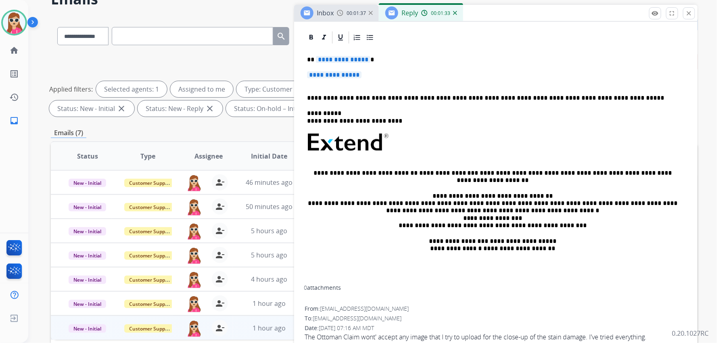
scroll to position [45, 0]
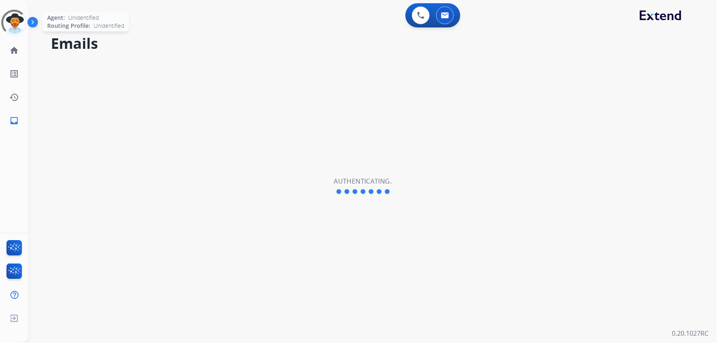
click at [18, 22] on div at bounding box center [14, 22] width 33 height 33
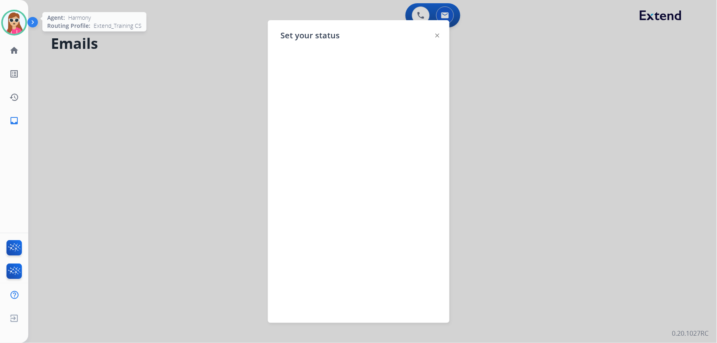
click at [438, 34] on img at bounding box center [438, 36] width 4 height 4
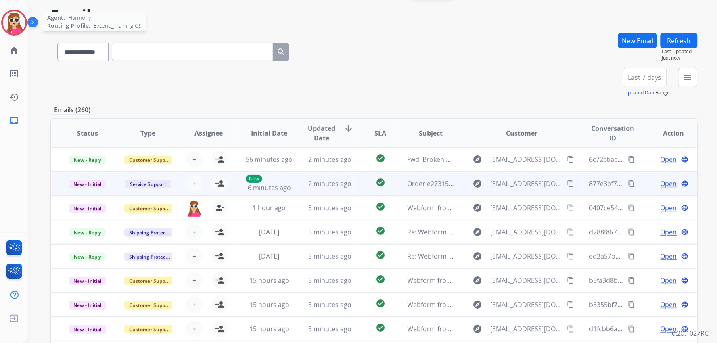
scroll to position [26, 0]
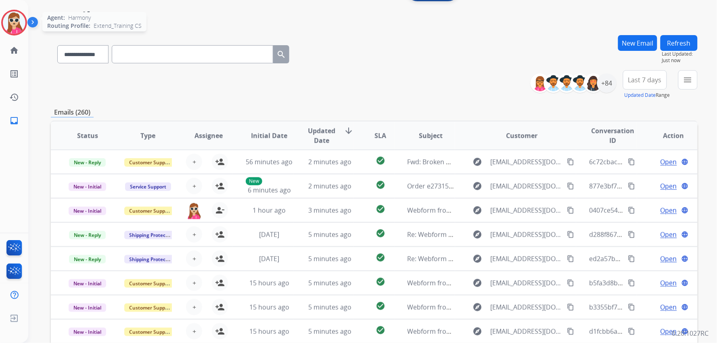
click at [158, 95] on div "**********" at bounding box center [374, 84] width 647 height 29
click at [17, 21] on img at bounding box center [14, 22] width 23 height 23
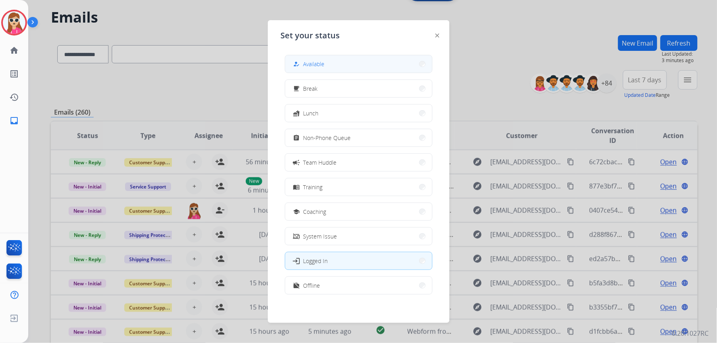
click at [345, 61] on button "how_to_reg Available" at bounding box center [358, 63] width 147 height 17
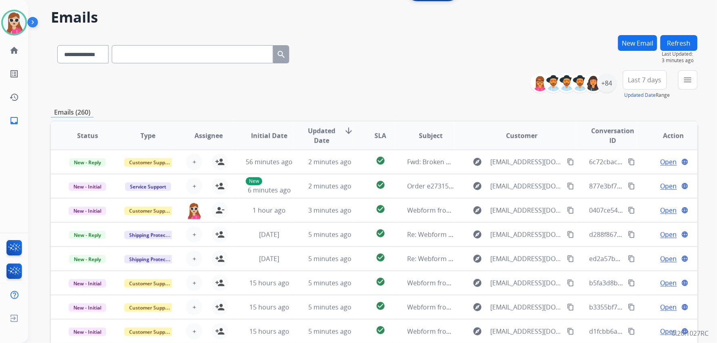
click at [688, 90] on div "menu Type Claims Adjudication Customer Support Escalation Service Support Shipp…" at bounding box center [688, 84] width 19 height 29
click at [691, 85] on button "menu Filters" at bounding box center [688, 79] width 19 height 19
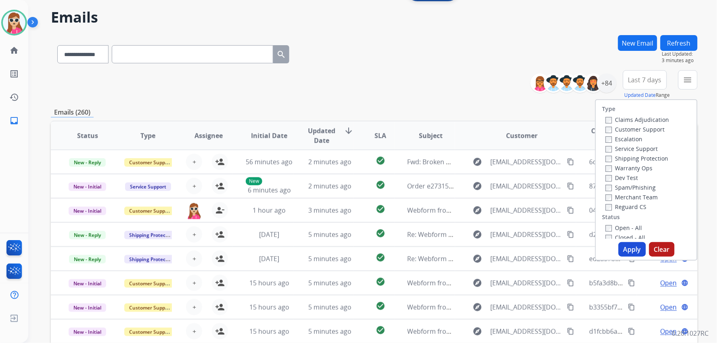
click at [655, 132] on div "Customer Support" at bounding box center [638, 129] width 64 height 10
click at [655, 130] on label "Customer Support" at bounding box center [635, 130] width 59 height 8
click at [659, 155] on label "Shipping Protection" at bounding box center [637, 159] width 63 height 8
click at [630, 202] on div "Reguard CS" at bounding box center [638, 207] width 64 height 10
click at [626, 227] on label "Open - All" at bounding box center [624, 228] width 37 height 8
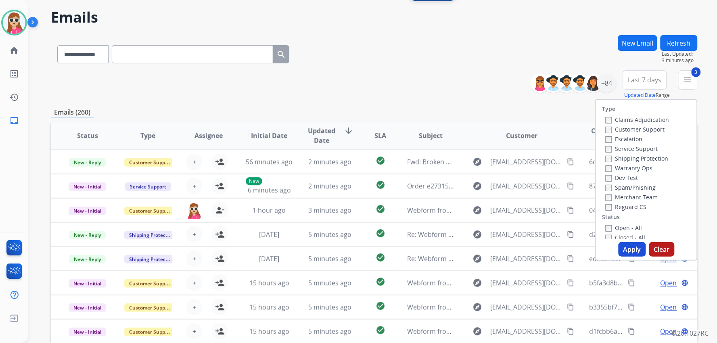
click at [639, 199] on label "Merchant Team" at bounding box center [632, 197] width 52 height 8
click at [639, 209] on label "Reguard CS" at bounding box center [626, 207] width 41 height 8
click at [639, 194] on label "Merchant Team" at bounding box center [632, 197] width 52 height 8
click at [631, 243] on button "Apply" at bounding box center [632, 249] width 27 height 15
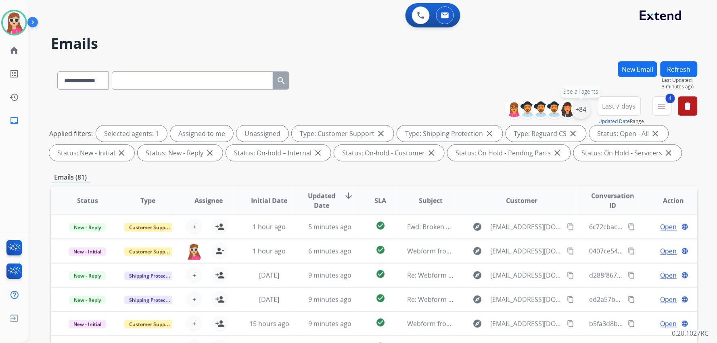
click at [580, 105] on div "+84" at bounding box center [581, 109] width 19 height 19
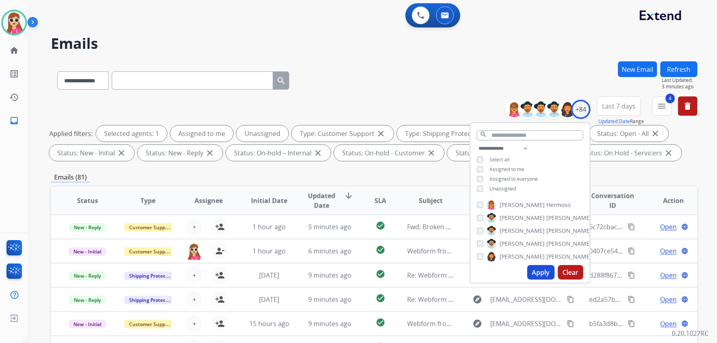
click at [507, 191] on span "Unassigned" at bounding box center [503, 188] width 27 height 7
click at [542, 274] on button "Apply" at bounding box center [541, 272] width 27 height 15
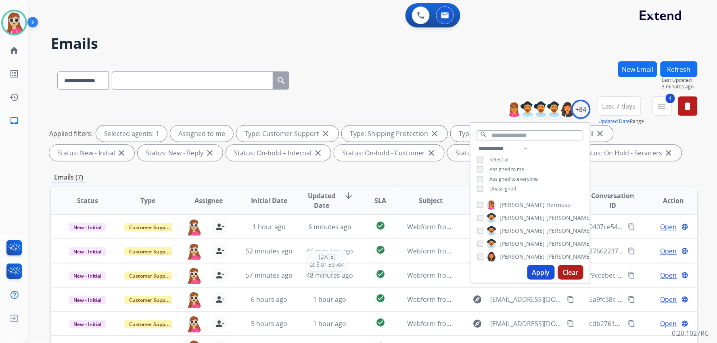
scroll to position [155, 0]
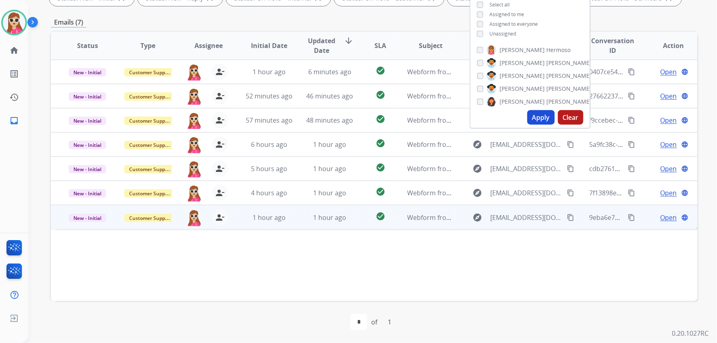
click at [360, 220] on td "check_circle" at bounding box center [374, 217] width 40 height 24
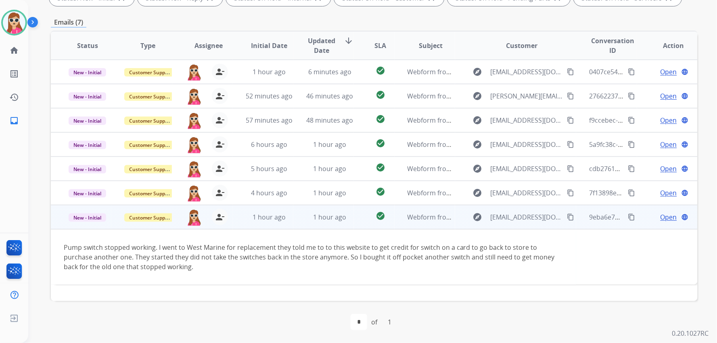
click at [661, 217] on span "Open" at bounding box center [669, 217] width 17 height 10
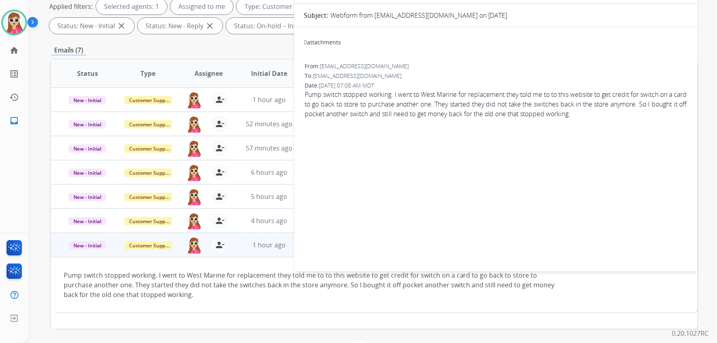
scroll to position [0, 0]
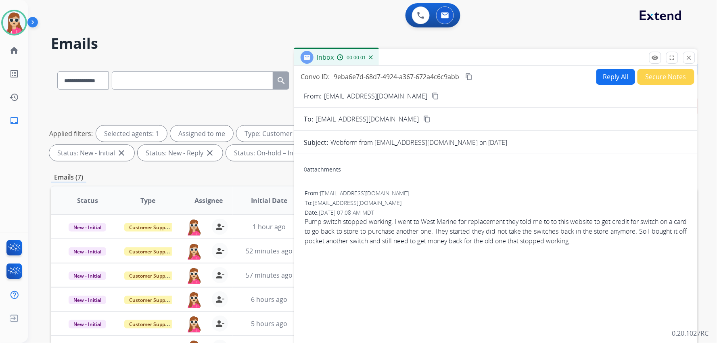
click at [597, 71] on button "Reply All" at bounding box center [616, 77] width 39 height 16
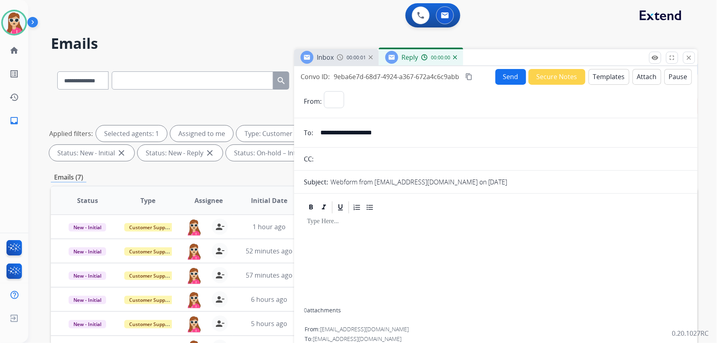
select select "**********"
click at [594, 74] on button "Templates" at bounding box center [609, 77] width 41 height 16
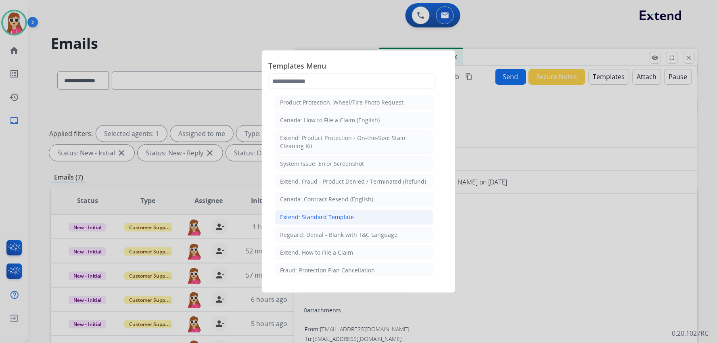
click at [333, 216] on div "Extend: Standard Template" at bounding box center [317, 217] width 74 height 8
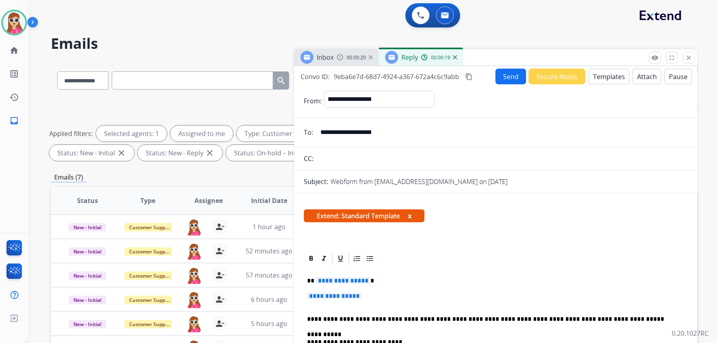
scroll to position [134, 0]
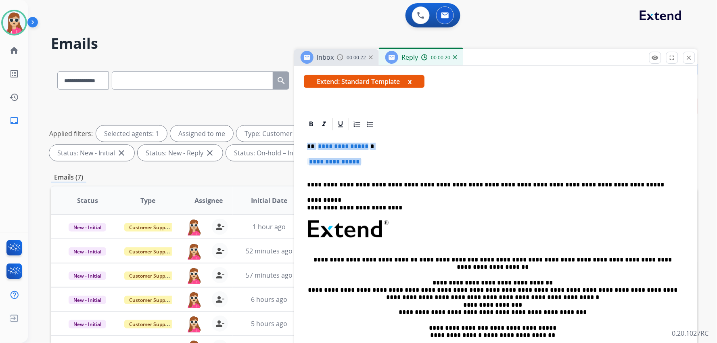
drag, startPoint x: 304, startPoint y: 145, endPoint x: 361, endPoint y: 168, distance: 61.7
click at [361, 168] on div "**********" at bounding box center [496, 251] width 384 height 239
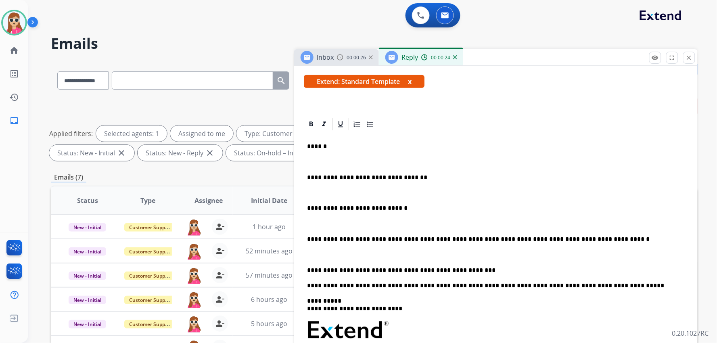
click at [307, 270] on p "**********" at bounding box center [492, 270] width 371 height 7
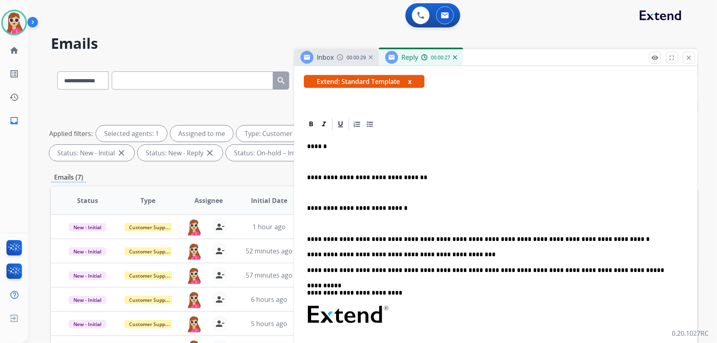
click at [305, 237] on div "**********" at bounding box center [496, 293] width 384 height 323
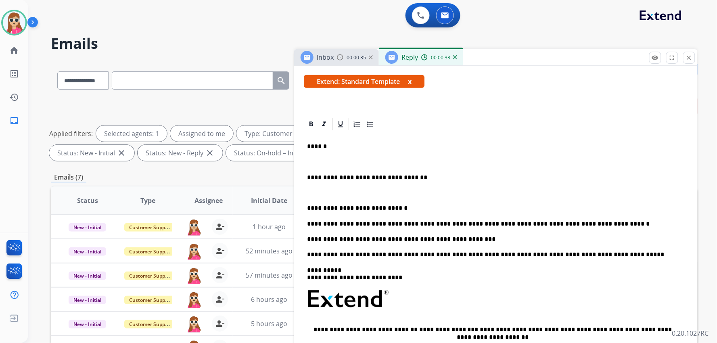
click at [304, 208] on div "**********" at bounding box center [496, 321] width 404 height 409
click at [307, 208] on p "**********" at bounding box center [492, 208] width 371 height 7
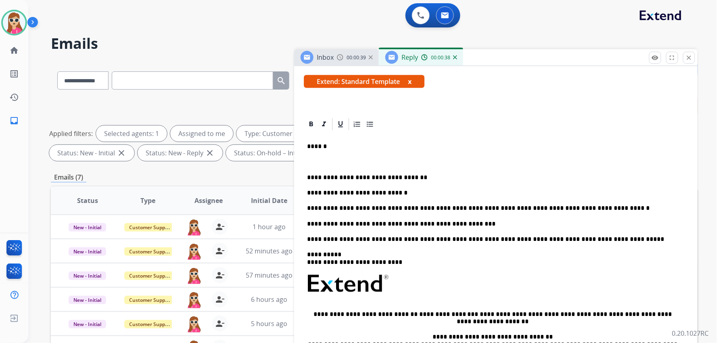
click at [306, 178] on div "**********" at bounding box center [496, 278] width 384 height 293
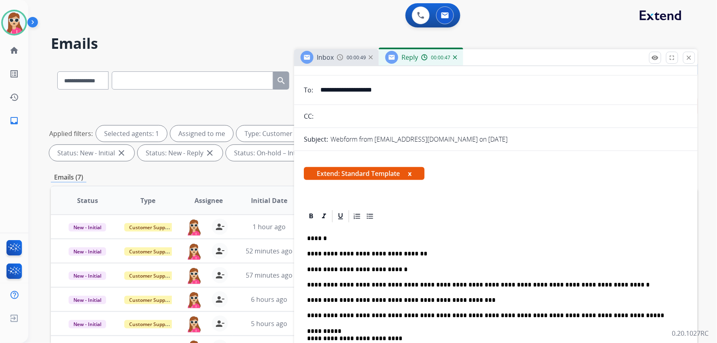
scroll to position [0, 0]
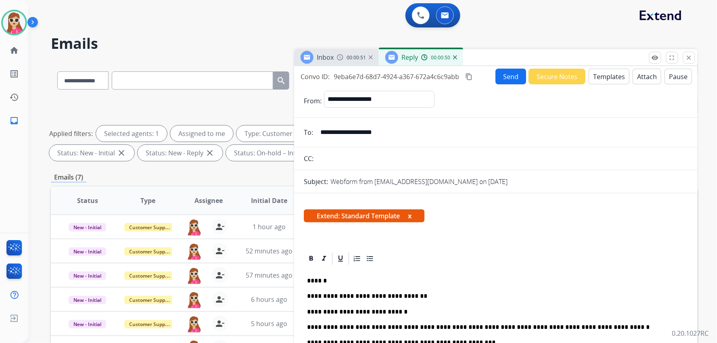
click at [511, 79] on button "Send" at bounding box center [511, 77] width 31 height 16
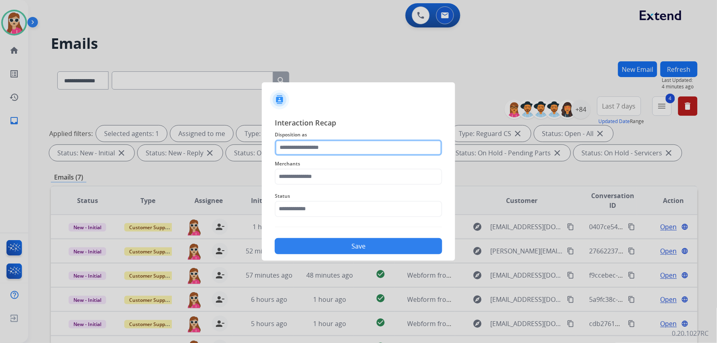
click at [333, 150] on input "text" at bounding box center [359, 148] width 168 height 16
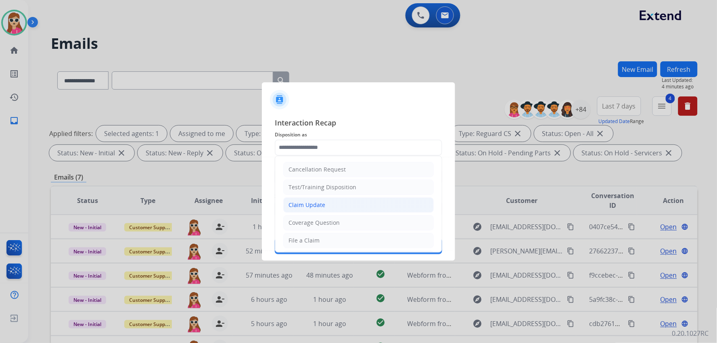
click at [304, 204] on div "Claim Update" at bounding box center [307, 205] width 37 height 8
type input "**********"
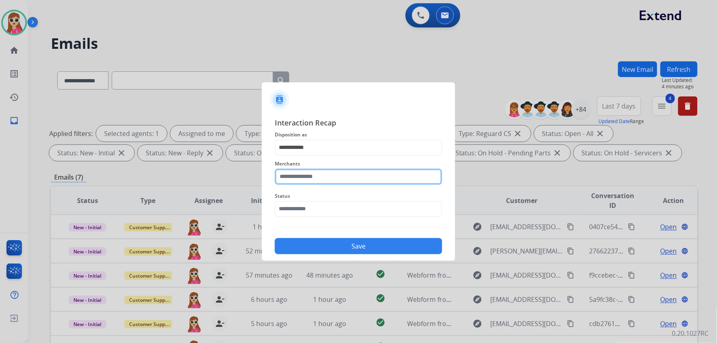
click at [310, 183] on input "text" at bounding box center [359, 177] width 168 height 16
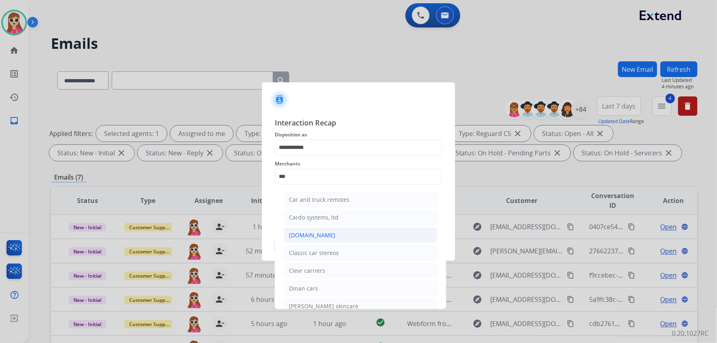
drag, startPoint x: 300, startPoint y: 239, endPoint x: 305, endPoint y: 236, distance: 5.4
click at [301, 239] on div "[DOMAIN_NAME]" at bounding box center [312, 235] width 46 height 8
type input "**********"
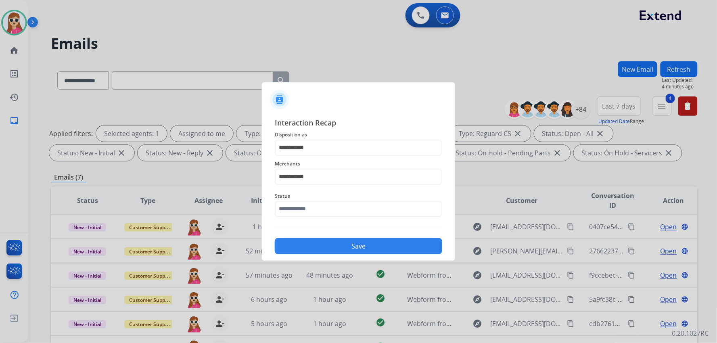
click at [328, 245] on button "Save" at bounding box center [359, 246] width 168 height 16
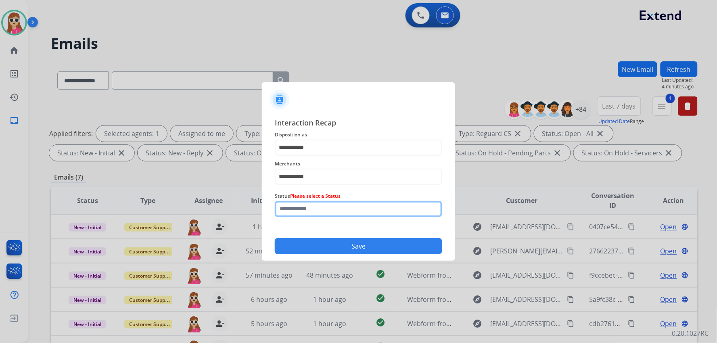
click at [322, 210] on input "text" at bounding box center [359, 209] width 168 height 16
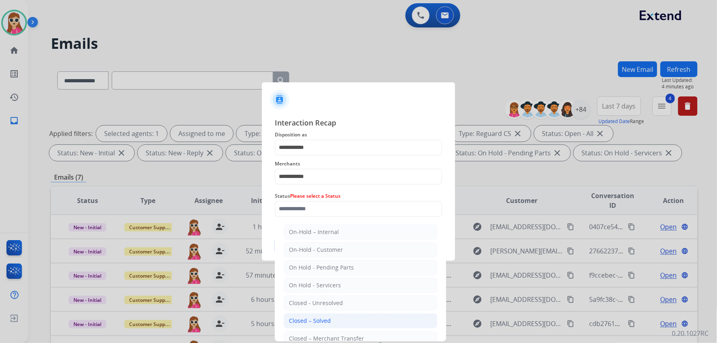
click at [319, 315] on li "Closed – Solved" at bounding box center [361, 320] width 154 height 15
type input "**********"
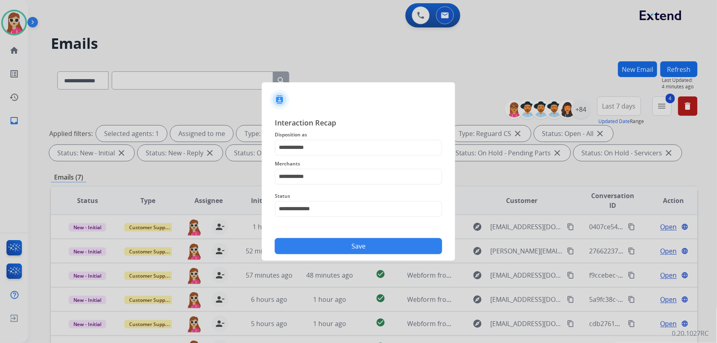
click at [329, 244] on button "Save" at bounding box center [359, 246] width 168 height 16
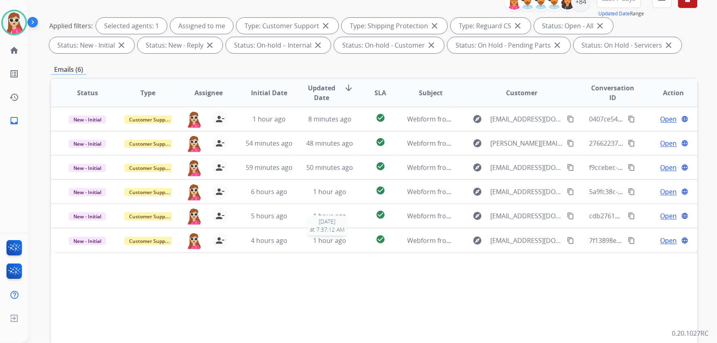
scroll to position [155, 0]
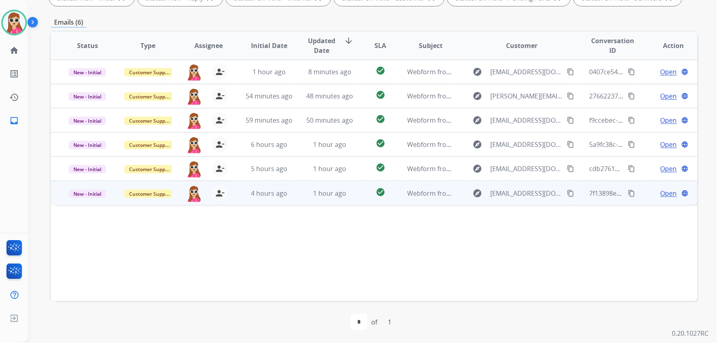
click at [293, 198] on td "1 hour ago" at bounding box center [323, 193] width 61 height 24
click at [662, 189] on span "Open" at bounding box center [669, 193] width 17 height 10
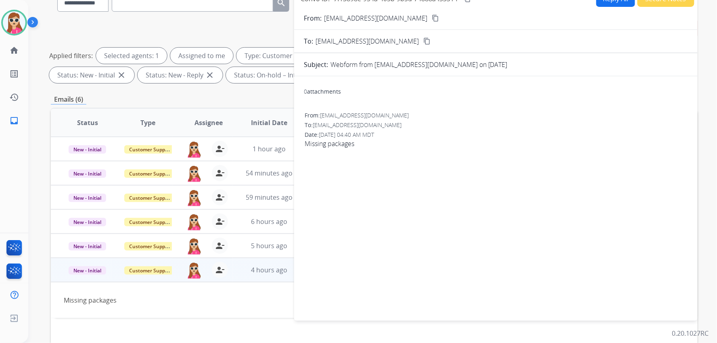
scroll to position [0, 0]
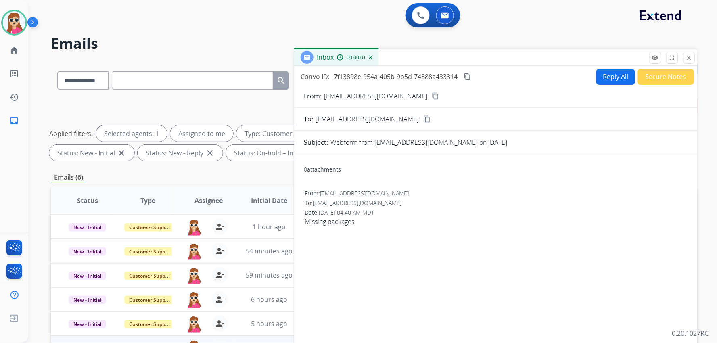
click at [606, 76] on button "Reply All" at bounding box center [616, 77] width 39 height 16
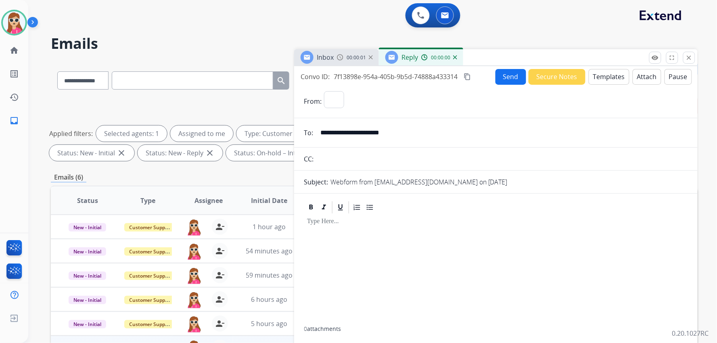
select select "**********"
click at [606, 76] on button "Templates" at bounding box center [609, 77] width 41 height 16
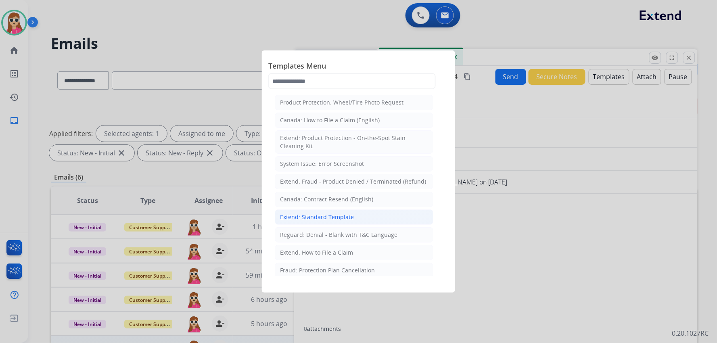
click at [346, 220] on div "Extend: Standard Template" at bounding box center [317, 217] width 74 height 8
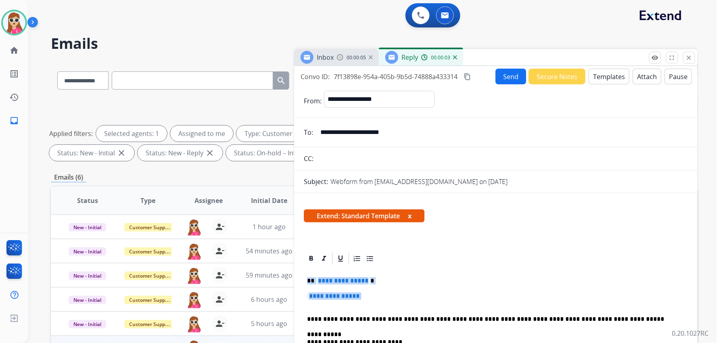
drag, startPoint x: 304, startPoint y: 278, endPoint x: 369, endPoint y: 303, distance: 69.4
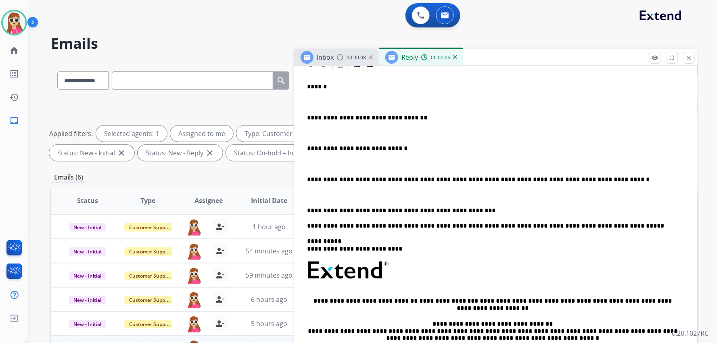
scroll to position [224, 0]
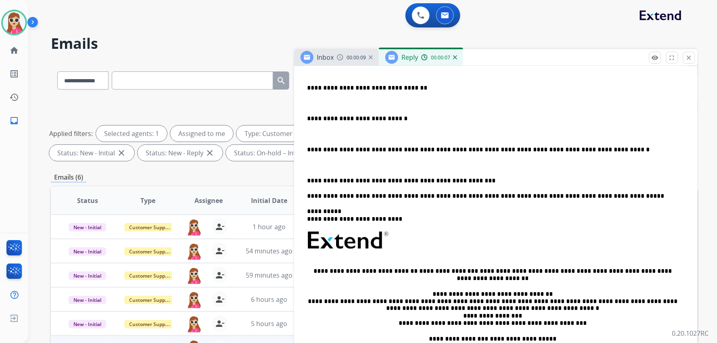
click at [305, 181] on div "**********" at bounding box center [496, 211] width 384 height 338
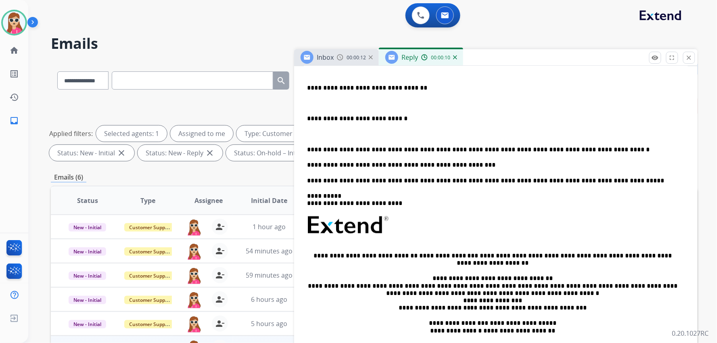
click at [306, 147] on div "**********" at bounding box center [496, 203] width 384 height 323
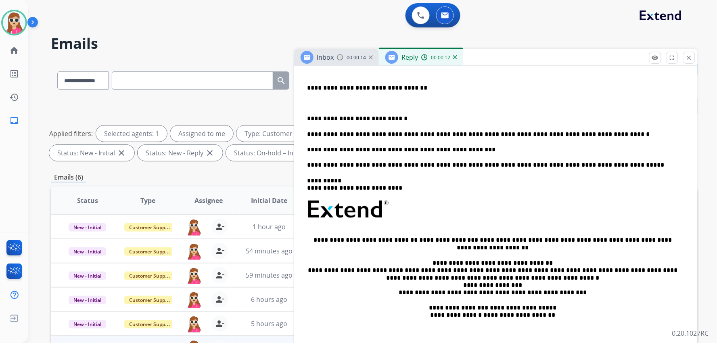
click at [305, 118] on div "**********" at bounding box center [496, 196] width 384 height 308
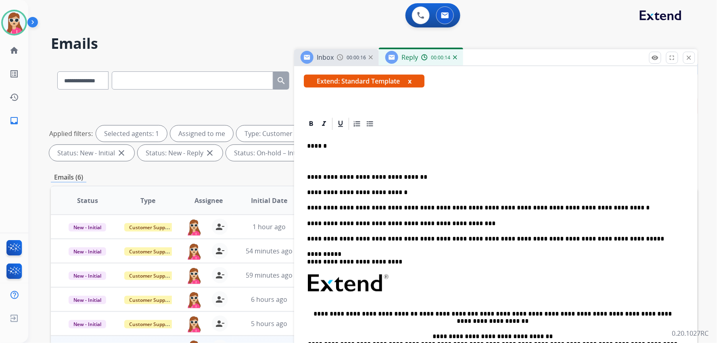
scroll to position [134, 0]
click at [306, 179] on div "**********" at bounding box center [496, 278] width 384 height 292
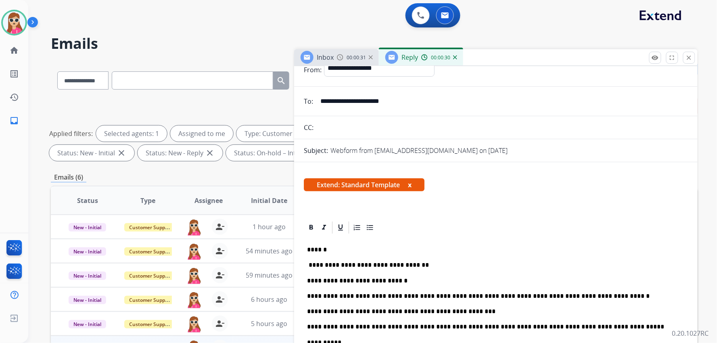
scroll to position [0, 0]
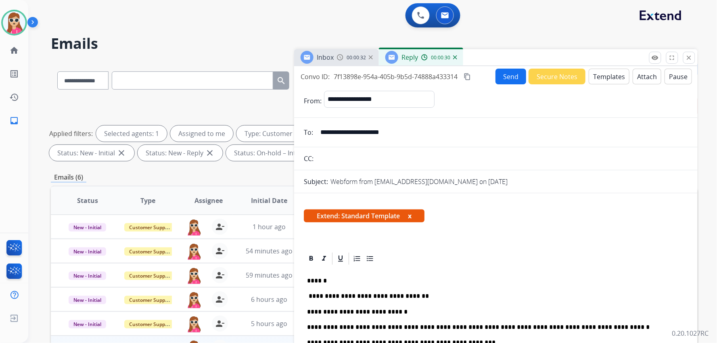
click at [507, 78] on button "Send" at bounding box center [511, 77] width 31 height 16
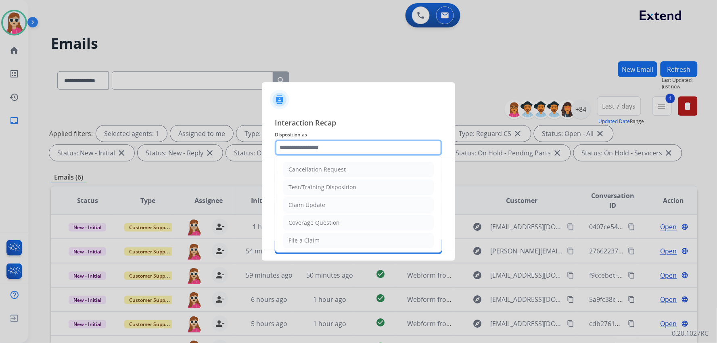
click at [328, 143] on input "text" at bounding box center [359, 148] width 168 height 16
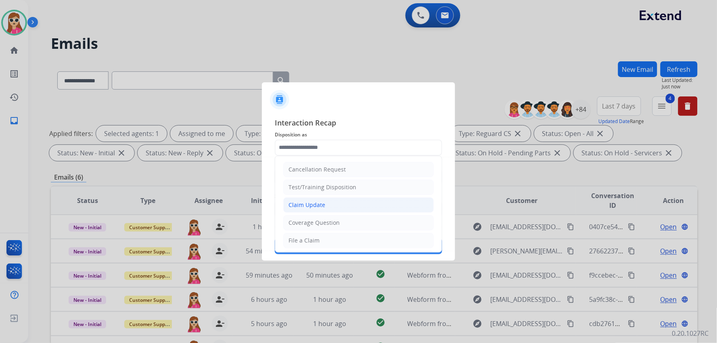
drag, startPoint x: 339, startPoint y: 202, endPoint x: 351, endPoint y: 207, distance: 12.8
click at [340, 204] on li "Claim Update" at bounding box center [358, 204] width 151 height 15
type input "**********"
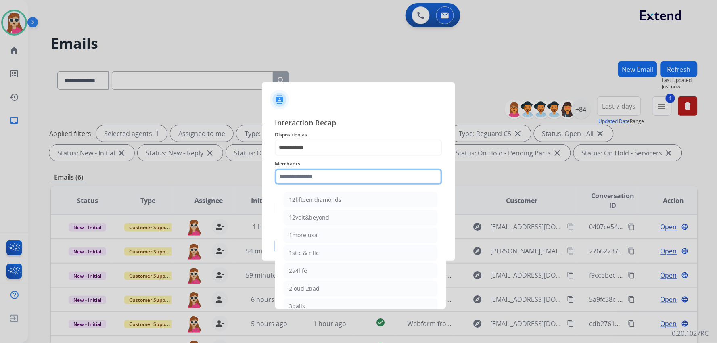
click at [356, 177] on input "text" at bounding box center [359, 177] width 168 height 16
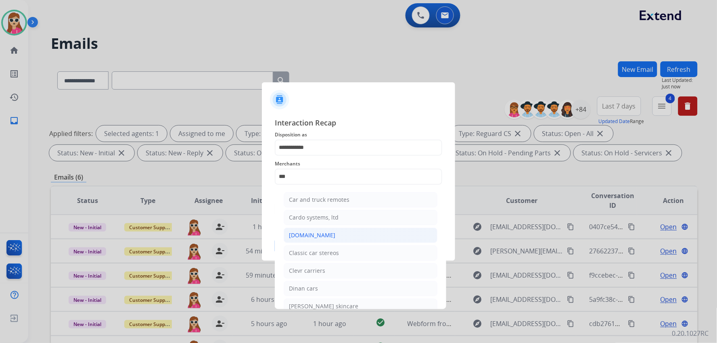
click at [328, 232] on li "[DOMAIN_NAME]" at bounding box center [361, 235] width 154 height 15
type input "**********"
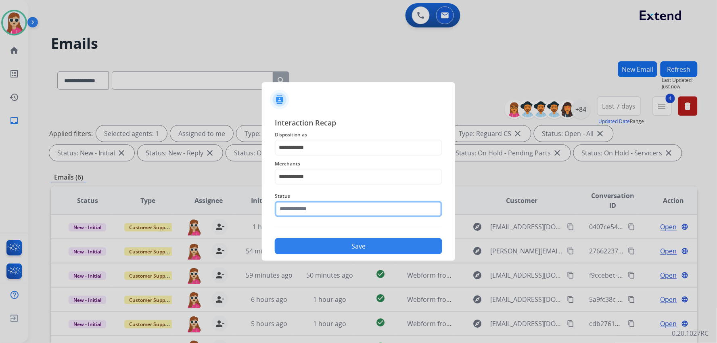
click at [320, 213] on input "text" at bounding box center [359, 209] width 168 height 16
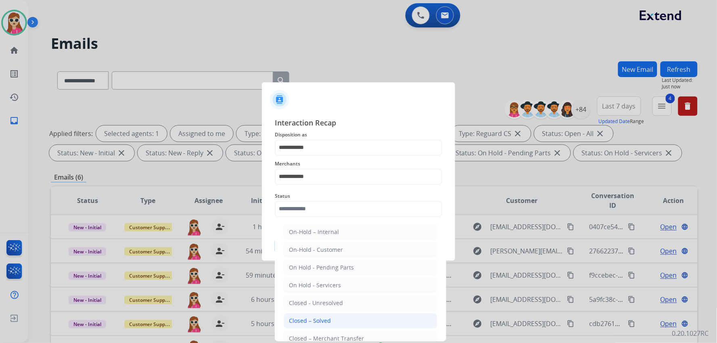
click at [304, 317] on div "Closed – Solved" at bounding box center [310, 321] width 42 height 8
type input "**********"
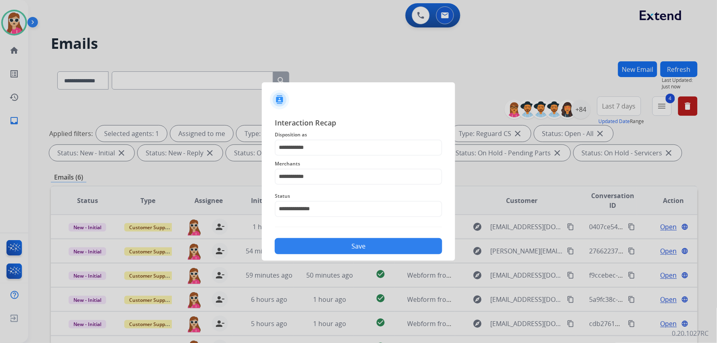
click at [327, 255] on div "**********" at bounding box center [358, 186] width 193 height 151
click at [328, 248] on button "Save" at bounding box center [359, 246] width 168 height 16
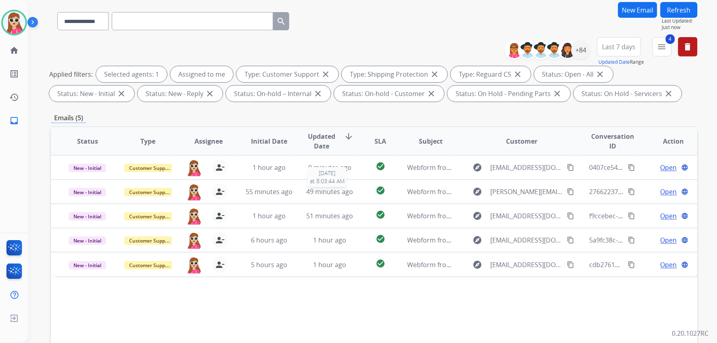
scroll to position [155, 0]
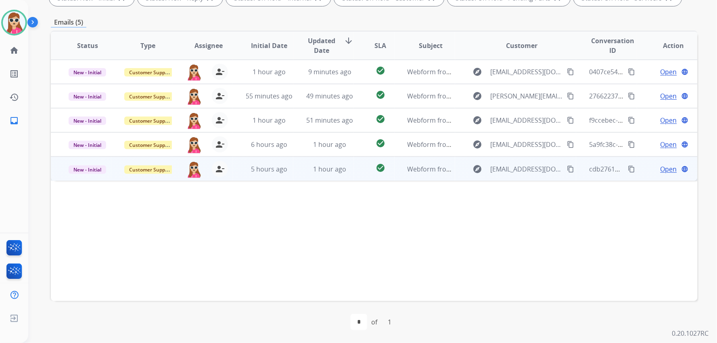
click at [357, 164] on td "check_circle" at bounding box center [374, 169] width 40 height 24
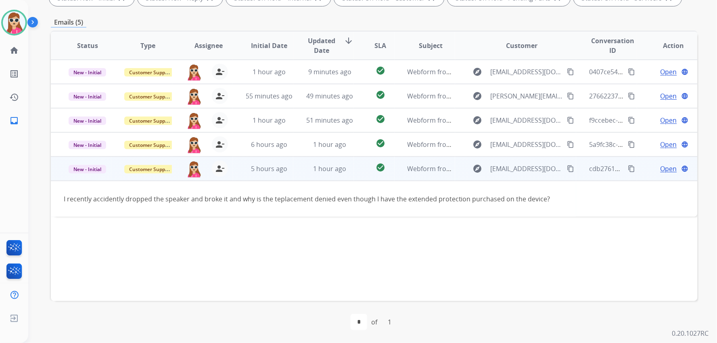
click at [570, 167] on button "content_copy" at bounding box center [571, 169] width 10 height 10
click at [653, 164] on div "Open language" at bounding box center [673, 169] width 47 height 10
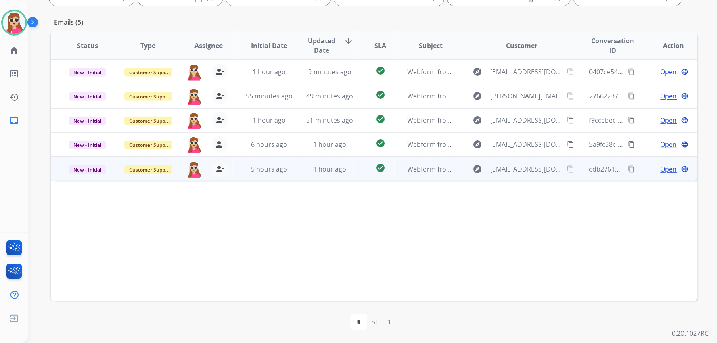
click at [665, 168] on span "Open" at bounding box center [669, 169] width 17 height 10
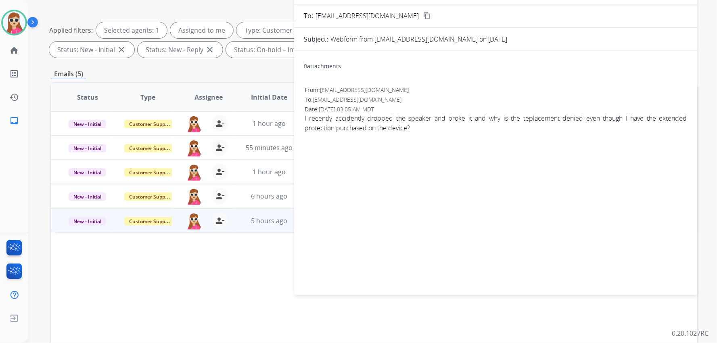
scroll to position [65, 0]
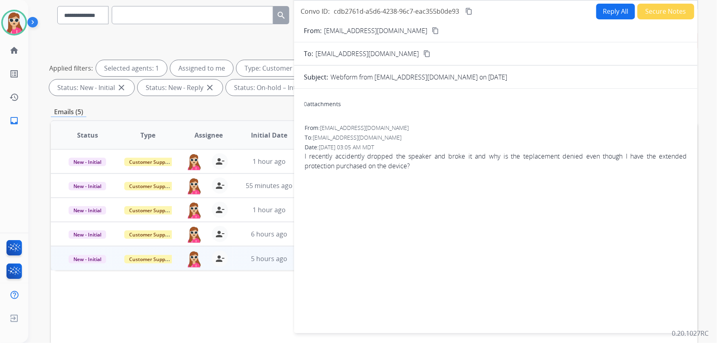
click at [614, 17] on button "Reply All" at bounding box center [616, 12] width 39 height 16
select select "**********"
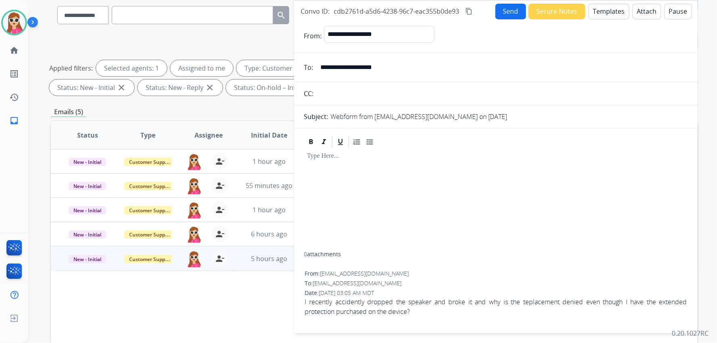
click at [615, 17] on button "Templates" at bounding box center [609, 12] width 41 height 16
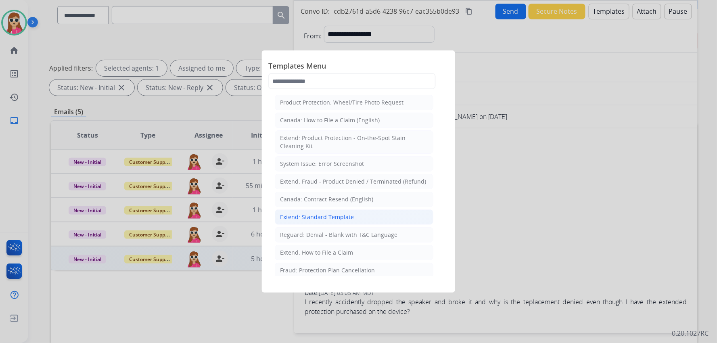
click at [374, 218] on li "Extend: Standard Template" at bounding box center [354, 216] width 159 height 15
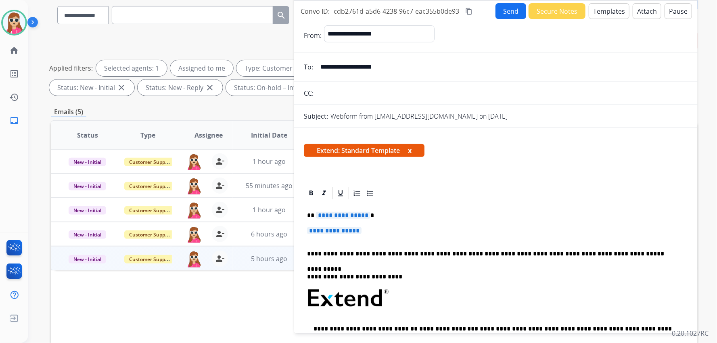
drag, startPoint x: 319, startPoint y: 215, endPoint x: 360, endPoint y: 222, distance: 41.3
drag, startPoint x: 366, startPoint y: 227, endPoint x: 318, endPoint y: 226, distance: 48.5
click at [318, 226] on div "**********" at bounding box center [496, 320] width 384 height 239
drag, startPoint x: 306, startPoint y: 217, endPoint x: 365, endPoint y: 239, distance: 62.6
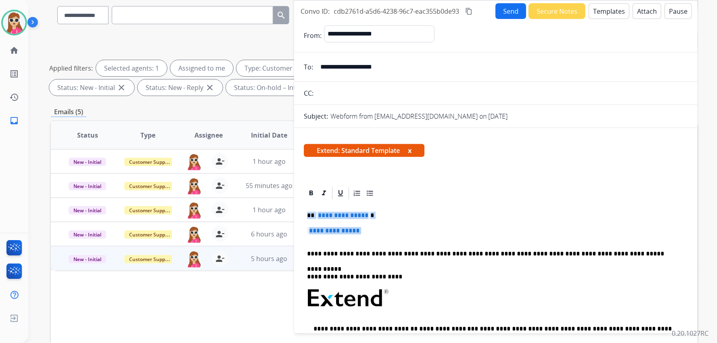
click at [365, 239] on div "**********" at bounding box center [496, 320] width 384 height 239
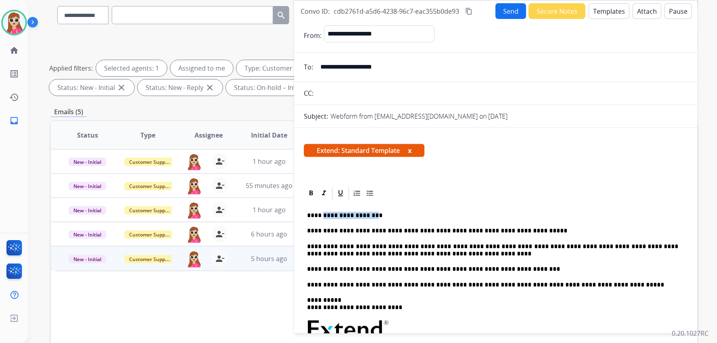
drag, startPoint x: 372, startPoint y: 216, endPoint x: 322, endPoint y: 216, distance: 50.1
click at [322, 216] on p "**********" at bounding box center [492, 215] width 371 height 7
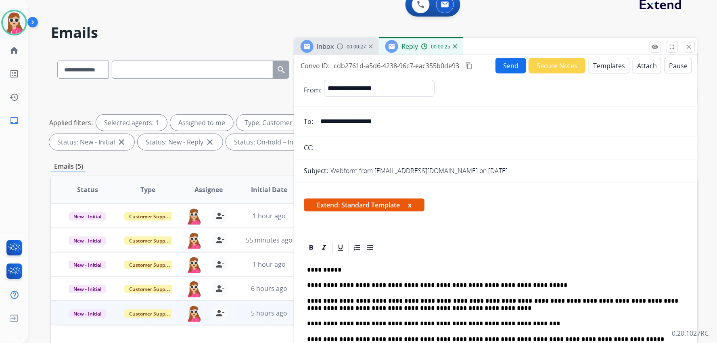
scroll to position [0, 0]
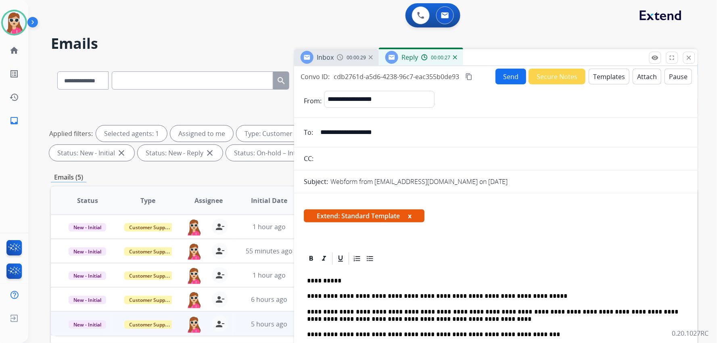
click at [513, 80] on button "Send" at bounding box center [511, 77] width 31 height 16
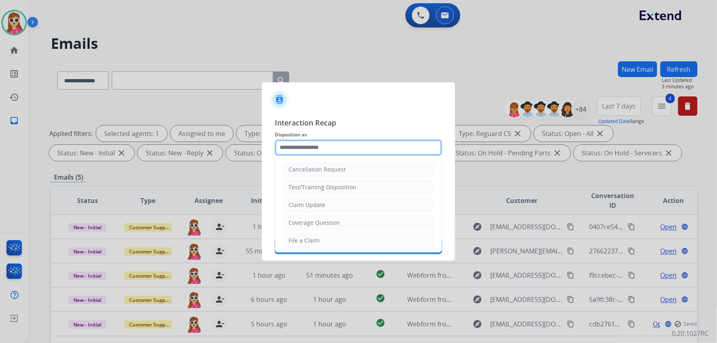
click at [315, 146] on input "text" at bounding box center [359, 148] width 168 height 16
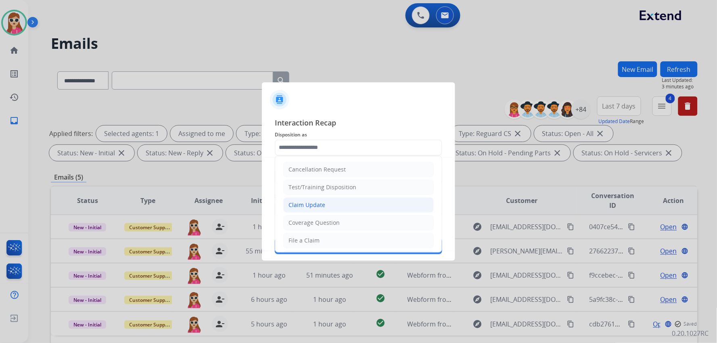
click at [308, 199] on li "Claim Update" at bounding box center [358, 204] width 151 height 15
type input "**********"
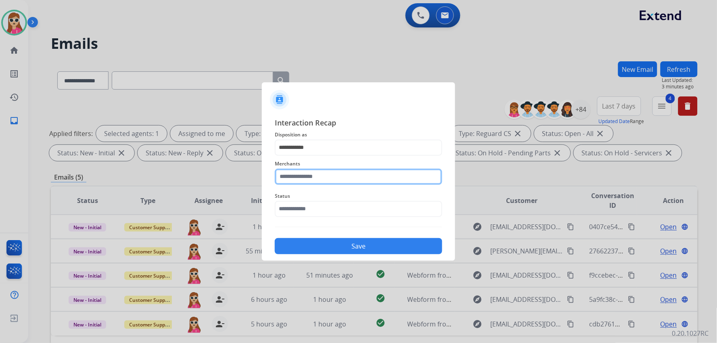
click at [311, 177] on input "text" at bounding box center [359, 177] width 168 height 16
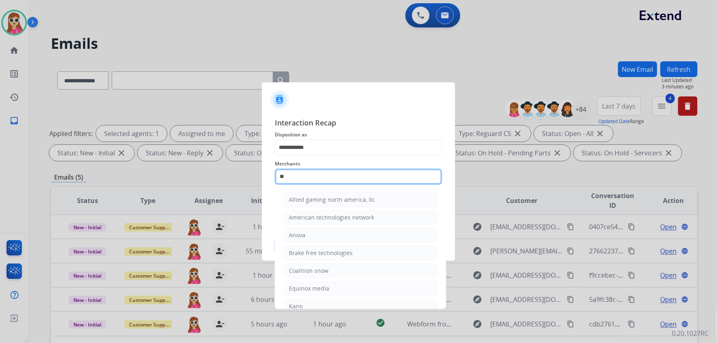
type input "*"
click at [302, 178] on input "text" at bounding box center [359, 177] width 168 height 16
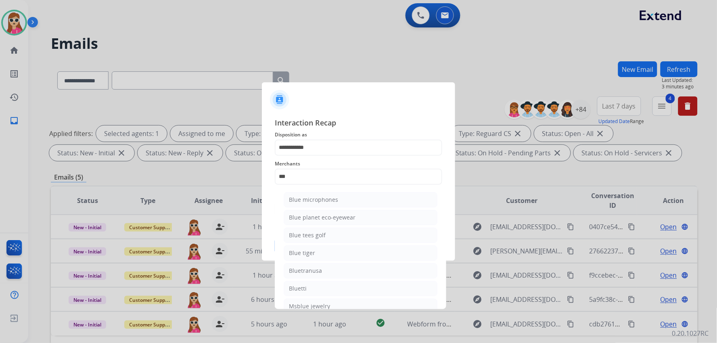
click at [289, 235] on div "Blue tees golf" at bounding box center [307, 235] width 37 height 8
type input "**********"
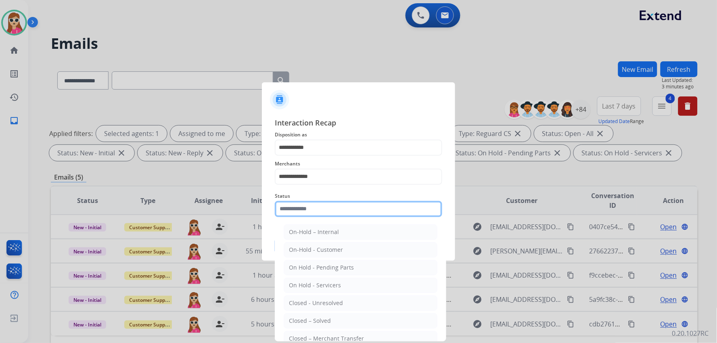
click at [321, 203] on input "text" at bounding box center [359, 209] width 168 height 16
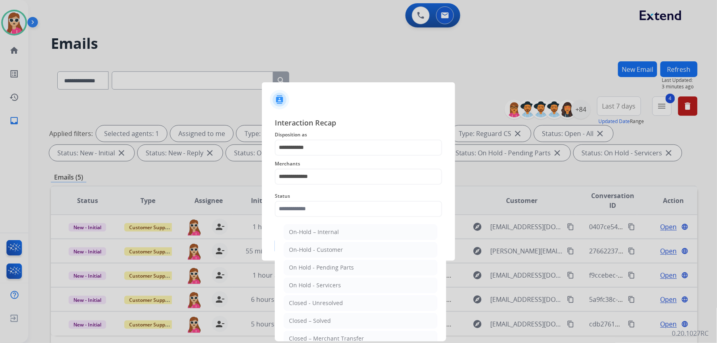
click at [337, 329] on ul "On-Hold – Internal On-Hold - Customer On Hold - Pending Parts On Hold - Service…" at bounding box center [360, 305] width 159 height 170
click at [337, 323] on li "Closed – Solved" at bounding box center [361, 320] width 154 height 15
type input "**********"
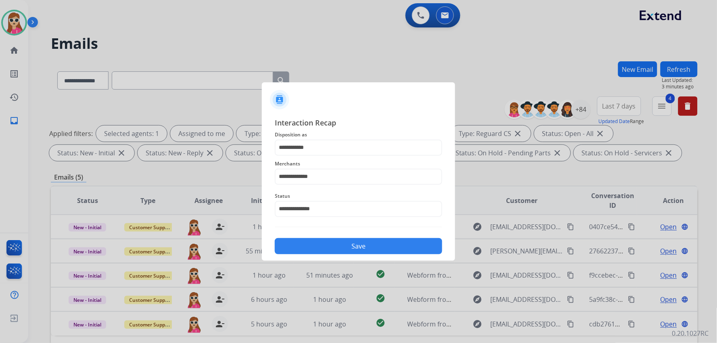
click at [346, 253] on button "Save" at bounding box center [359, 246] width 168 height 16
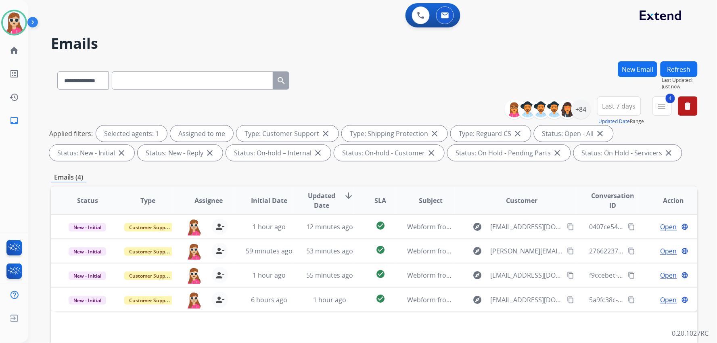
scroll to position [155, 0]
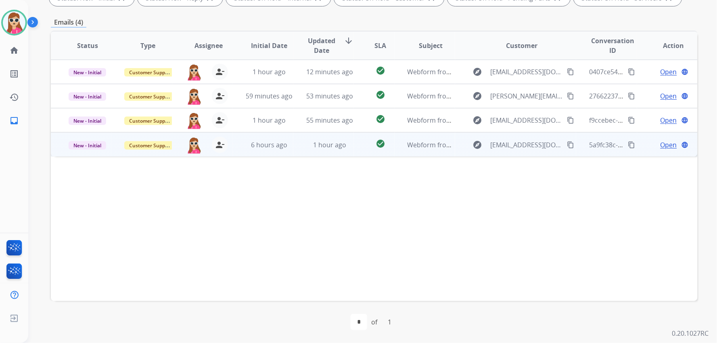
click at [395, 143] on td "Webform from [EMAIL_ADDRESS][DOMAIN_NAME] on [DATE]" at bounding box center [425, 144] width 61 height 24
click at [661, 142] on span "Open" at bounding box center [669, 145] width 17 height 10
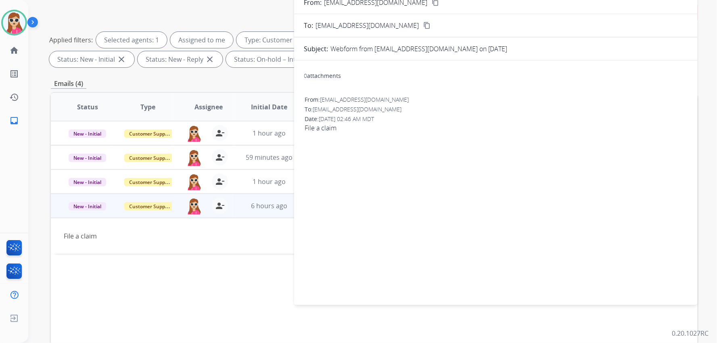
scroll to position [0, 0]
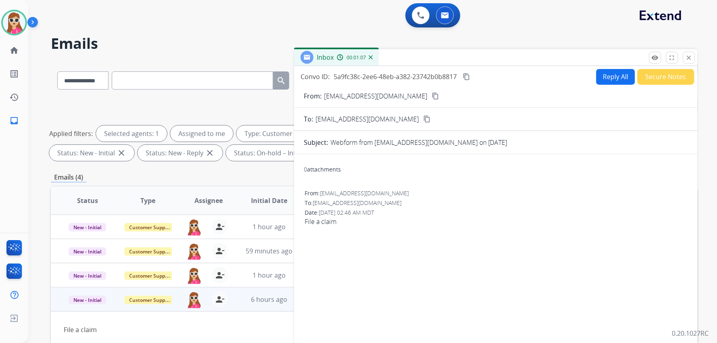
click at [603, 84] on button "Reply All" at bounding box center [616, 77] width 39 height 16
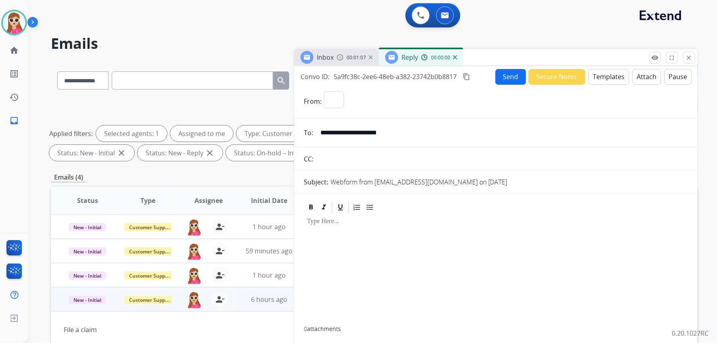
select select "**********"
click at [608, 75] on button "Templates" at bounding box center [609, 77] width 41 height 16
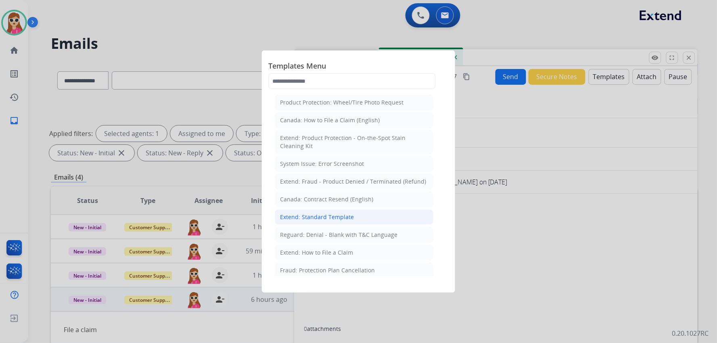
click at [333, 221] on div "Extend: Standard Template" at bounding box center [317, 217] width 74 height 8
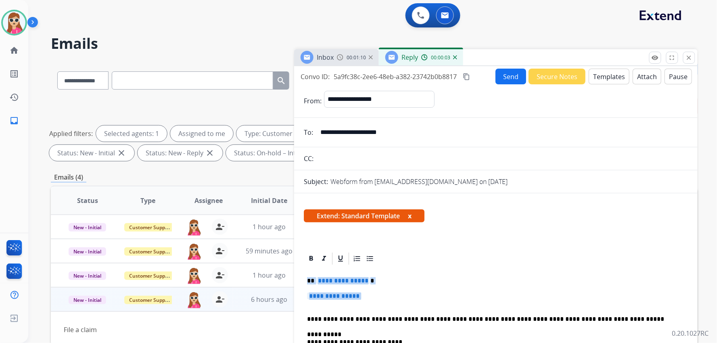
drag, startPoint x: 308, startPoint y: 279, endPoint x: 401, endPoint y: 286, distance: 92.7
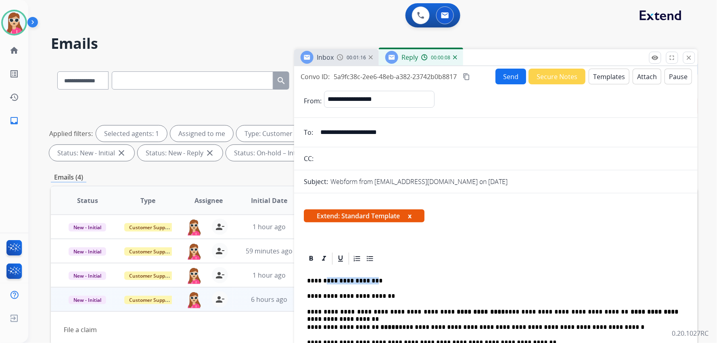
drag, startPoint x: 371, startPoint y: 283, endPoint x: 323, endPoint y: 282, distance: 47.6
click at [323, 282] on p "**********" at bounding box center [492, 280] width 371 height 7
click at [511, 74] on button "Send" at bounding box center [511, 77] width 31 height 16
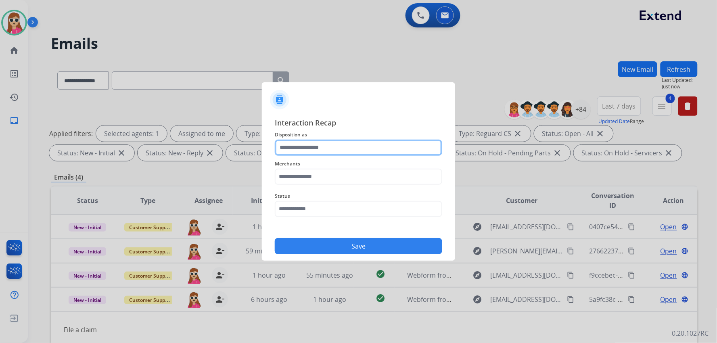
click at [321, 149] on input "text" at bounding box center [359, 148] width 168 height 16
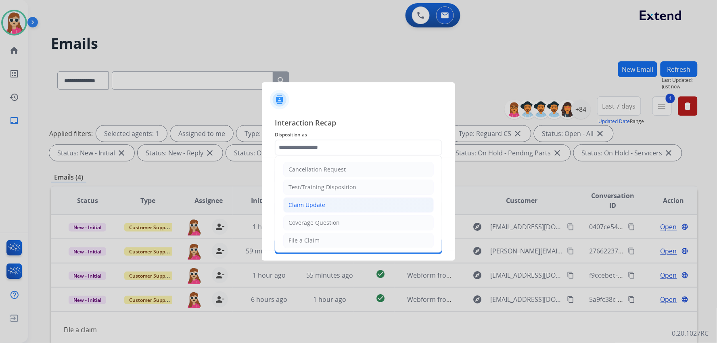
click at [321, 200] on li "Claim Update" at bounding box center [358, 204] width 151 height 15
type input "**********"
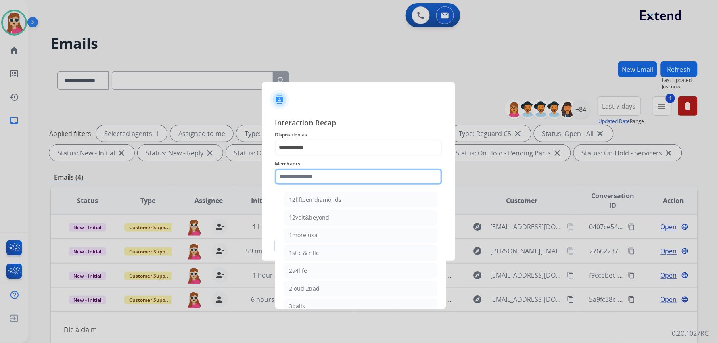
click at [316, 181] on input "text" at bounding box center [359, 177] width 168 height 16
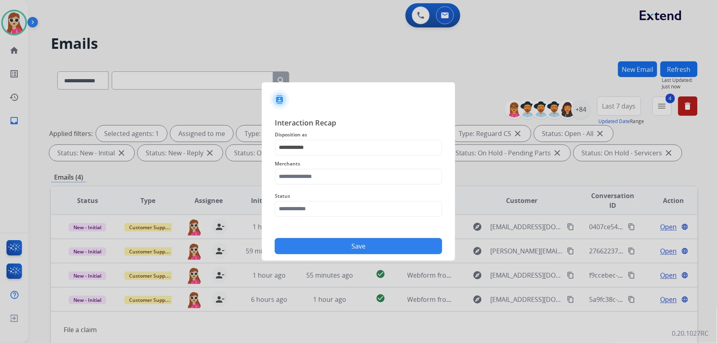
click at [326, 186] on div "Merchants" at bounding box center [359, 172] width 168 height 32
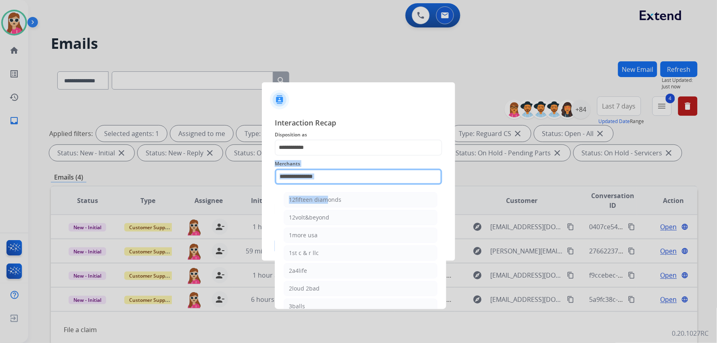
click at [336, 177] on input "text" at bounding box center [359, 177] width 168 height 16
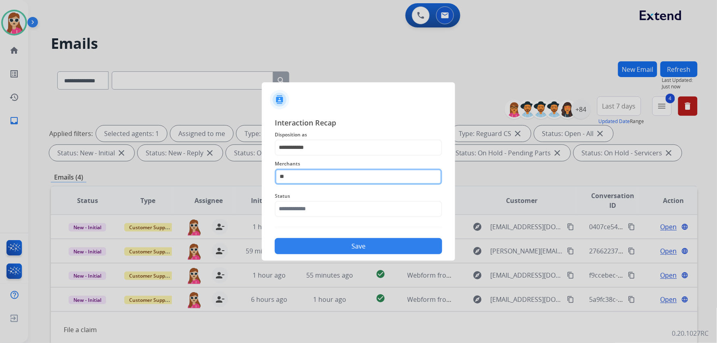
type input "*"
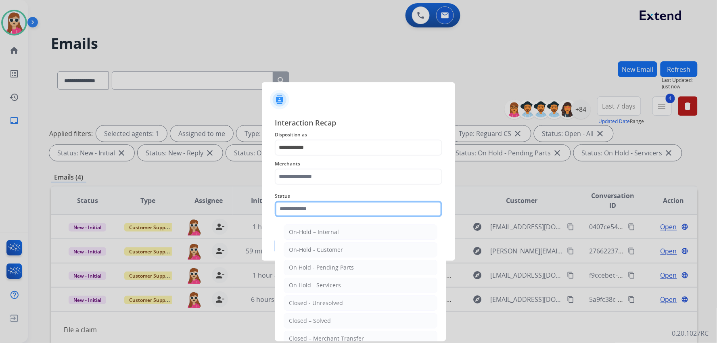
click at [370, 208] on input "text" at bounding box center [359, 209] width 168 height 16
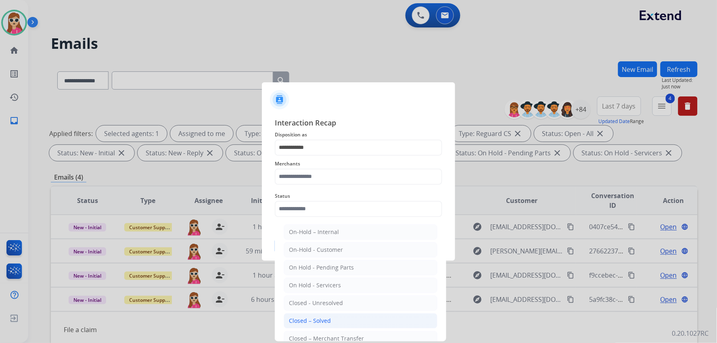
click at [307, 322] on div "Closed – Solved" at bounding box center [310, 321] width 42 height 8
type input "**********"
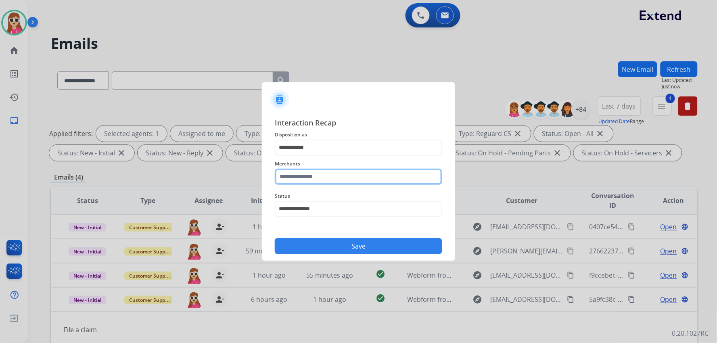
click at [302, 176] on input "text" at bounding box center [359, 177] width 168 height 16
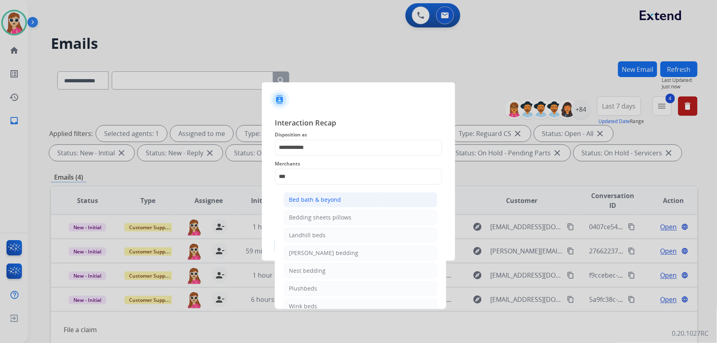
click at [316, 202] on div "Bed bath & beyond" at bounding box center [315, 200] width 52 height 8
type input "**********"
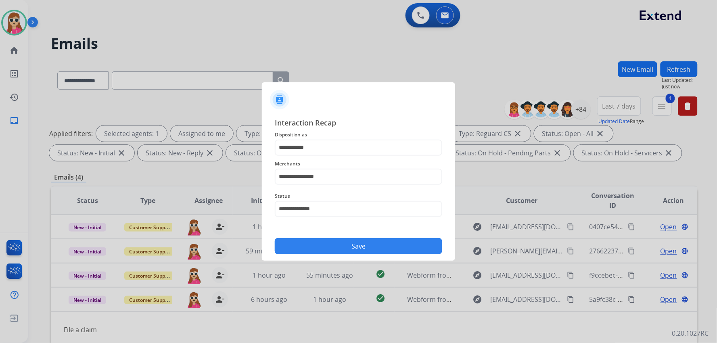
click at [352, 255] on div "**********" at bounding box center [358, 186] width 193 height 151
click at [342, 248] on button "Save" at bounding box center [359, 246] width 168 height 16
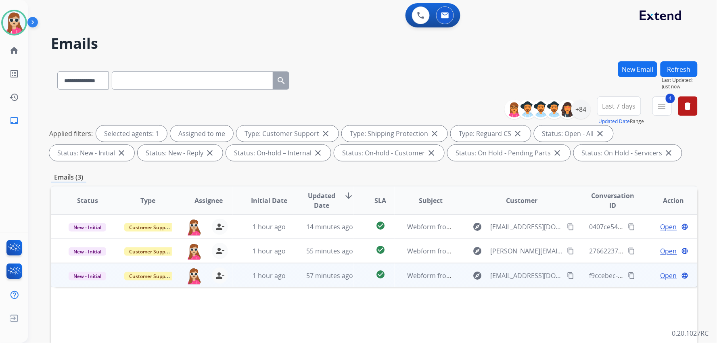
click at [358, 277] on td "check_circle" at bounding box center [374, 275] width 40 height 24
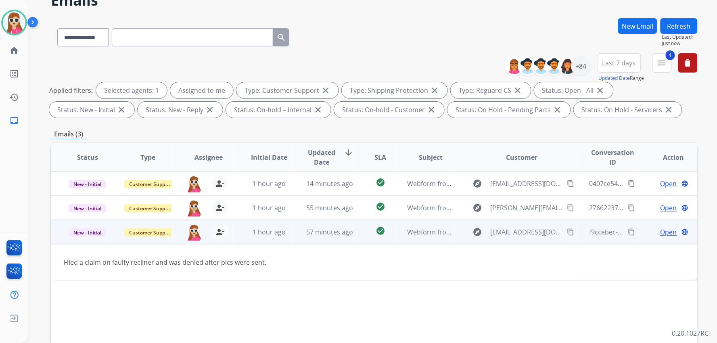
scroll to position [45, 0]
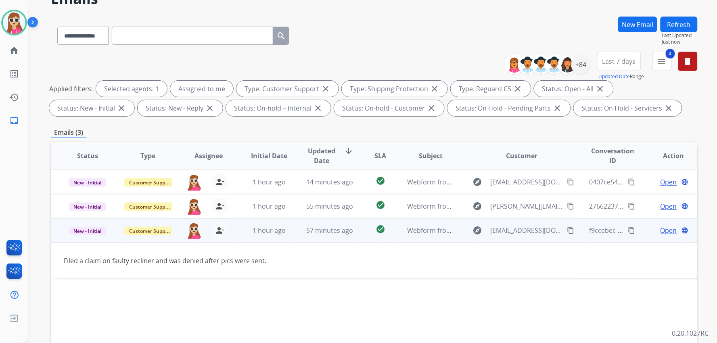
click at [568, 231] on mat-icon "content_copy" at bounding box center [571, 230] width 7 height 7
click at [654, 228] on div "Open language" at bounding box center [673, 231] width 47 height 10
click at [661, 229] on span "Open" at bounding box center [669, 231] width 17 height 10
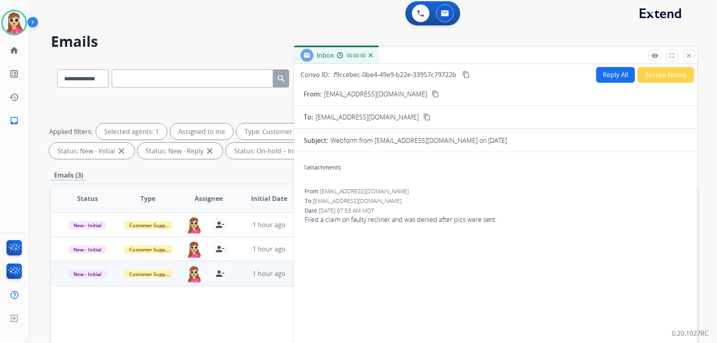
scroll to position [0, 0]
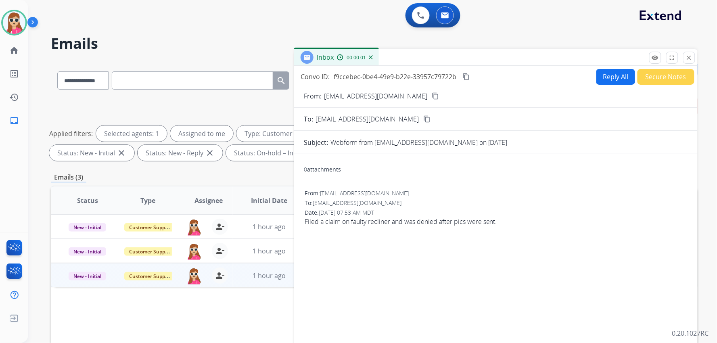
click at [608, 77] on button "Reply All" at bounding box center [616, 77] width 39 height 16
select select "**********"
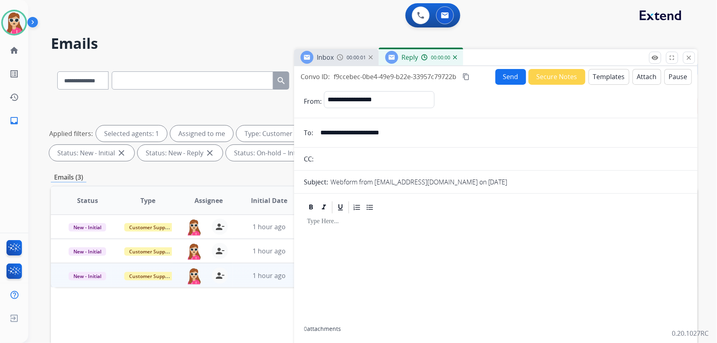
click at [608, 77] on button "Templates" at bounding box center [609, 77] width 41 height 16
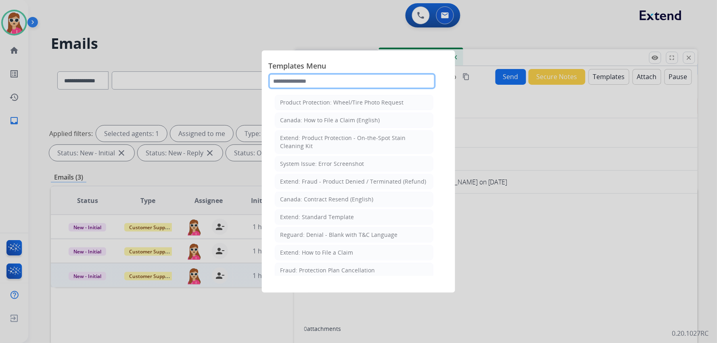
click at [368, 79] on input "text" at bounding box center [352, 81] width 168 height 16
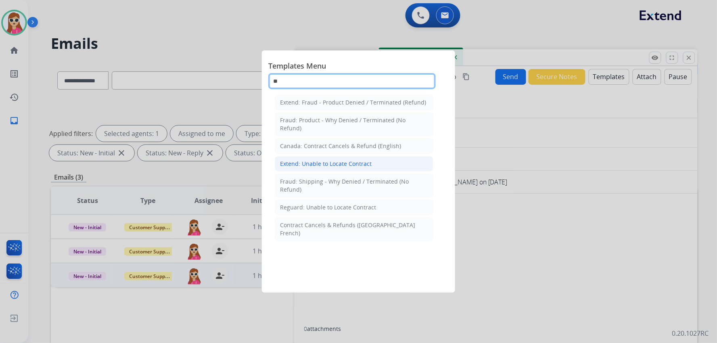
type input "**"
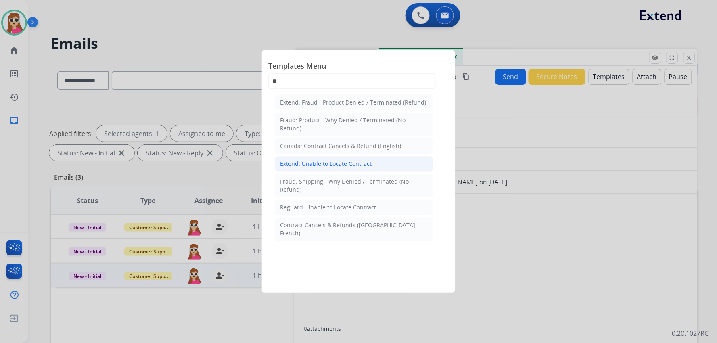
click at [338, 160] on div "Extend: Unable to Locate Contract" at bounding box center [326, 164] width 92 height 8
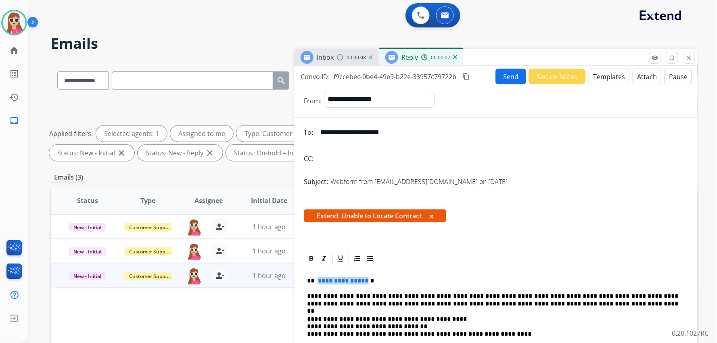
drag, startPoint x: 317, startPoint y: 281, endPoint x: 364, endPoint y: 281, distance: 46.4
click at [364, 281] on span "**********" at bounding box center [343, 280] width 54 height 7
click at [503, 82] on button "Send" at bounding box center [511, 77] width 31 height 16
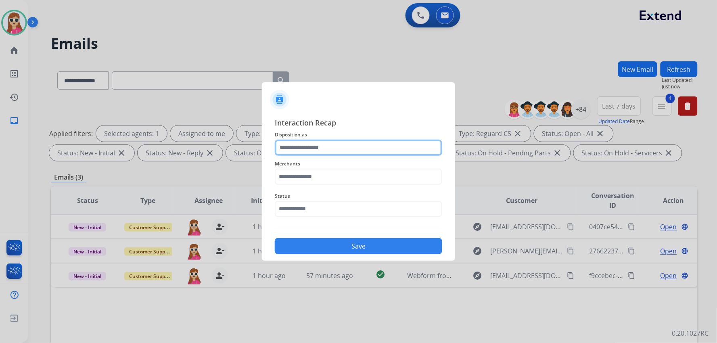
click at [344, 151] on input "text" at bounding box center [359, 148] width 168 height 16
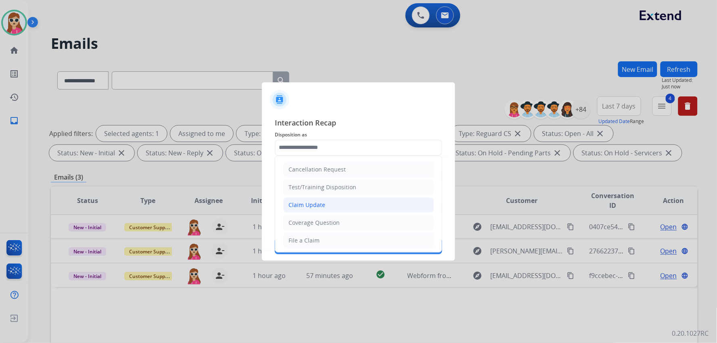
click at [336, 203] on li "Claim Update" at bounding box center [358, 204] width 151 height 15
type input "**********"
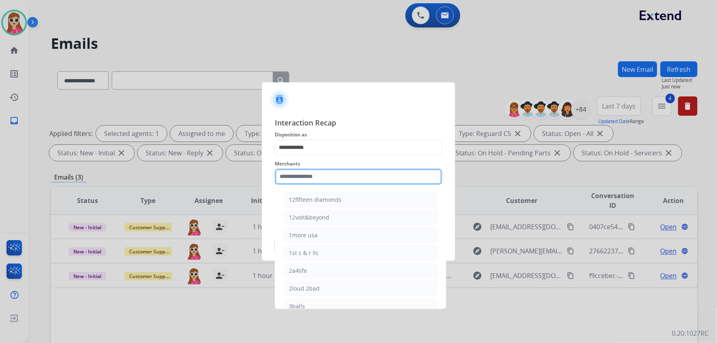
click at [340, 174] on input "text" at bounding box center [359, 177] width 168 height 16
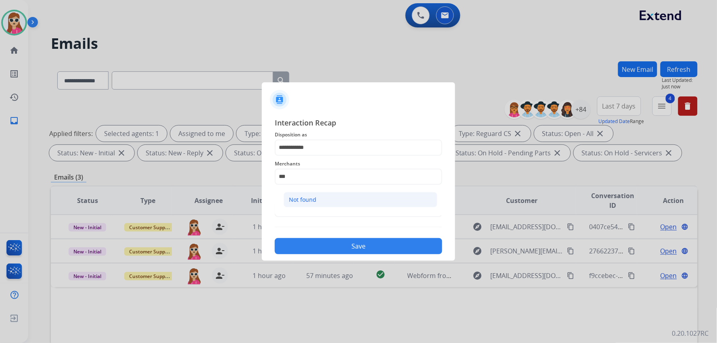
click at [341, 201] on li "Not found" at bounding box center [361, 199] width 154 height 15
type input "*********"
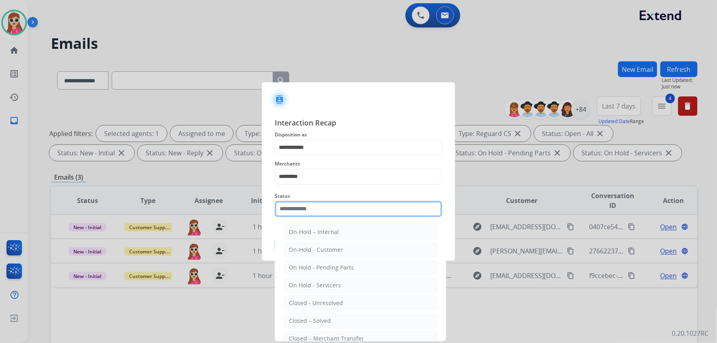
click at [340, 212] on input "text" at bounding box center [359, 209] width 168 height 16
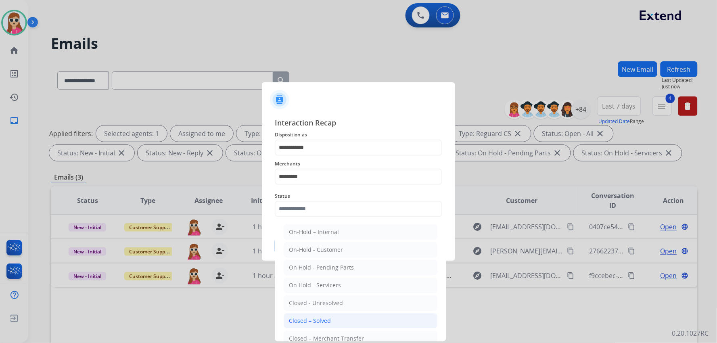
click at [325, 324] on div "Closed – Solved" at bounding box center [310, 321] width 42 height 8
type input "**********"
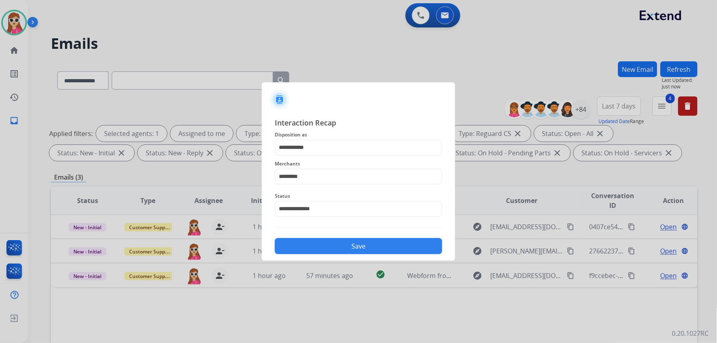
click at [344, 249] on button "Save" at bounding box center [359, 246] width 168 height 16
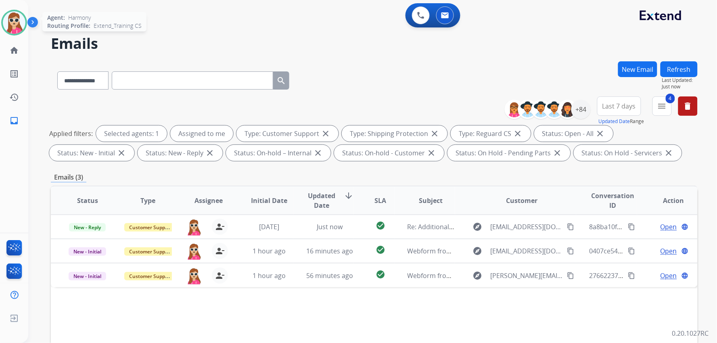
click at [7, 20] on img at bounding box center [14, 22] width 23 height 23
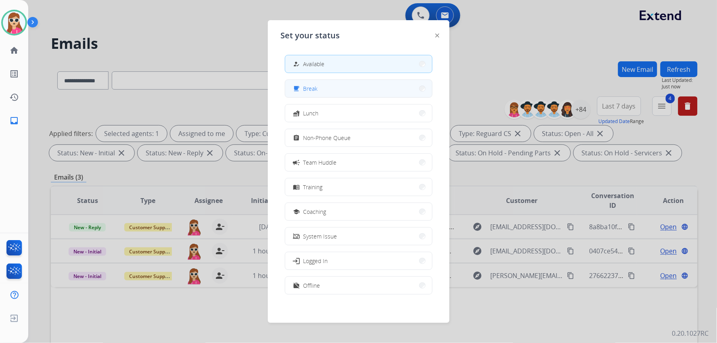
click at [353, 95] on button "free_breakfast Break" at bounding box center [358, 88] width 147 height 17
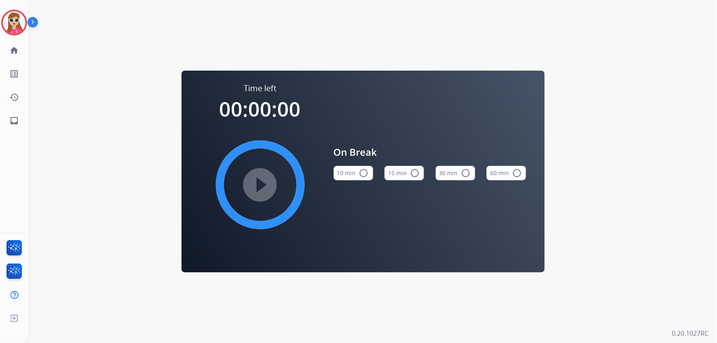
click at [105, 135] on div "Time left 00:00:00 play_circle_filled On Break 10 min radio_button_unchecked 15…" at bounding box center [363, 171] width 670 height 343
click at [17, 18] on img at bounding box center [14, 22] width 23 height 23
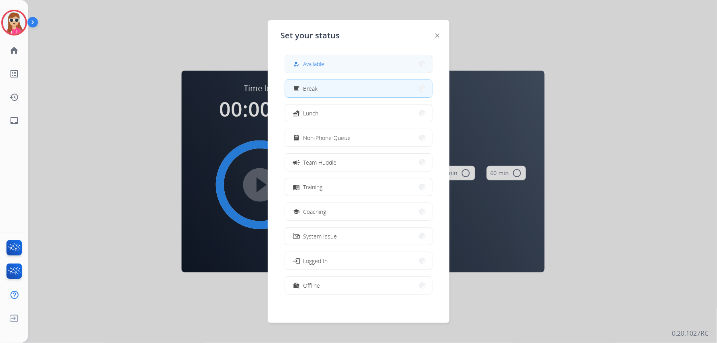
click at [320, 66] on span "Available" at bounding box center [314, 64] width 21 height 8
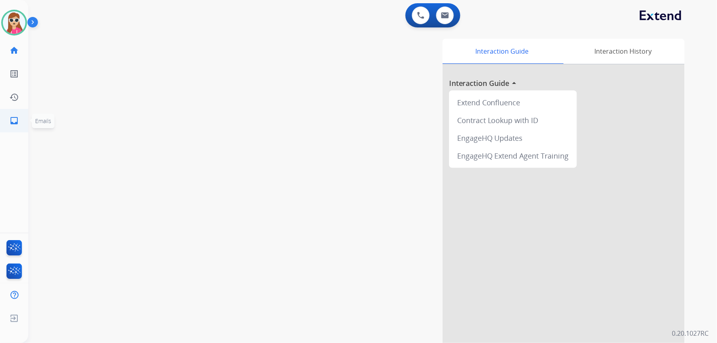
click at [14, 119] on mat-icon "inbox" at bounding box center [14, 121] width 10 height 10
select select "**********"
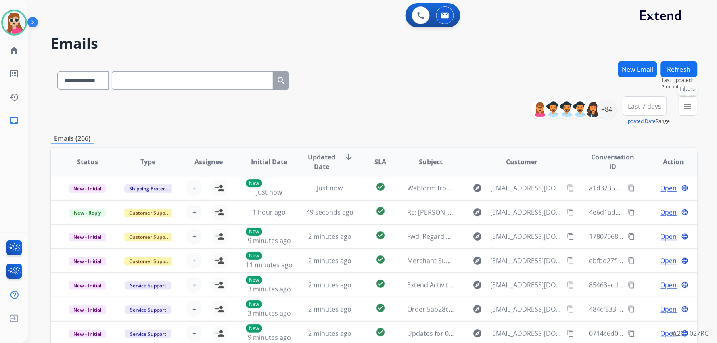
click at [685, 109] on mat-icon "menu" at bounding box center [688, 106] width 10 height 10
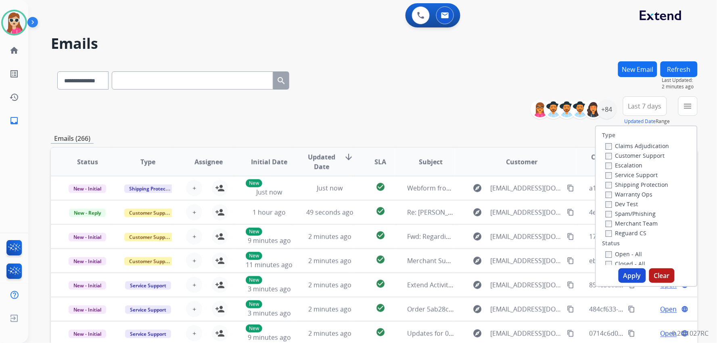
click at [643, 155] on label "Customer Support" at bounding box center [635, 156] width 59 height 8
click at [651, 185] on label "Shipping Protection" at bounding box center [637, 185] width 63 height 8
click at [638, 230] on label "Reguard CS" at bounding box center [626, 233] width 41 height 8
click at [630, 256] on label "Open - All" at bounding box center [624, 254] width 37 height 8
click at [631, 273] on button "Apply" at bounding box center [632, 275] width 27 height 15
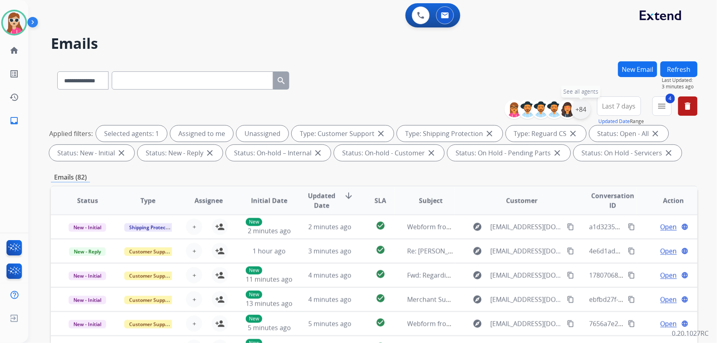
click at [574, 108] on div "+84" at bounding box center [581, 109] width 19 height 19
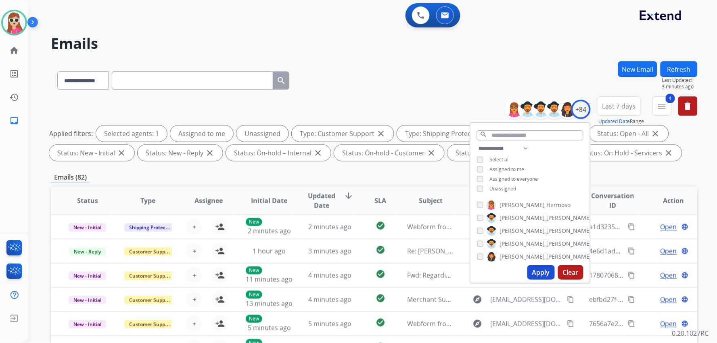
click at [505, 186] on span "Unassigned" at bounding box center [503, 188] width 27 height 7
click at [542, 278] on button "Apply" at bounding box center [541, 272] width 27 height 15
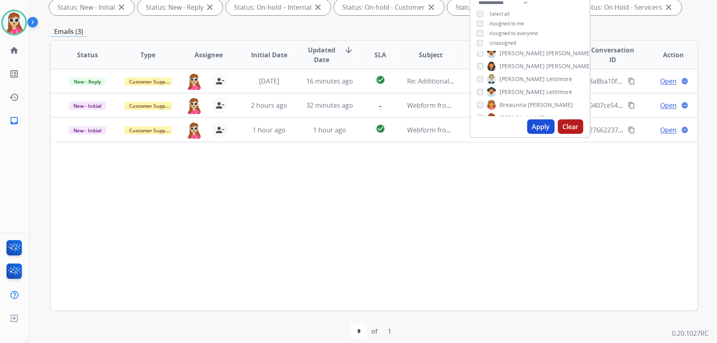
scroll to position [155, 0]
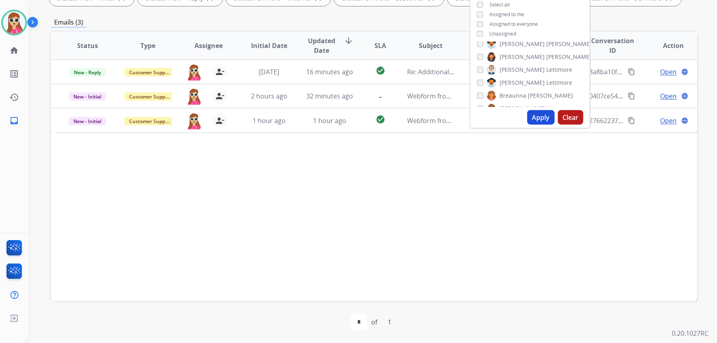
click at [450, 199] on div "Status Type Assignee Initial Date Updated Date arrow_downward SLA Subject Custo…" at bounding box center [374, 166] width 647 height 270
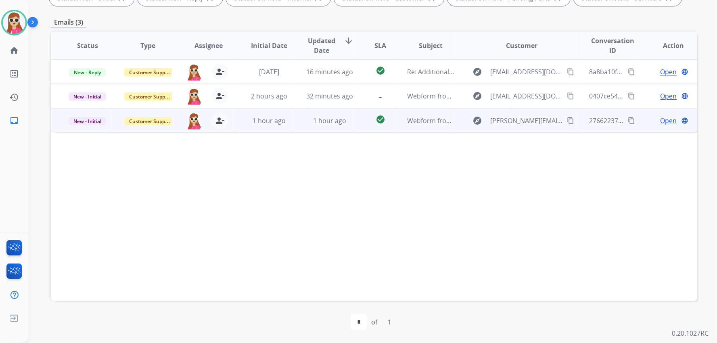
click at [455, 130] on td "explore [PERSON_NAME][EMAIL_ADDRESS][PERSON_NAME][PERSON_NAME][DOMAIN_NAME] con…" at bounding box center [516, 120] width 122 height 24
click at [665, 120] on span "Open" at bounding box center [669, 120] width 17 height 10
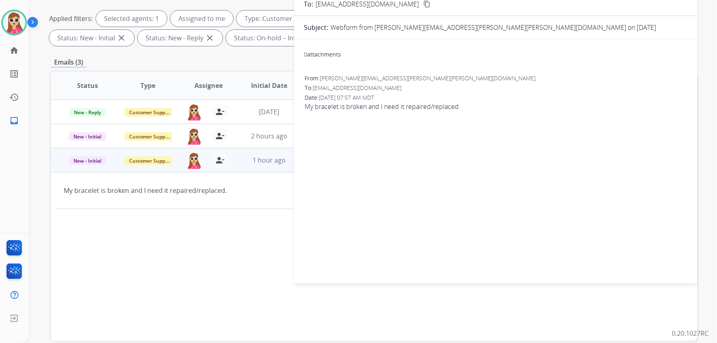
scroll to position [21, 0]
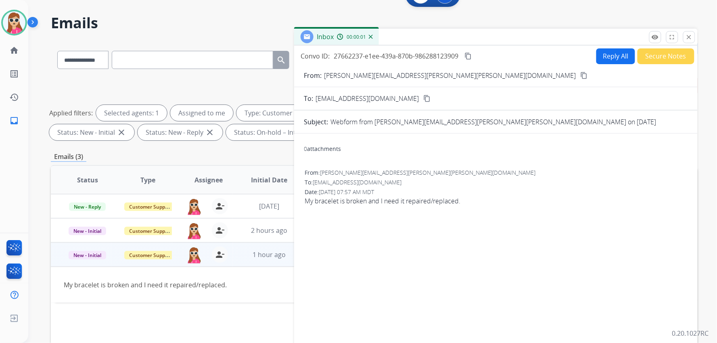
click at [581, 73] on mat-icon "content_copy" at bounding box center [584, 75] width 7 height 7
click at [581, 72] on mat-icon "content_copy" at bounding box center [584, 75] width 7 height 7
click at [615, 53] on button "Reply All" at bounding box center [616, 56] width 39 height 16
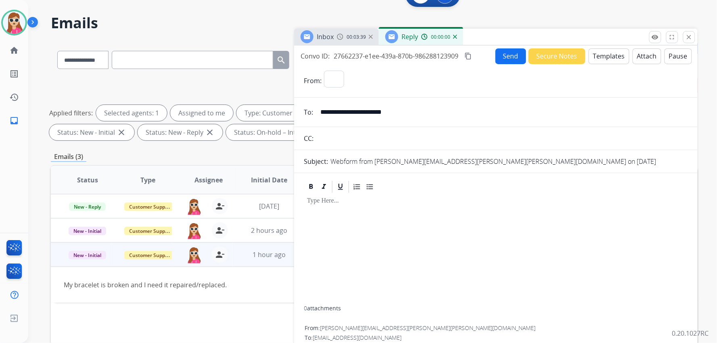
select select "**********"
click at [609, 58] on button "Templates" at bounding box center [609, 56] width 41 height 16
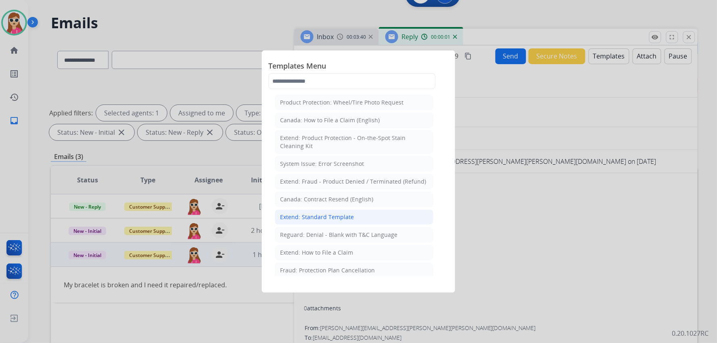
click at [352, 218] on li "Extend: Standard Template" at bounding box center [354, 216] width 159 height 15
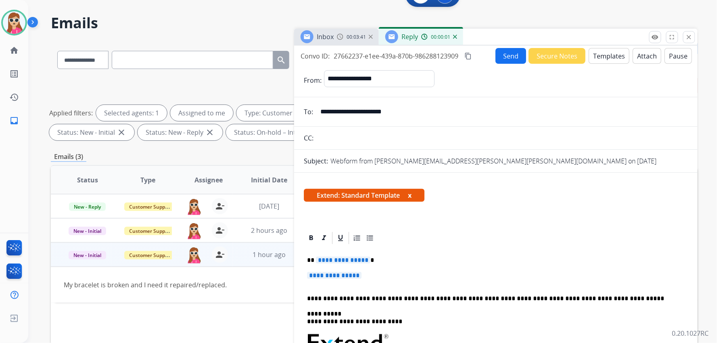
drag, startPoint x: 337, startPoint y: 297, endPoint x: 344, endPoint y: 286, distance: 13.8
drag, startPoint x: 344, startPoint y: 286, endPoint x: 316, endPoint y: 267, distance: 33.1
drag, startPoint x: 303, startPoint y: 258, endPoint x: 360, endPoint y: 277, distance: 59.9
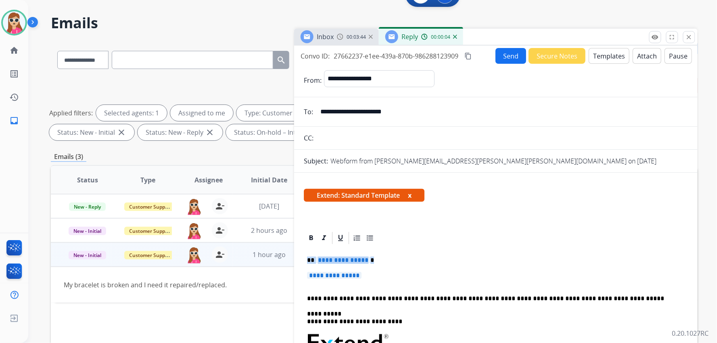
drag, startPoint x: 366, startPoint y: 275, endPoint x: 309, endPoint y: 263, distance: 58.3
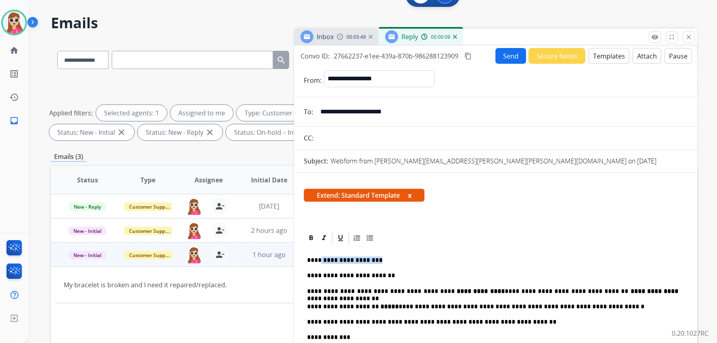
drag, startPoint x: 319, startPoint y: 256, endPoint x: 373, endPoint y: 258, distance: 53.7
click at [373, 258] on p "**********" at bounding box center [492, 260] width 371 height 7
click at [511, 49] on button "Send" at bounding box center [511, 56] width 31 height 16
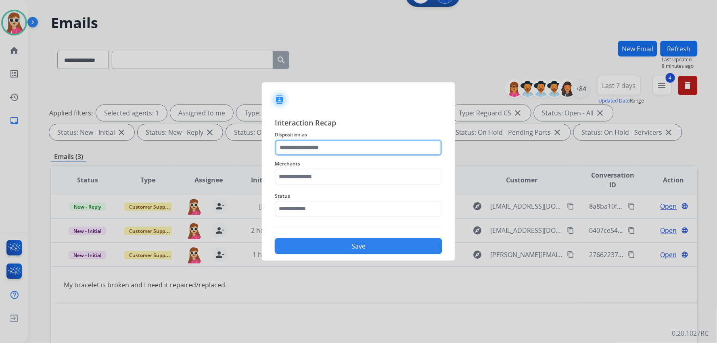
click at [323, 147] on input "text" at bounding box center [359, 148] width 168 height 16
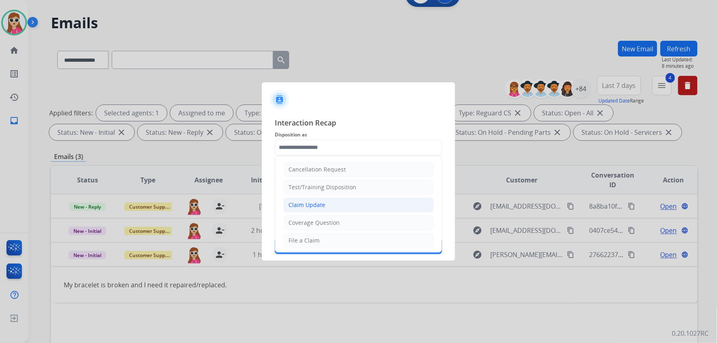
click at [326, 200] on li "Claim Update" at bounding box center [358, 204] width 151 height 15
type input "**********"
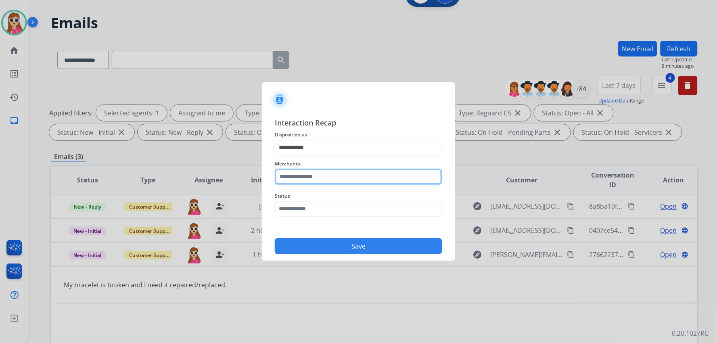
click at [323, 180] on input "text" at bounding box center [359, 177] width 168 height 16
click at [312, 178] on input "text" at bounding box center [359, 177] width 168 height 16
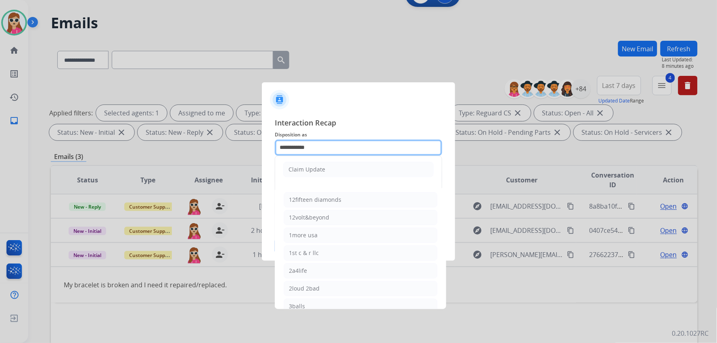
drag, startPoint x: 314, startPoint y: 146, endPoint x: 188, endPoint y: 143, distance: 126.0
click at [0, 146] on app-contact-recap-modal "**********" at bounding box center [0, 171] width 0 height 343
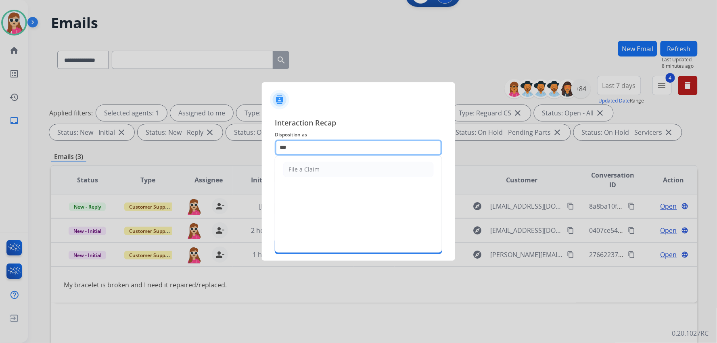
click at [305, 154] on input "***" at bounding box center [359, 148] width 168 height 16
click at [305, 159] on ul "File a Claim" at bounding box center [358, 169] width 167 height 27
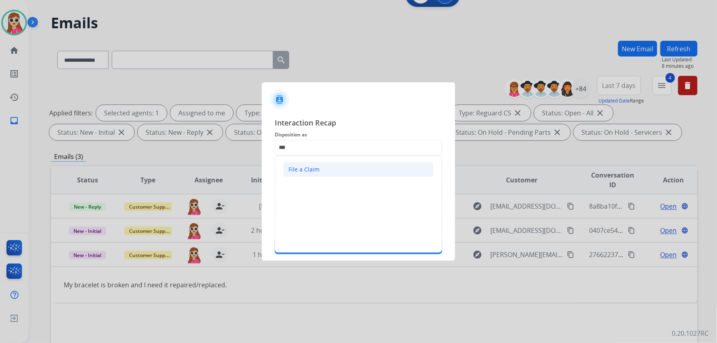
click at [308, 168] on div "File a Claim" at bounding box center [304, 170] width 31 height 8
type input "**********"
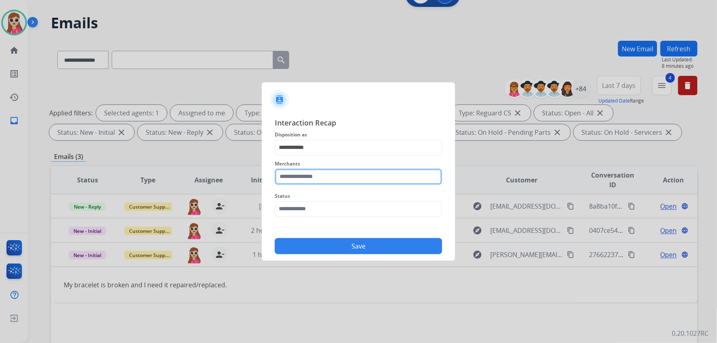
click at [314, 175] on input "text" at bounding box center [359, 177] width 168 height 16
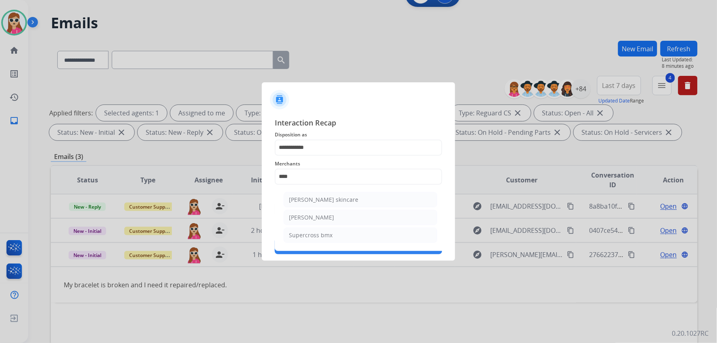
click at [284, 218] on li "[PERSON_NAME]" at bounding box center [361, 217] width 154 height 15
type input "**********"
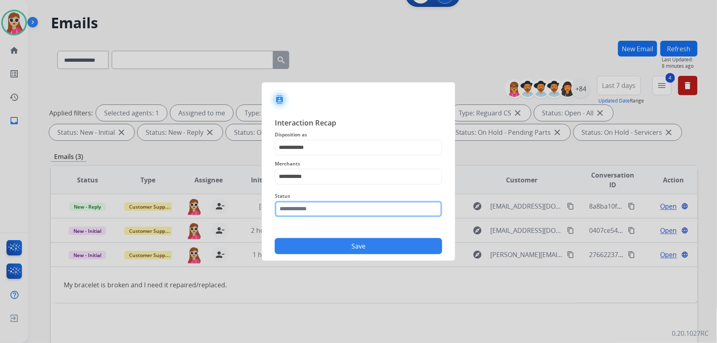
click at [297, 212] on input "text" at bounding box center [359, 209] width 168 height 16
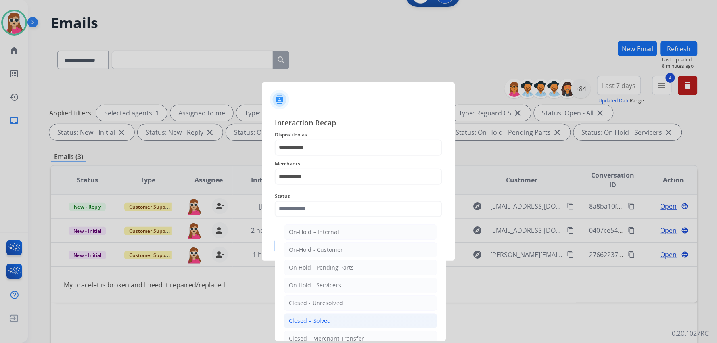
click at [302, 316] on li "Closed – Solved" at bounding box center [361, 320] width 154 height 15
type input "**********"
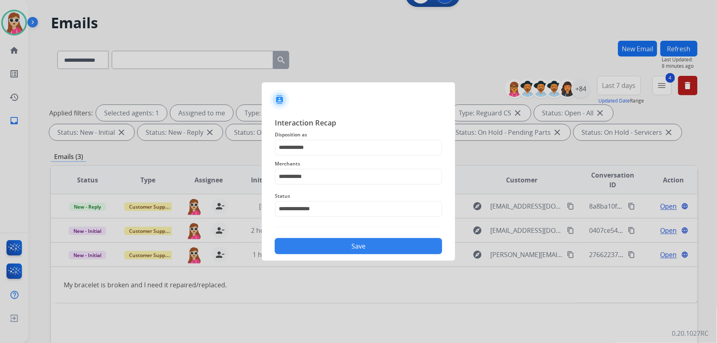
click at [320, 243] on button "Save" at bounding box center [359, 246] width 168 height 16
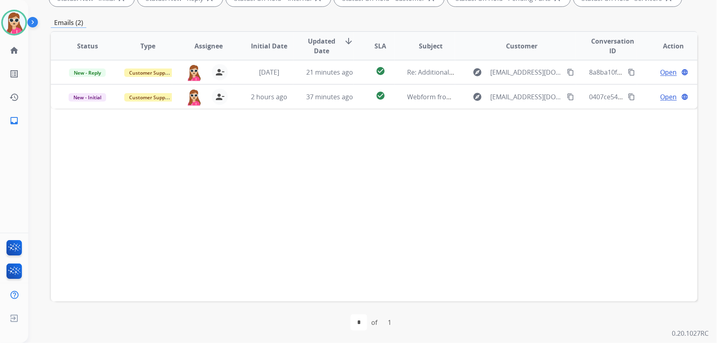
scroll to position [155, 0]
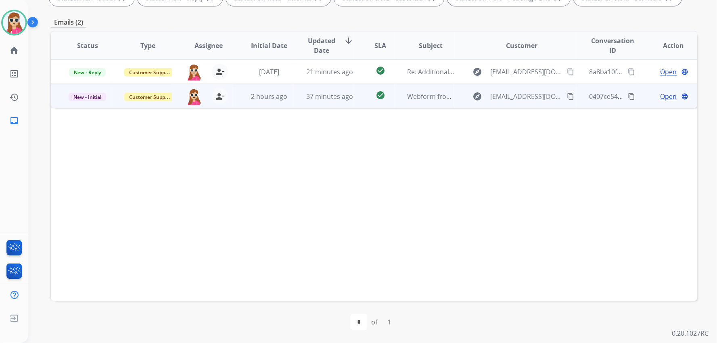
click at [365, 104] on td "check_circle" at bounding box center [374, 96] width 40 height 24
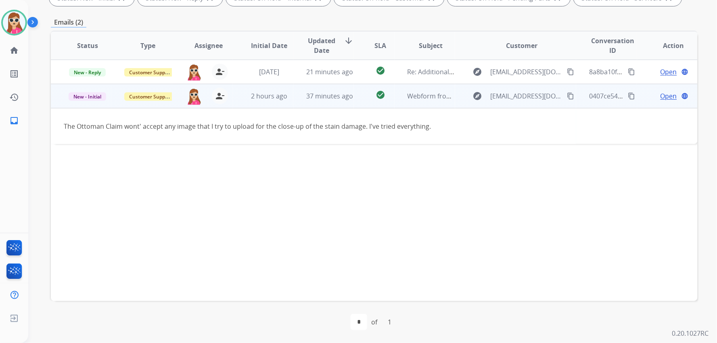
click at [568, 94] on mat-icon "content_copy" at bounding box center [571, 95] width 7 height 7
click at [668, 98] on span "Open" at bounding box center [669, 96] width 17 height 10
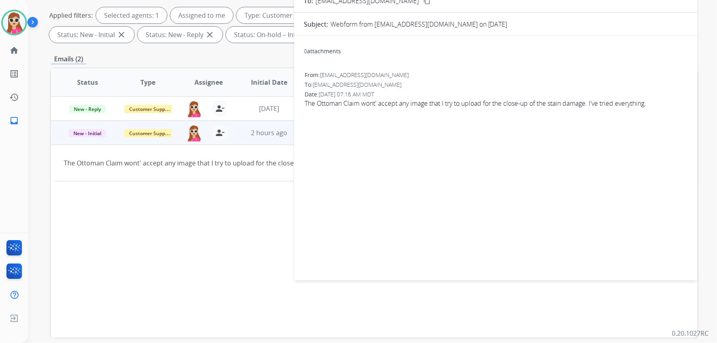
scroll to position [21, 0]
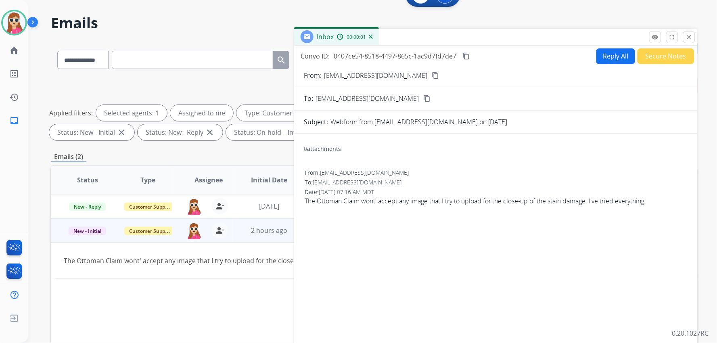
click at [599, 57] on button "Reply All" at bounding box center [616, 56] width 39 height 16
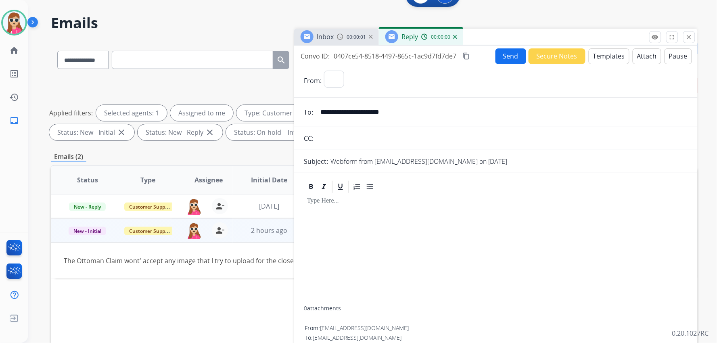
select select "**********"
click at [599, 57] on button "Templates" at bounding box center [609, 56] width 41 height 16
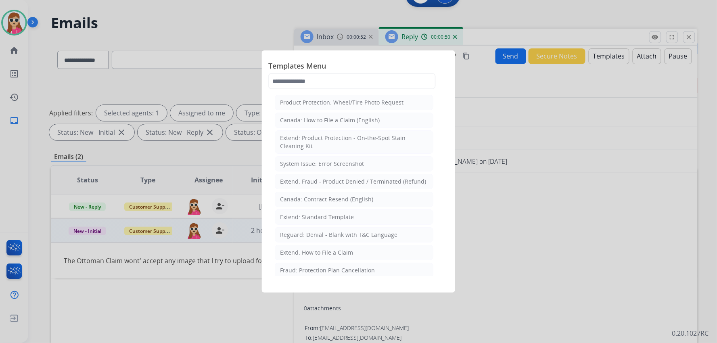
click at [486, 134] on div at bounding box center [358, 171] width 717 height 343
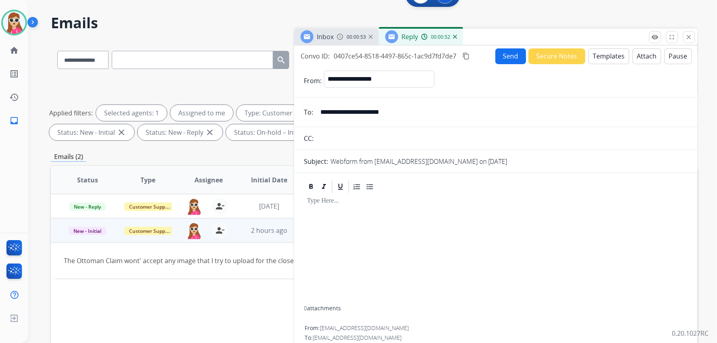
click at [590, 57] on button "Templates" at bounding box center [609, 56] width 41 height 16
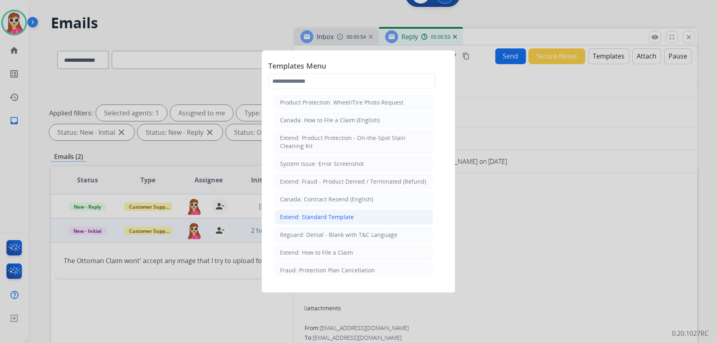
click at [339, 212] on li "Extend: Standard Template" at bounding box center [354, 216] width 159 height 15
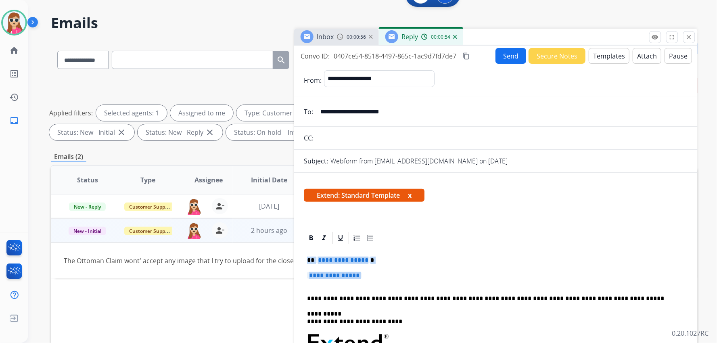
drag, startPoint x: 307, startPoint y: 260, endPoint x: 373, endPoint y: 282, distance: 69.1
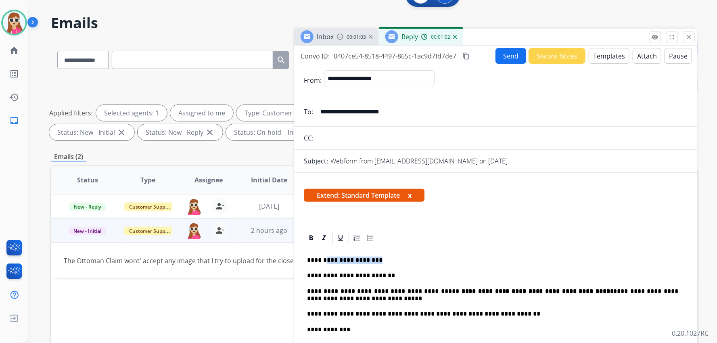
drag, startPoint x: 373, startPoint y: 261, endPoint x: 323, endPoint y: 260, distance: 49.7
click at [323, 260] on p "**********" at bounding box center [492, 260] width 371 height 7
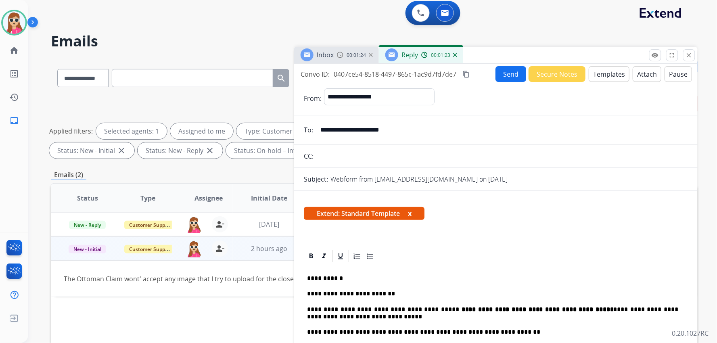
scroll to position [0, 0]
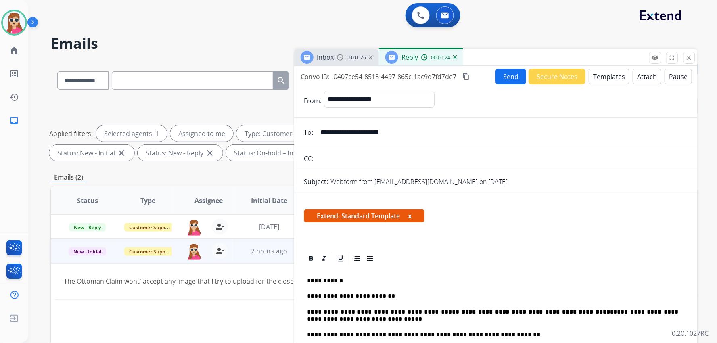
click at [511, 76] on button "Send" at bounding box center [511, 77] width 31 height 16
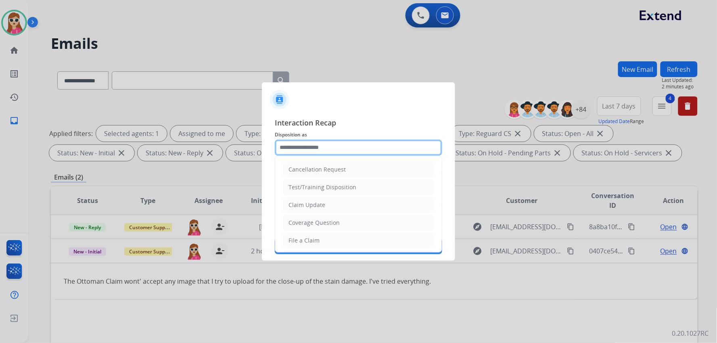
click at [329, 153] on input "text" at bounding box center [359, 148] width 168 height 16
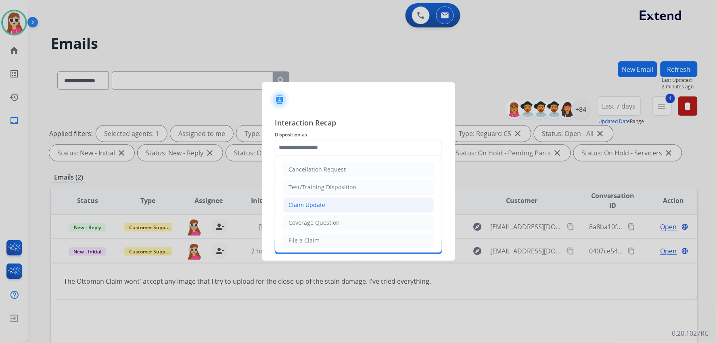
click at [333, 204] on li "Claim Update" at bounding box center [358, 204] width 151 height 15
type input "**********"
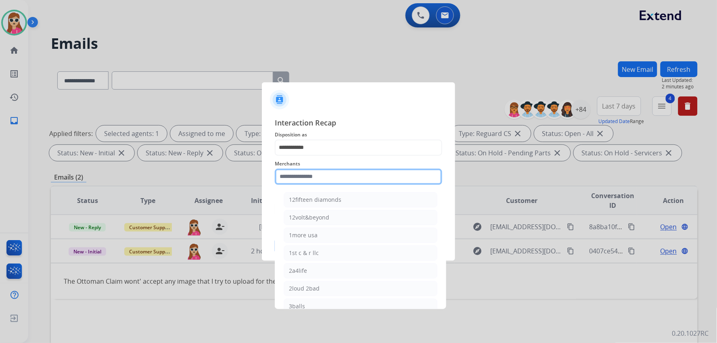
click at [325, 183] on input "text" at bounding box center [359, 177] width 168 height 16
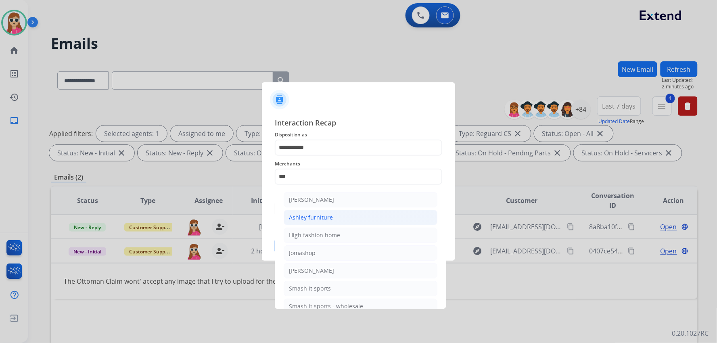
click at [336, 216] on li "Ashley furniture" at bounding box center [361, 217] width 154 height 15
type input "**********"
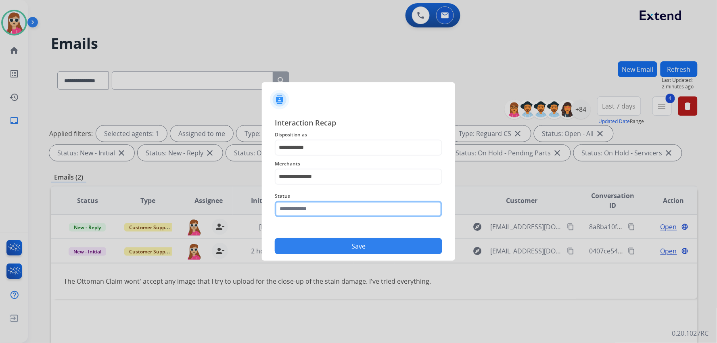
click at [326, 207] on input "text" at bounding box center [359, 209] width 168 height 16
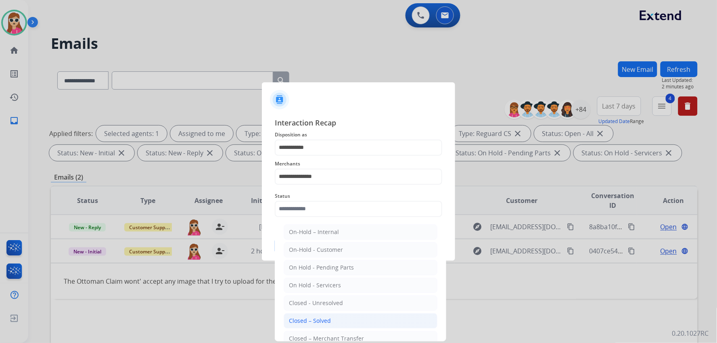
click at [328, 316] on li "Closed – Solved" at bounding box center [361, 320] width 154 height 15
type input "**********"
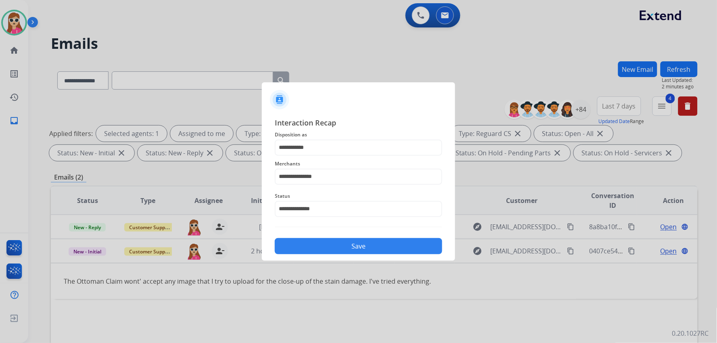
click at [352, 247] on button "Save" at bounding box center [359, 246] width 168 height 16
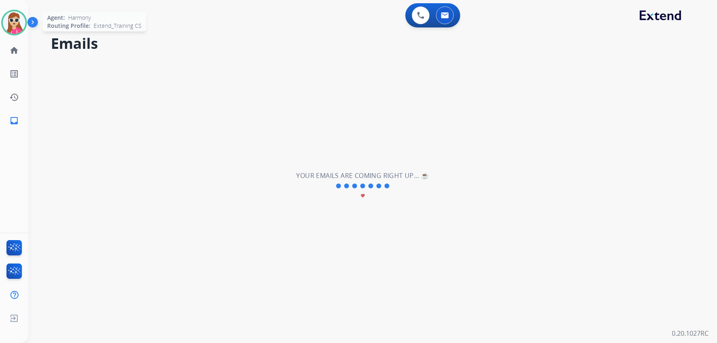
click at [17, 23] on img at bounding box center [14, 22] width 23 height 23
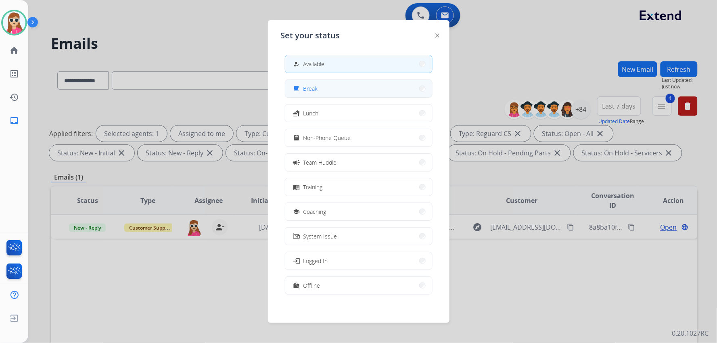
click at [382, 82] on button "free_breakfast Break" at bounding box center [358, 88] width 147 height 17
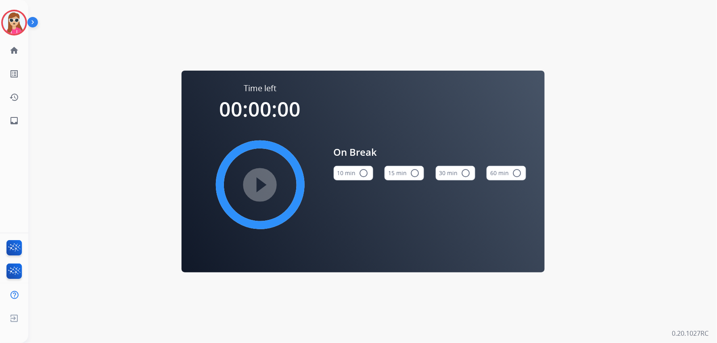
click at [13, 36] on div "Harmony Break Edit Avatar Agent: Harmony Routing Profile: Extend_Training CS ho…" at bounding box center [14, 66] width 28 height 132
click at [17, 29] on img at bounding box center [14, 22] width 23 height 23
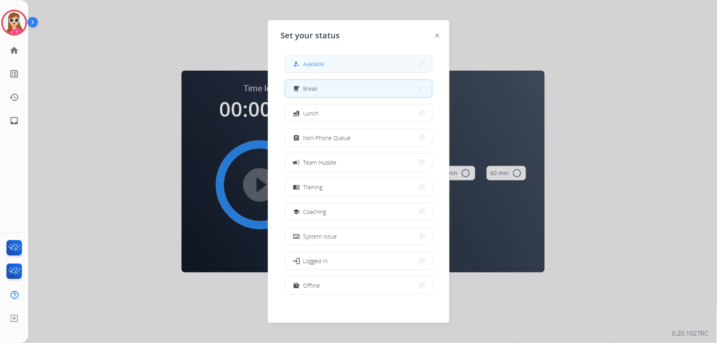
click at [337, 57] on button "how_to_reg Available" at bounding box center [358, 63] width 147 height 17
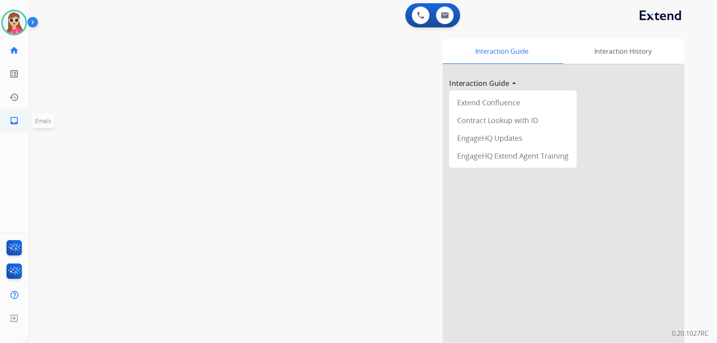
click at [12, 123] on mat-icon "inbox" at bounding box center [14, 121] width 10 height 10
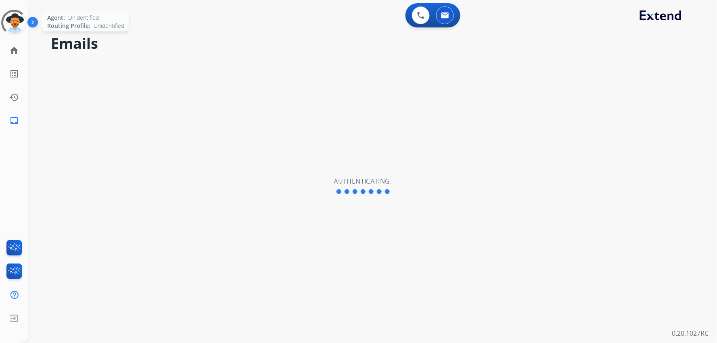
click at [10, 31] on div at bounding box center [14, 22] width 36 height 36
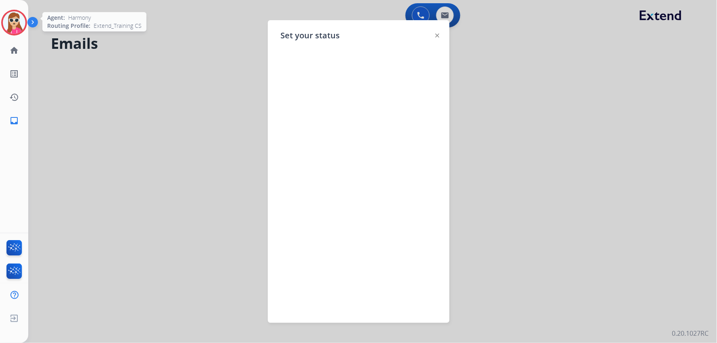
click at [437, 34] on img at bounding box center [438, 36] width 4 height 4
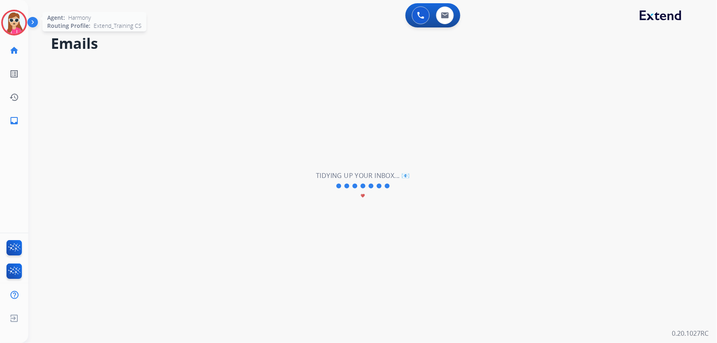
click at [18, 31] on img at bounding box center [14, 22] width 23 height 23
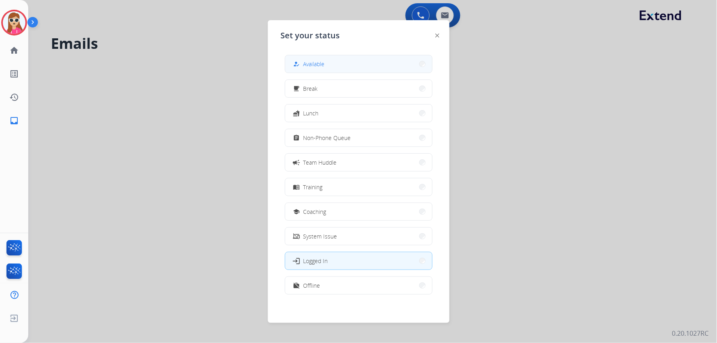
click at [326, 65] on button "how_to_reg Available" at bounding box center [358, 63] width 147 height 17
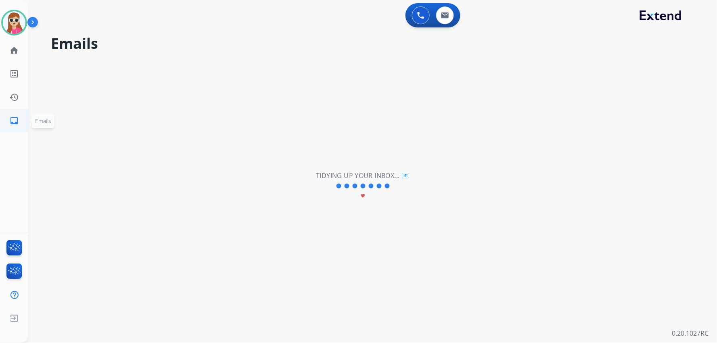
click at [17, 123] on mat-icon "inbox" at bounding box center [14, 121] width 10 height 10
click at [17, 51] on mat-icon "home" at bounding box center [14, 51] width 10 height 10
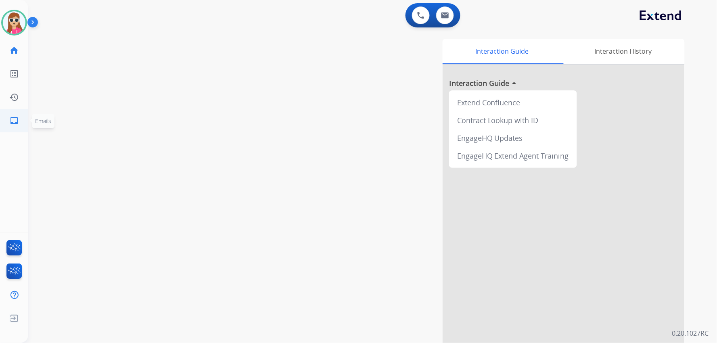
click at [14, 120] on mat-icon "inbox" at bounding box center [14, 121] width 10 height 10
select select "**********"
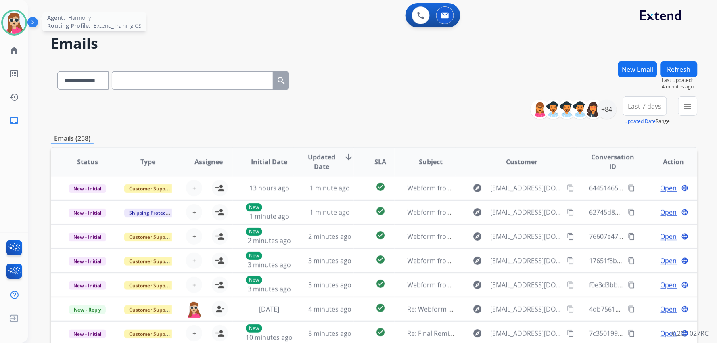
click at [17, 22] on img at bounding box center [14, 22] width 23 height 23
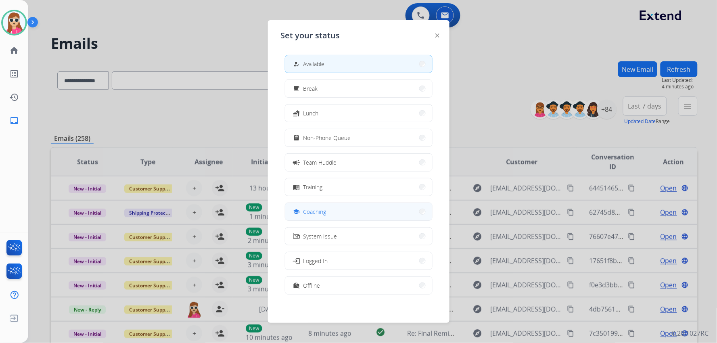
click at [330, 214] on button "school Coaching" at bounding box center [358, 211] width 147 height 17
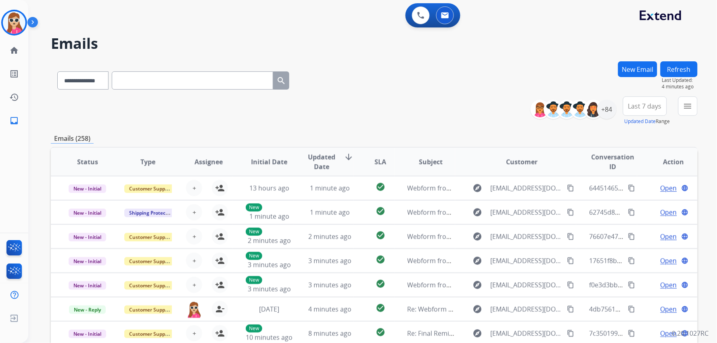
click at [182, 79] on input "text" at bounding box center [192, 80] width 161 height 18
paste input "**********"
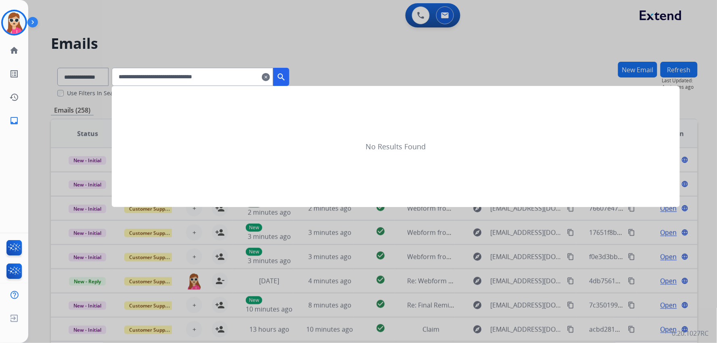
type input "**********"
click at [286, 77] on mat-icon "search" at bounding box center [282, 77] width 10 height 10
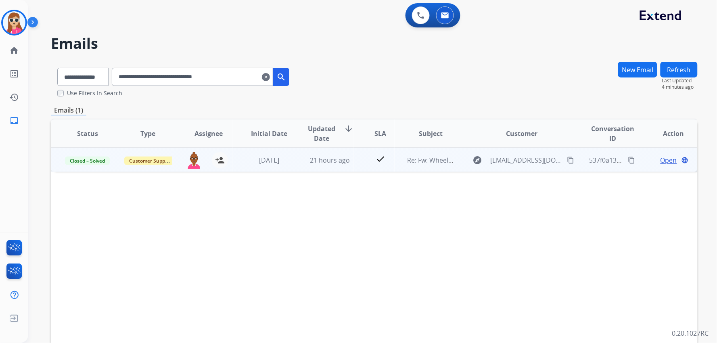
click at [664, 159] on span "Open" at bounding box center [669, 160] width 17 height 10
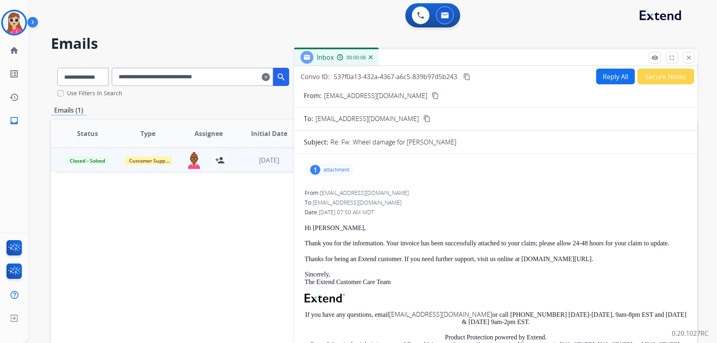
click at [330, 173] on div "1 attachment" at bounding box center [330, 169] width 49 height 13
click at [655, 53] on button "remove_red_eye Logs" at bounding box center [655, 58] width 12 height 12
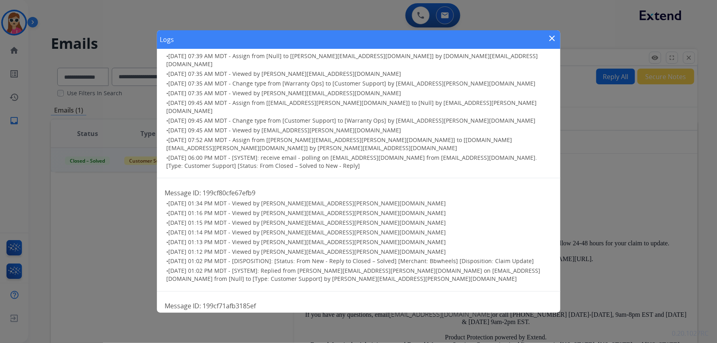
scroll to position [243, 0]
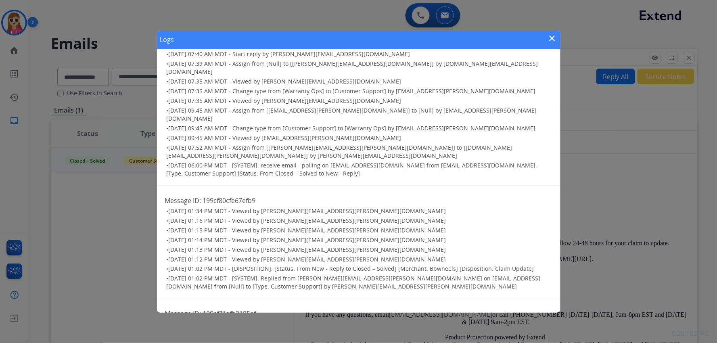
click at [372, 124] on span "10/11/2025 - 09:45 AM MDT - Change type from [Customer Support] to [Warranty Op…" at bounding box center [352, 128] width 367 height 8
click at [547, 35] on div "Logs close" at bounding box center [359, 39] width 404 height 19
click at [551, 37] on mat-icon "close" at bounding box center [553, 39] width 10 height 10
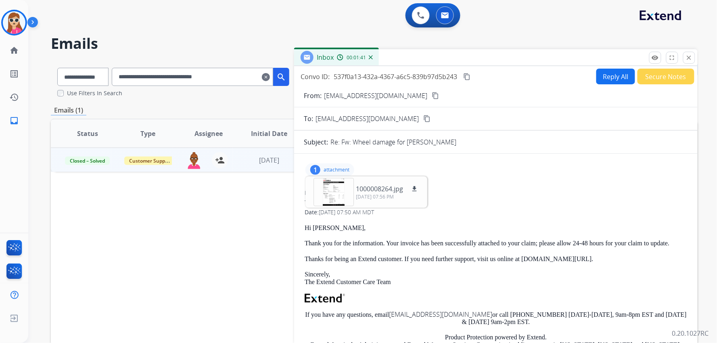
click at [482, 202] on div "To: rogerdriver1@gmail.com" at bounding box center [496, 203] width 383 height 8
click at [482, 200] on div "To: rogerdriver1@gmail.com" at bounding box center [496, 203] width 383 height 8
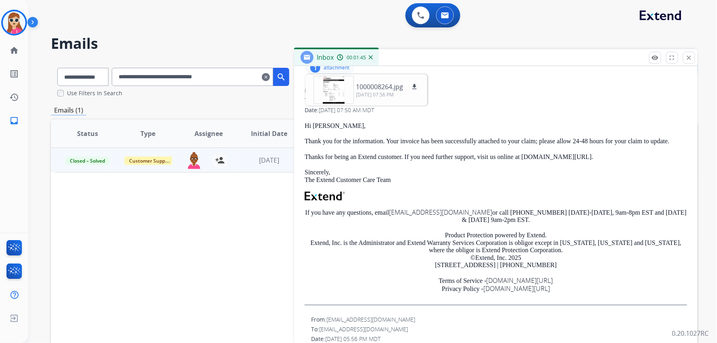
scroll to position [0, 0]
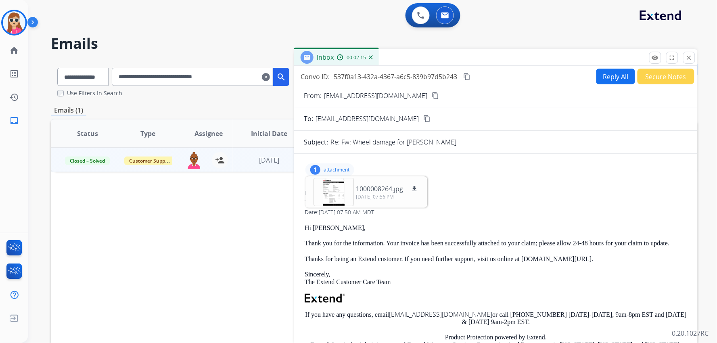
drag, startPoint x: 502, startPoint y: 186, endPoint x: 639, endPoint y: 59, distance: 187.3
click at [689, 58] on mat-icon "close" at bounding box center [689, 57] width 7 height 7
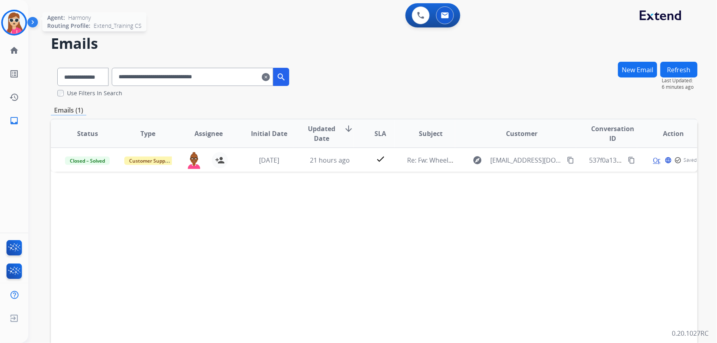
click at [10, 30] on img at bounding box center [14, 22] width 23 height 23
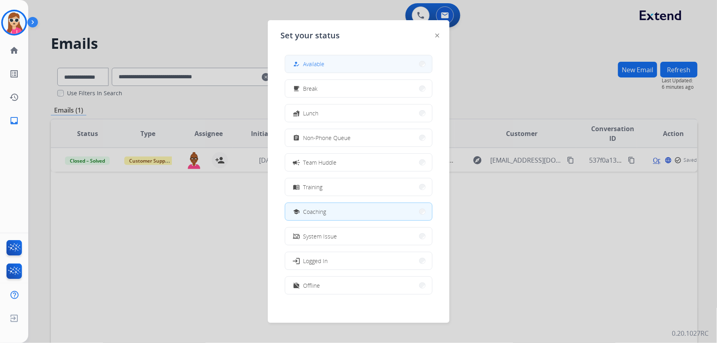
click at [340, 57] on button "how_to_reg Available" at bounding box center [358, 63] width 147 height 17
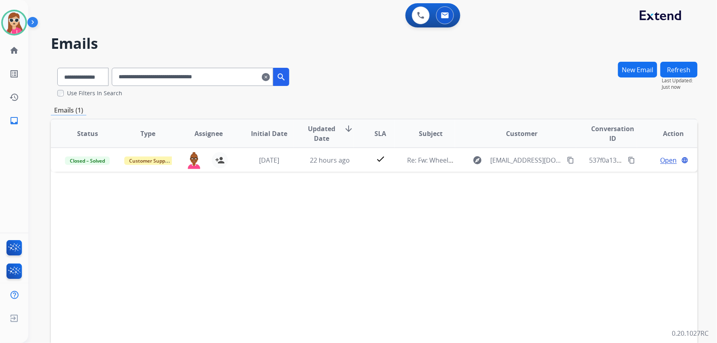
drag, startPoint x: 578, startPoint y: -39, endPoint x: 616, endPoint y: 96, distance: 140.1
click at [571, 0] on html "**********" at bounding box center [358, 171] width 717 height 343
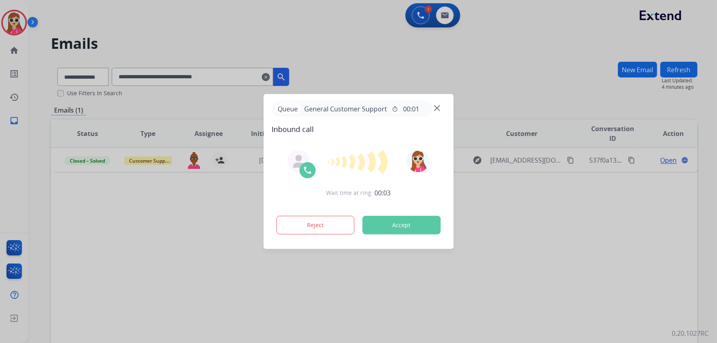
click at [425, 228] on button "Accept" at bounding box center [401, 225] width 78 height 19
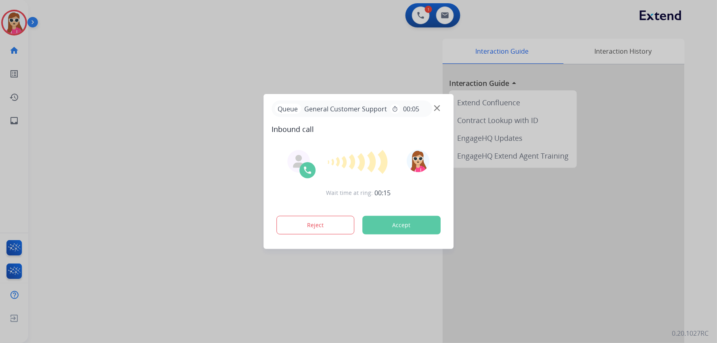
click at [424, 225] on button "Accept" at bounding box center [401, 225] width 78 height 19
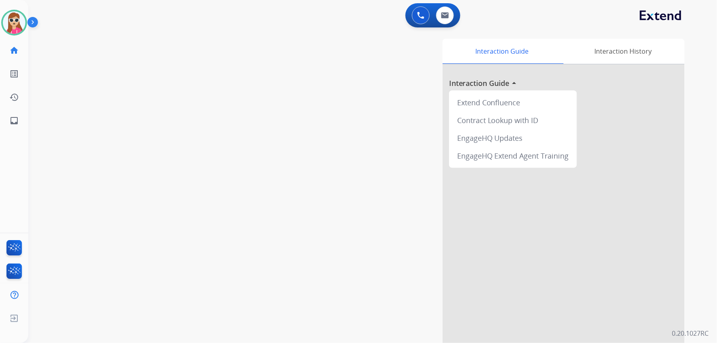
click at [267, 89] on div "Interaction Guide Interaction History Interaction Guide arrow_drop_up Extend Co…" at bounding box center [473, 202] width 424 height 327
click at [18, 29] on img at bounding box center [14, 22] width 23 height 23
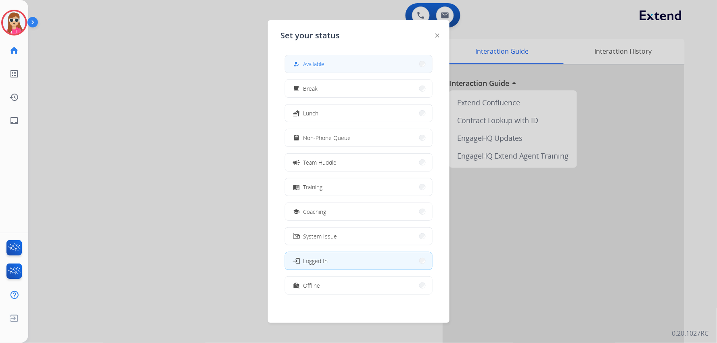
click at [362, 63] on button "how_to_reg Available" at bounding box center [358, 63] width 147 height 17
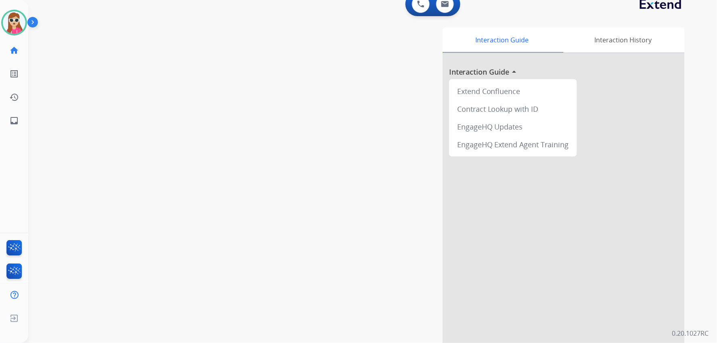
scroll to position [22, 0]
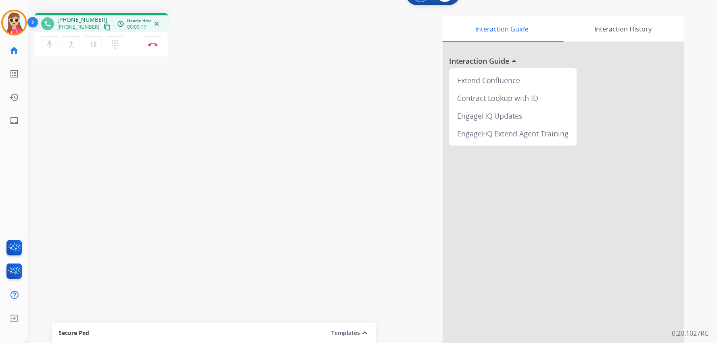
click at [104, 28] on mat-icon "content_copy" at bounding box center [107, 26] width 7 height 7
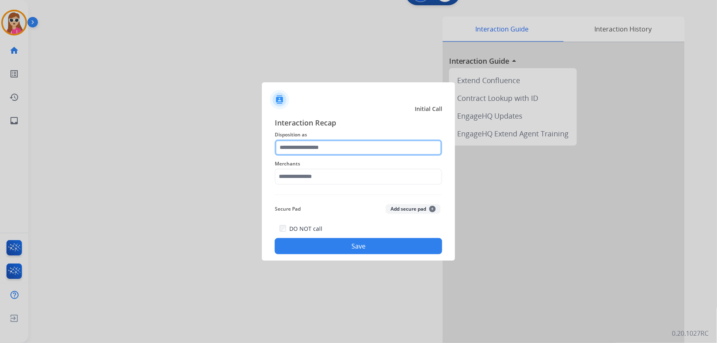
click at [311, 146] on input "text" at bounding box center [359, 148] width 168 height 16
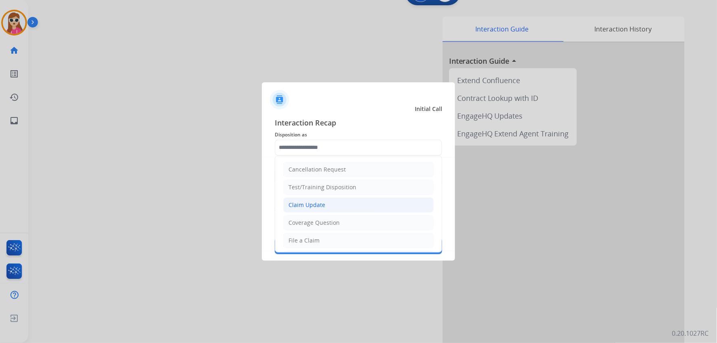
click at [324, 204] on div "Claim Update" at bounding box center [307, 205] width 37 height 8
type input "**********"
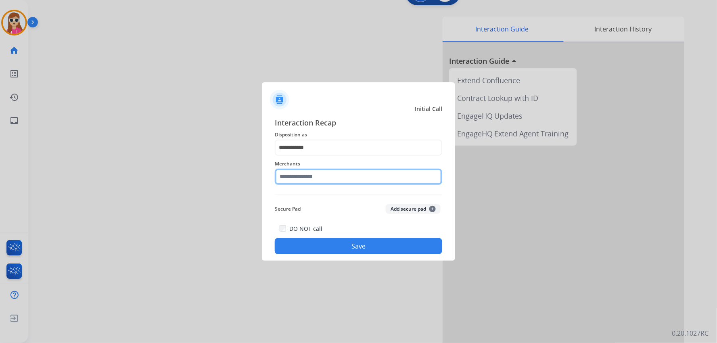
click at [324, 175] on input "text" at bounding box center [359, 177] width 168 height 16
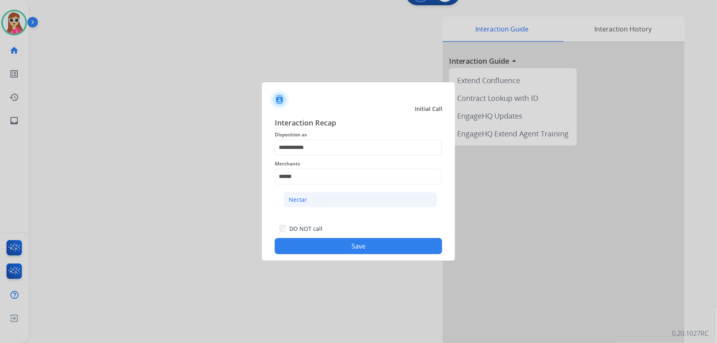
click at [348, 199] on li "Nectar" at bounding box center [361, 199] width 154 height 15
type input "******"
click at [361, 247] on button "Save" at bounding box center [359, 246] width 168 height 16
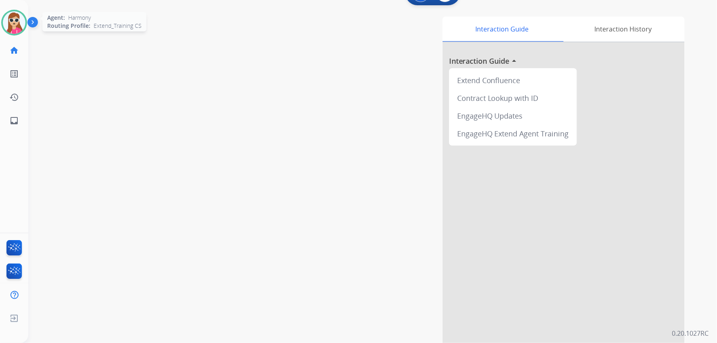
click at [22, 28] on img at bounding box center [14, 22] width 23 height 23
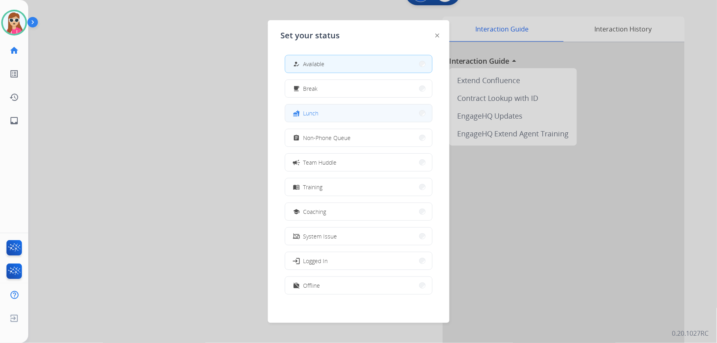
click at [336, 110] on button "fastfood Lunch" at bounding box center [358, 113] width 147 height 17
